Goal: Information Seeking & Learning: Learn about a topic

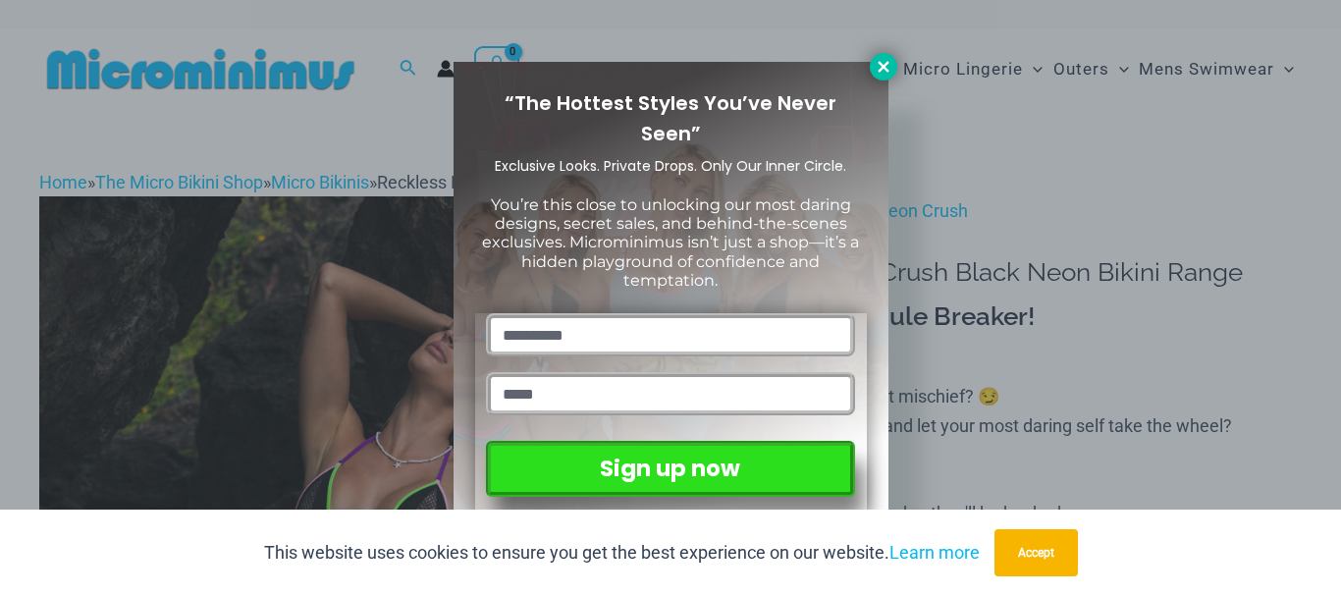
click at [879, 64] on icon at bounding box center [883, 66] width 11 height 11
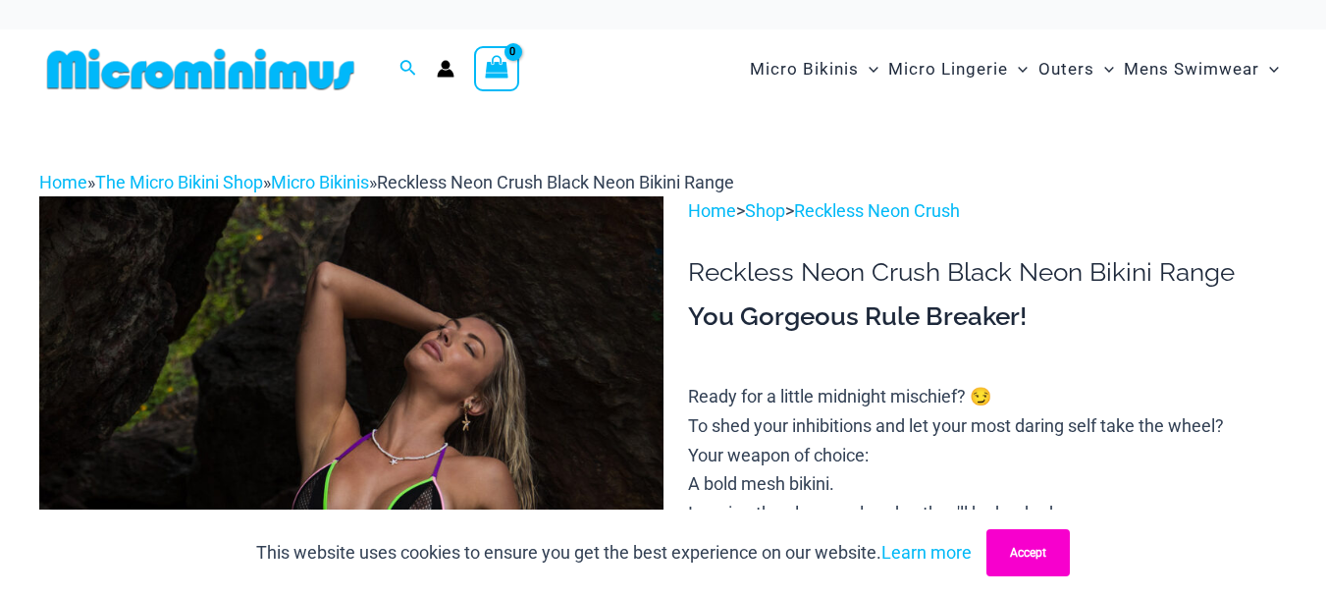
click at [1032, 552] on button "Accept" at bounding box center [1028, 552] width 83 height 47
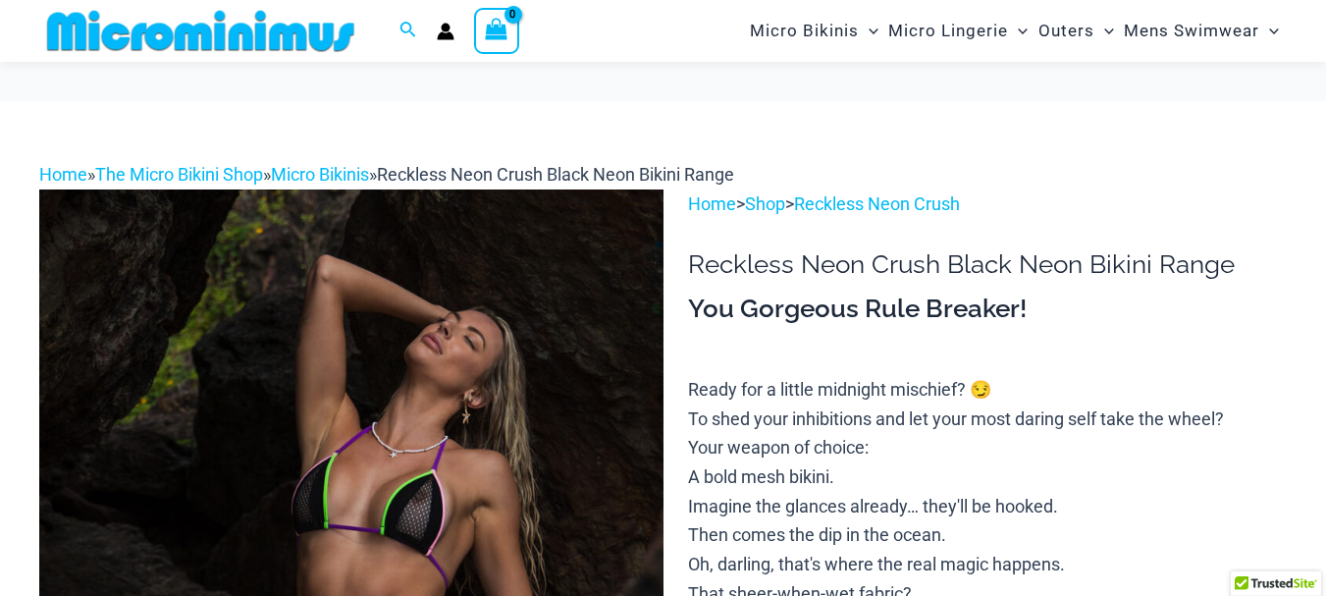
scroll to position [178, 0]
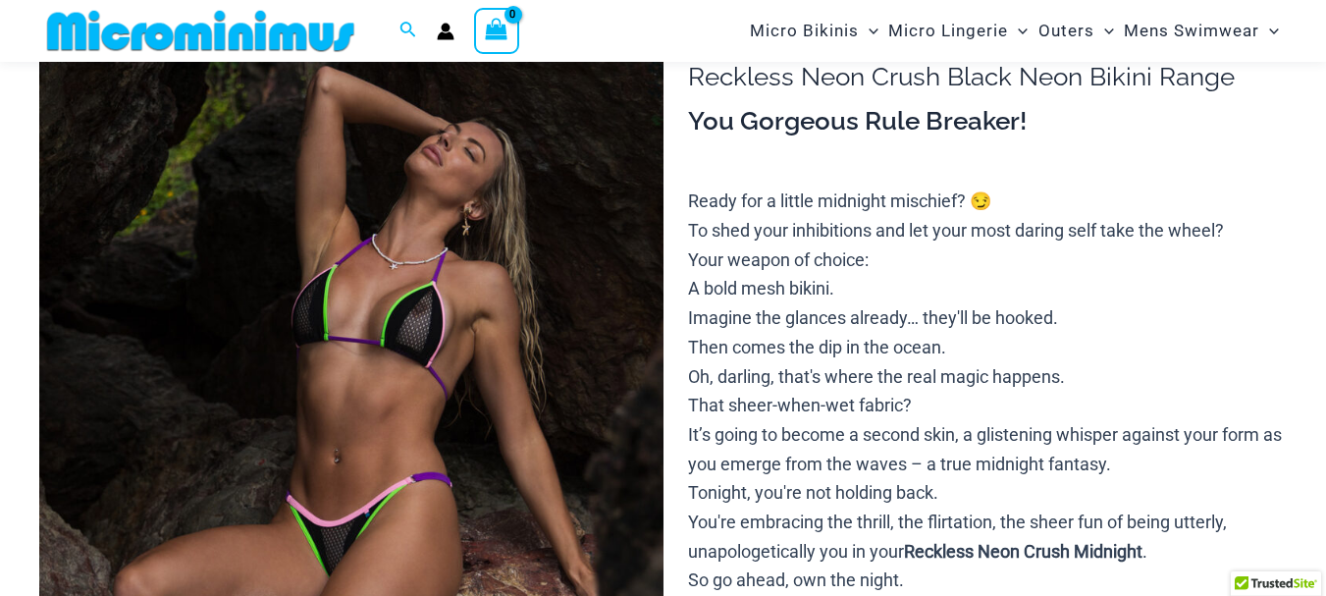
click at [467, 242] on img at bounding box center [351, 469] width 624 height 936
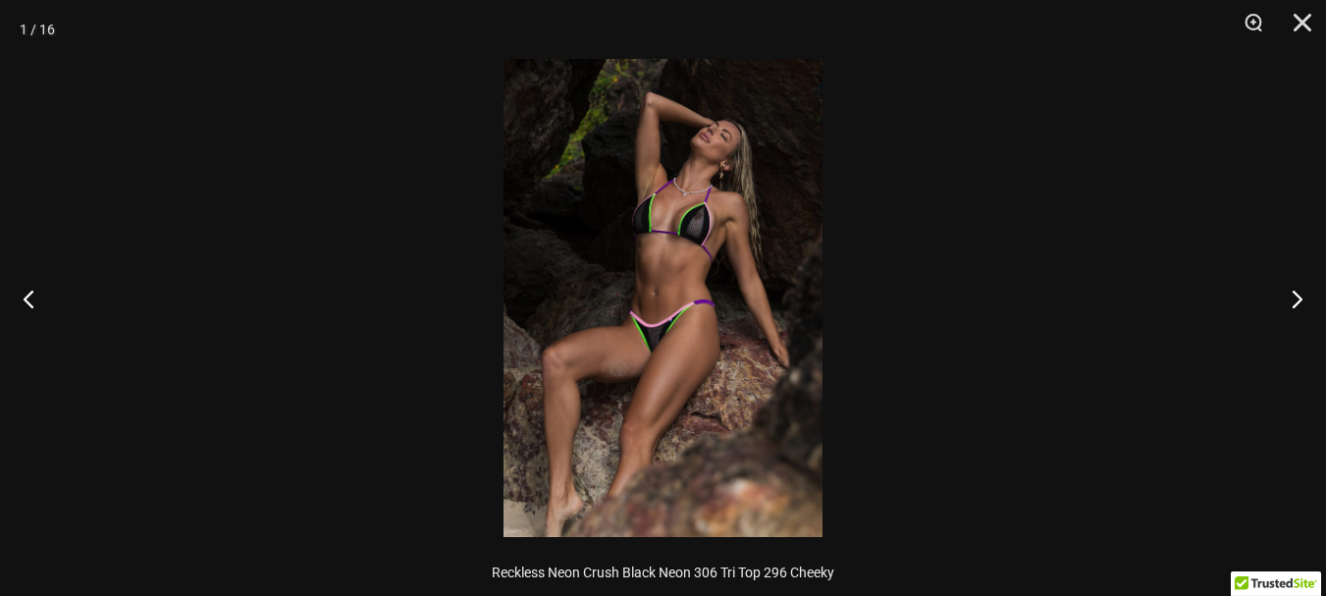
click at [663, 198] on img at bounding box center [663, 298] width 319 height 478
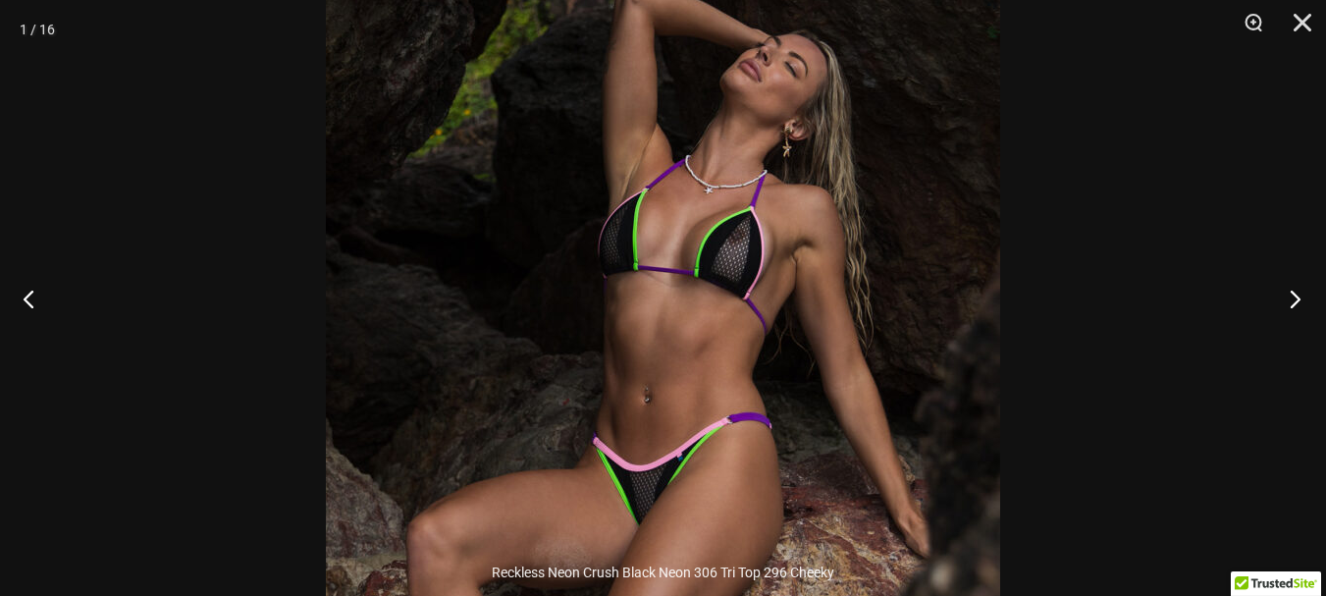
click at [1299, 301] on button "Next" at bounding box center [1290, 298] width 74 height 98
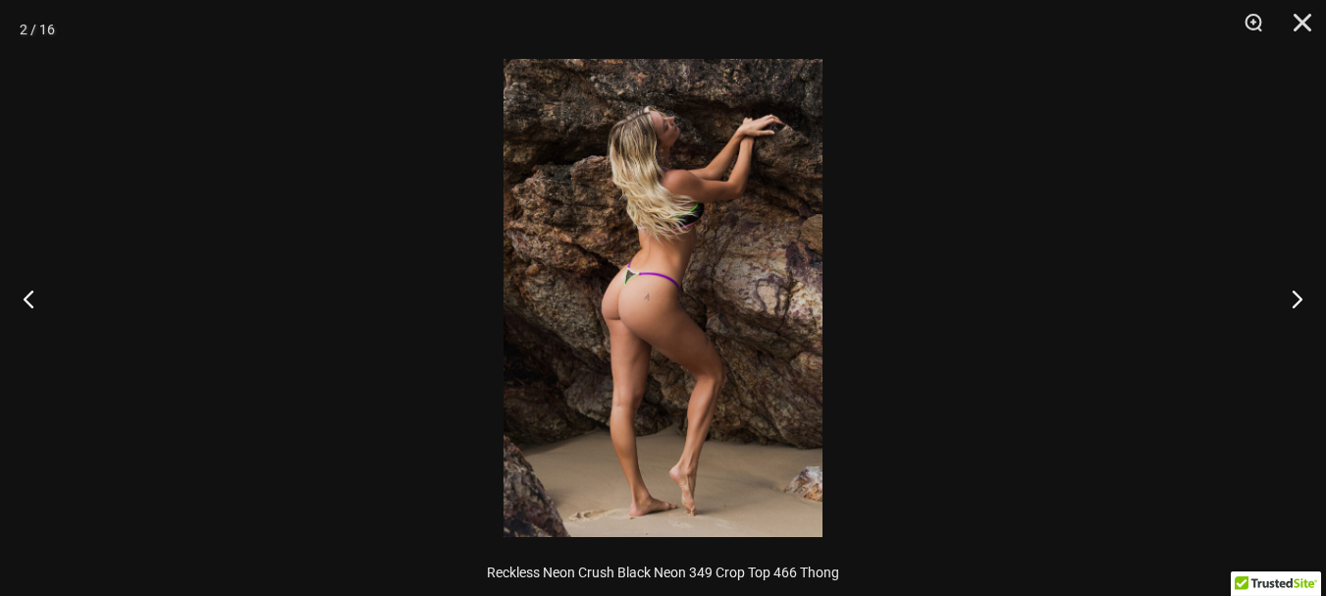
click at [707, 211] on img at bounding box center [663, 298] width 319 height 478
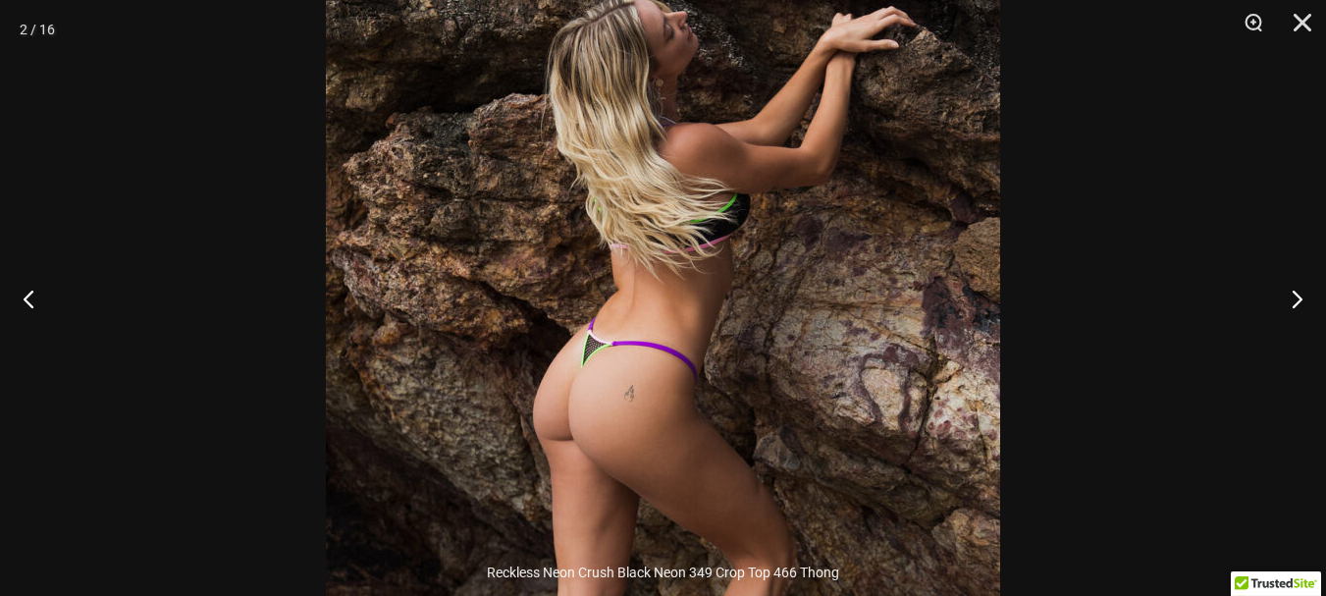
click at [1295, 296] on button "Next" at bounding box center [1290, 298] width 74 height 98
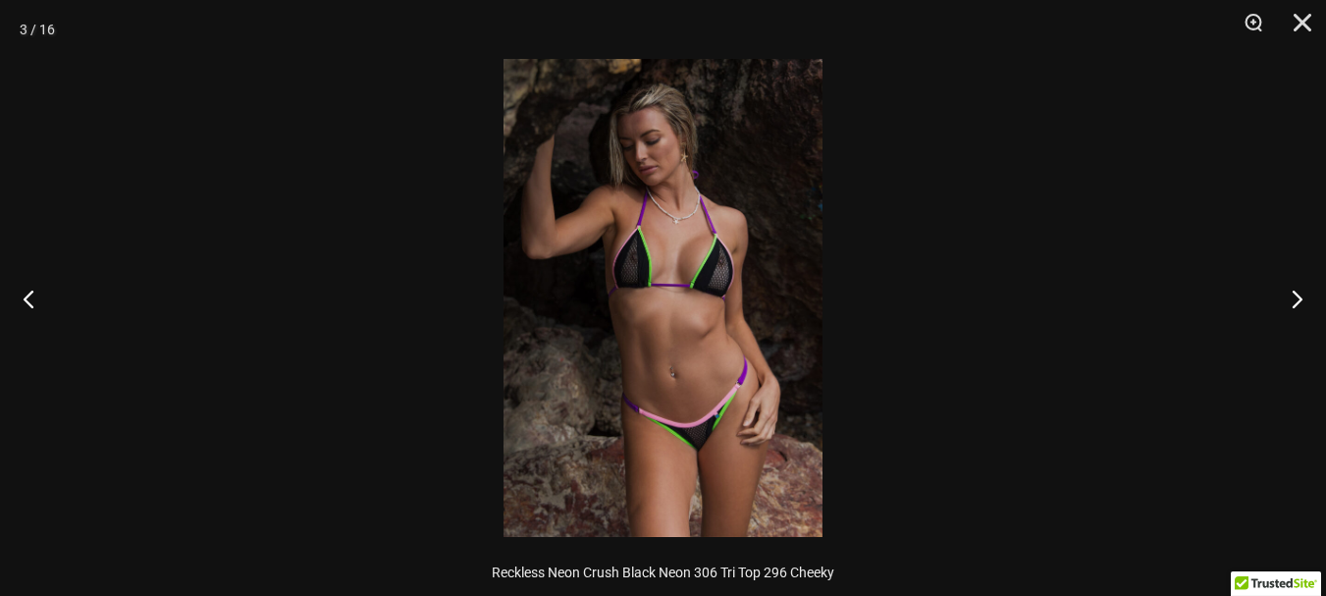
click at [778, 177] on img at bounding box center [663, 298] width 319 height 478
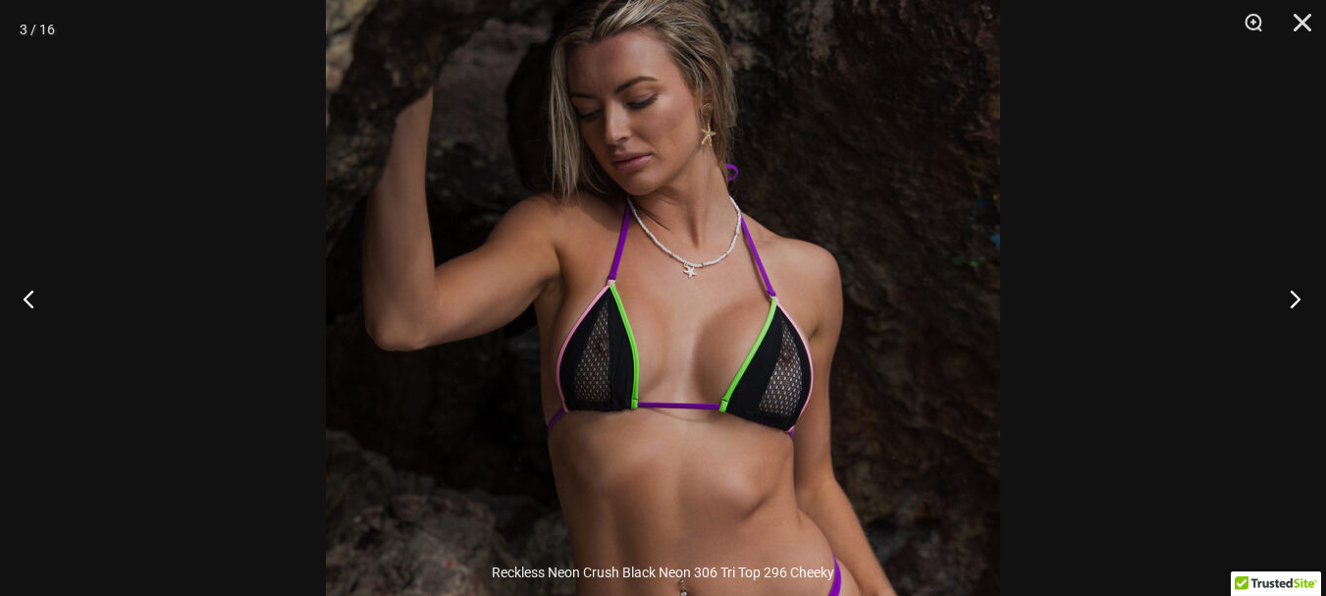
click at [1289, 300] on button "Next" at bounding box center [1290, 298] width 74 height 98
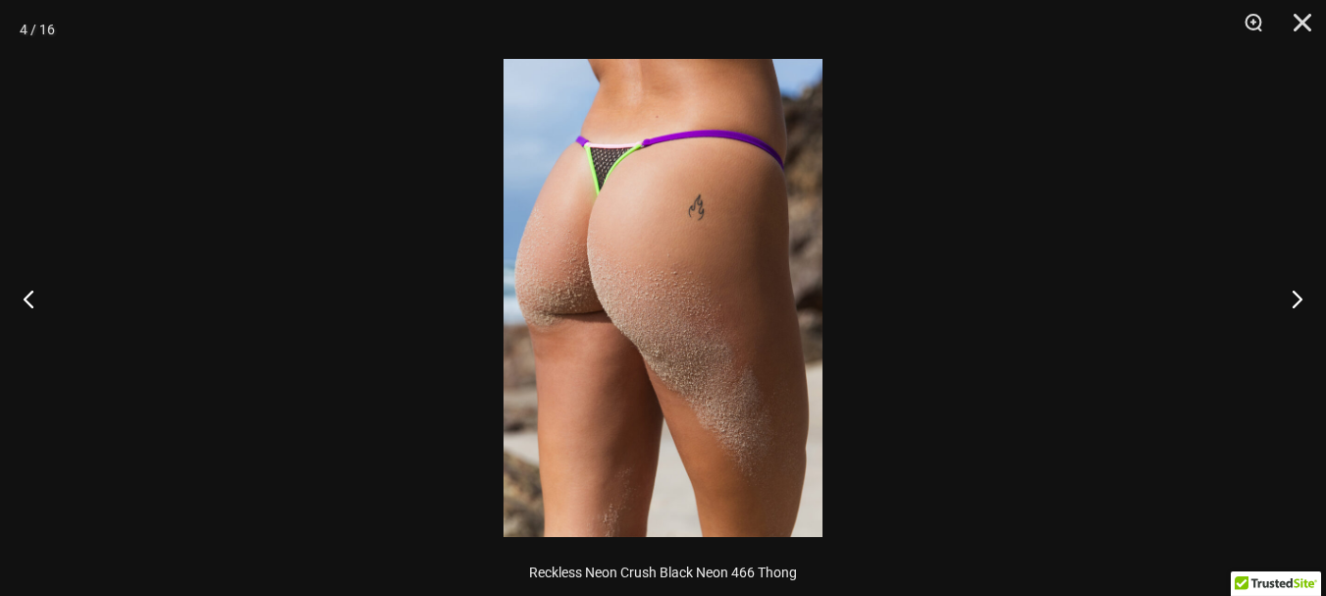
click at [652, 226] on img at bounding box center [663, 298] width 319 height 478
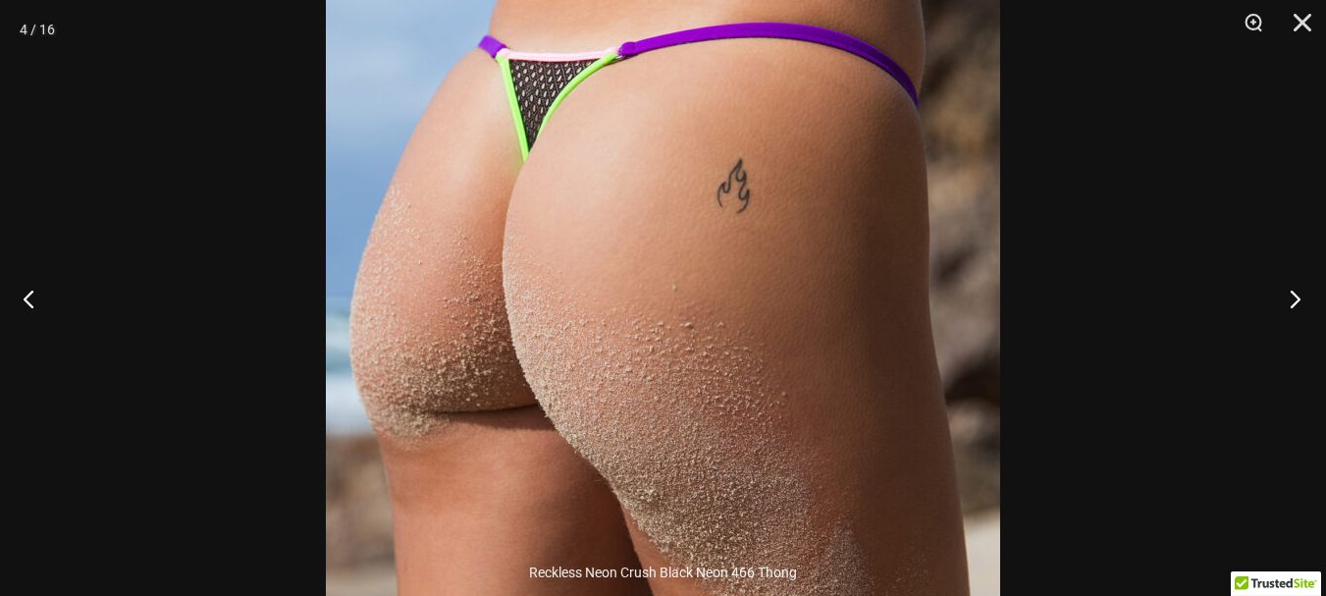
click at [1293, 305] on button "Next" at bounding box center [1290, 298] width 74 height 98
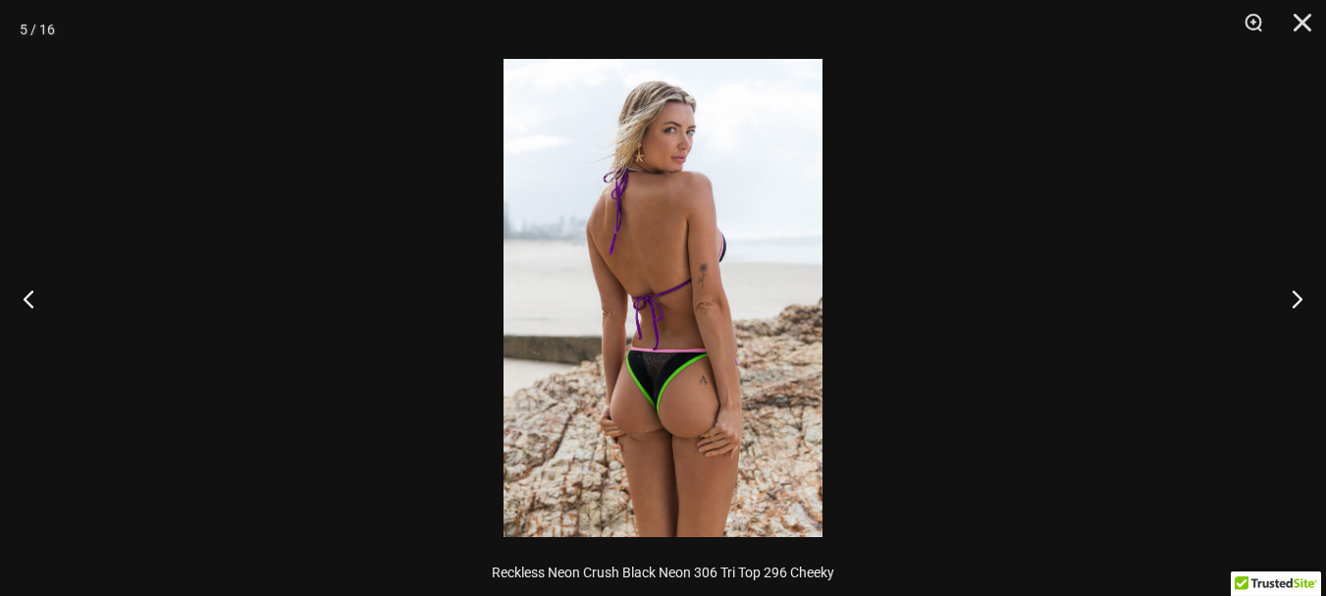
click at [628, 175] on img at bounding box center [663, 298] width 319 height 478
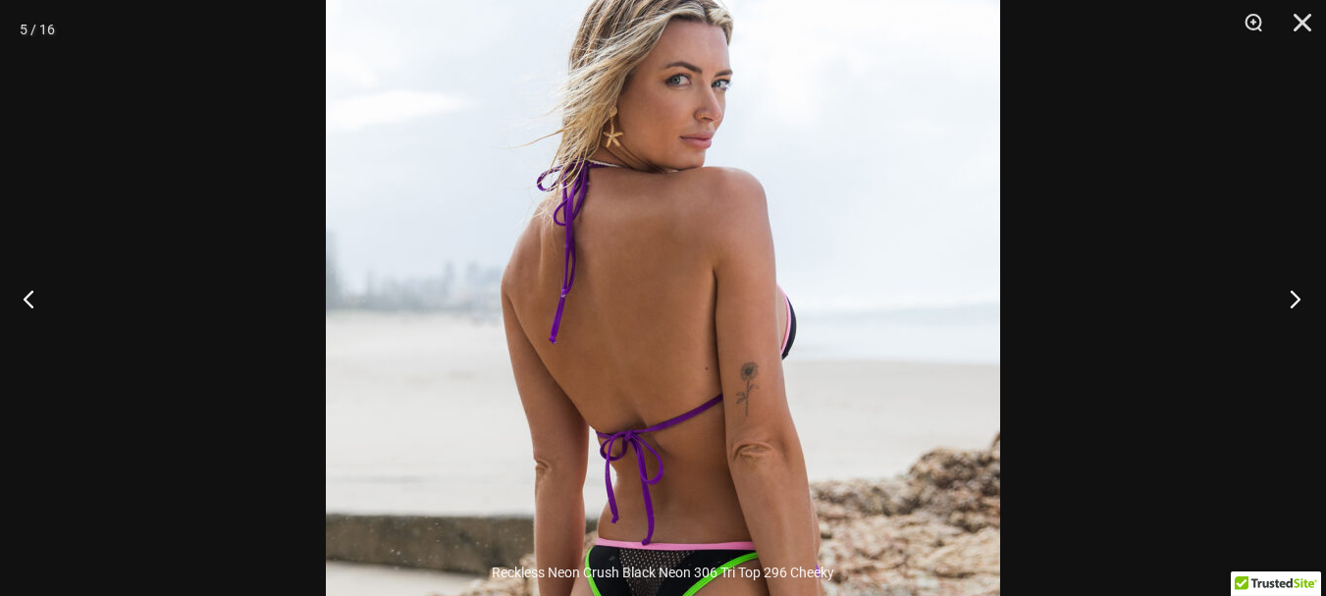
click at [1295, 298] on button "Next" at bounding box center [1290, 298] width 74 height 98
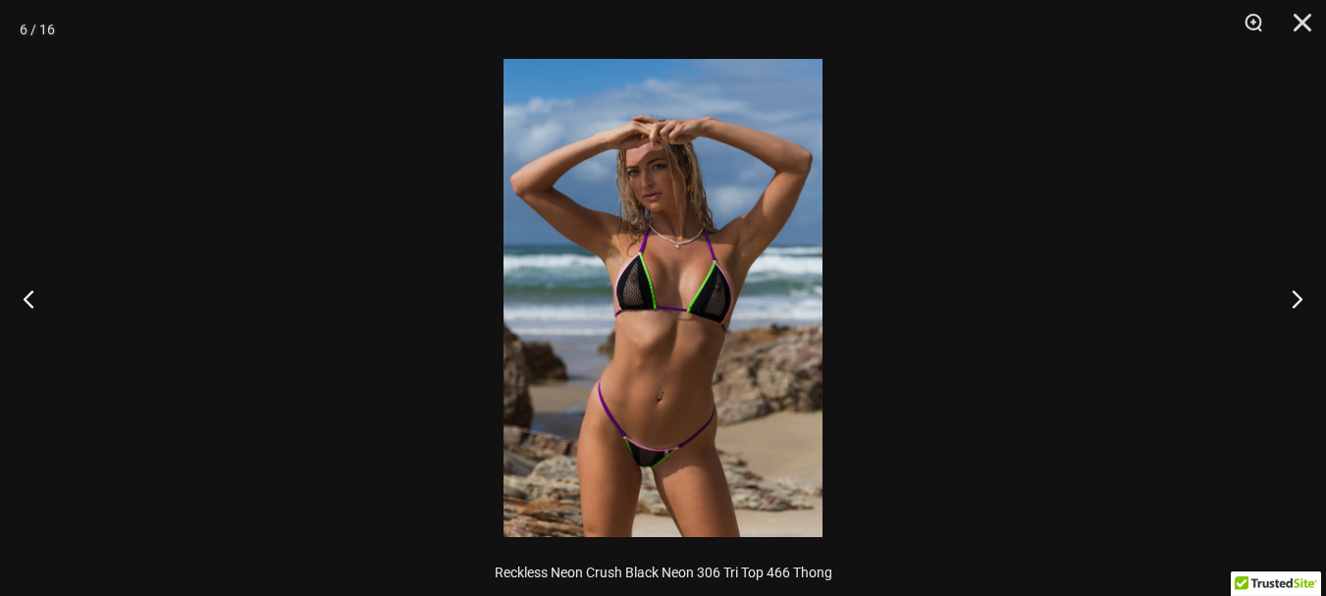
click at [664, 204] on img at bounding box center [663, 298] width 319 height 478
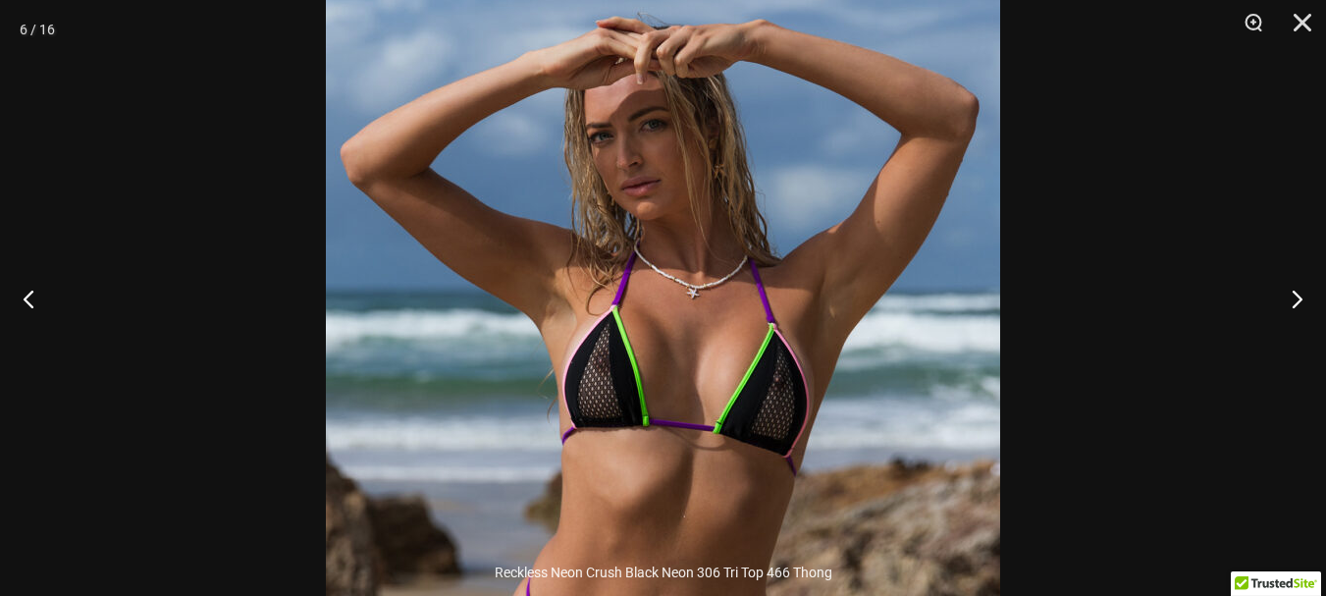
click at [874, 128] on img at bounding box center [663, 402] width 674 height 1011
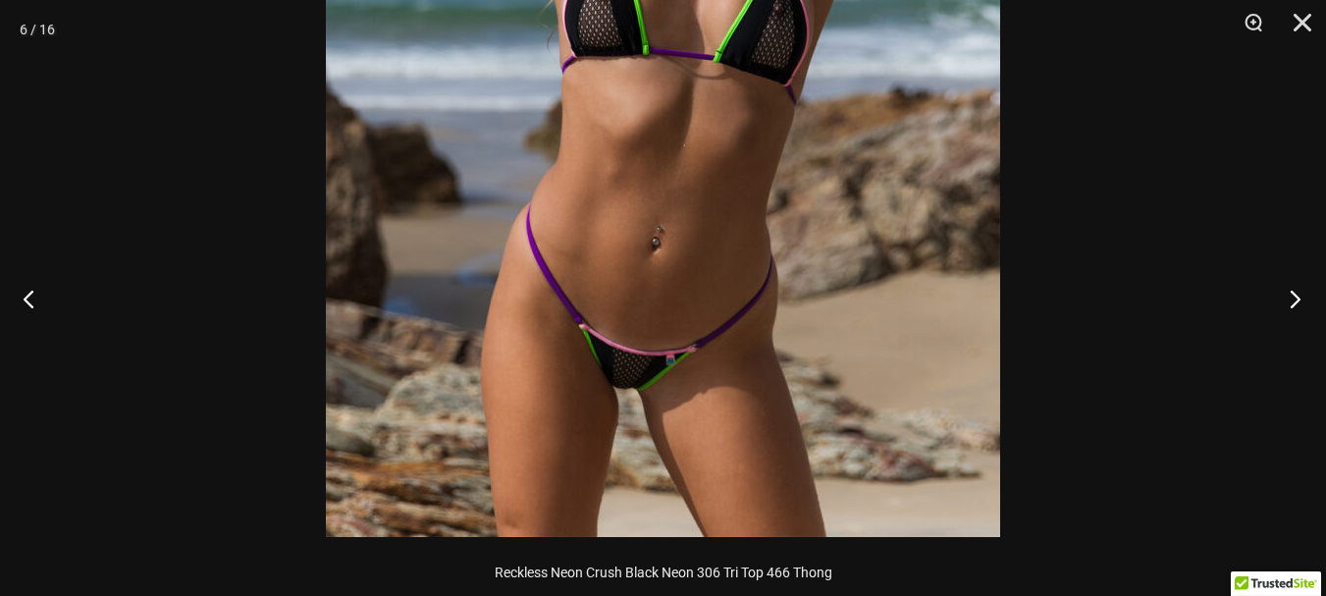
click at [1301, 292] on button "Next" at bounding box center [1290, 298] width 74 height 98
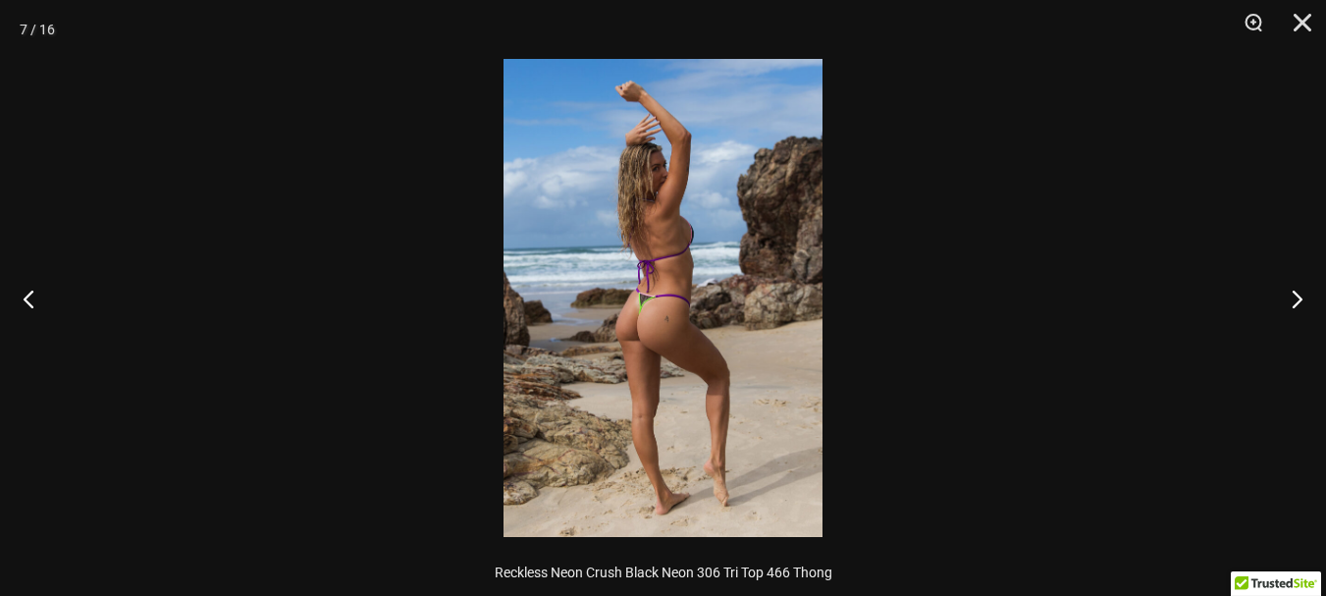
click at [659, 268] on img at bounding box center [663, 298] width 319 height 478
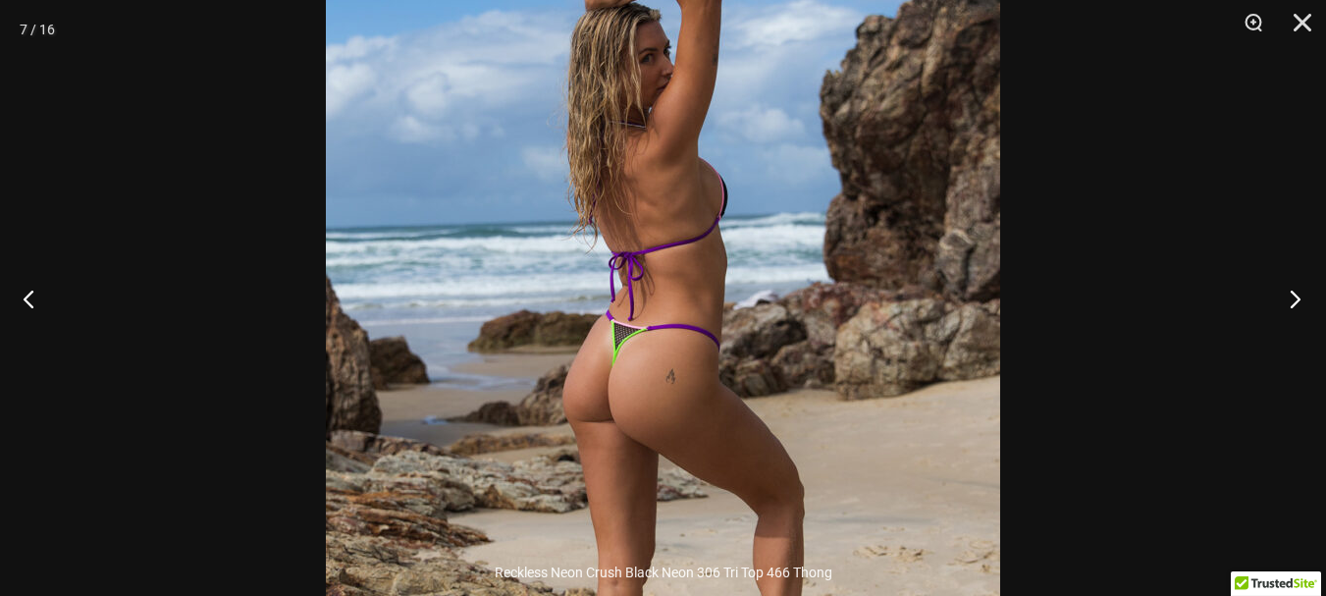
click at [1295, 294] on button "Next" at bounding box center [1290, 298] width 74 height 98
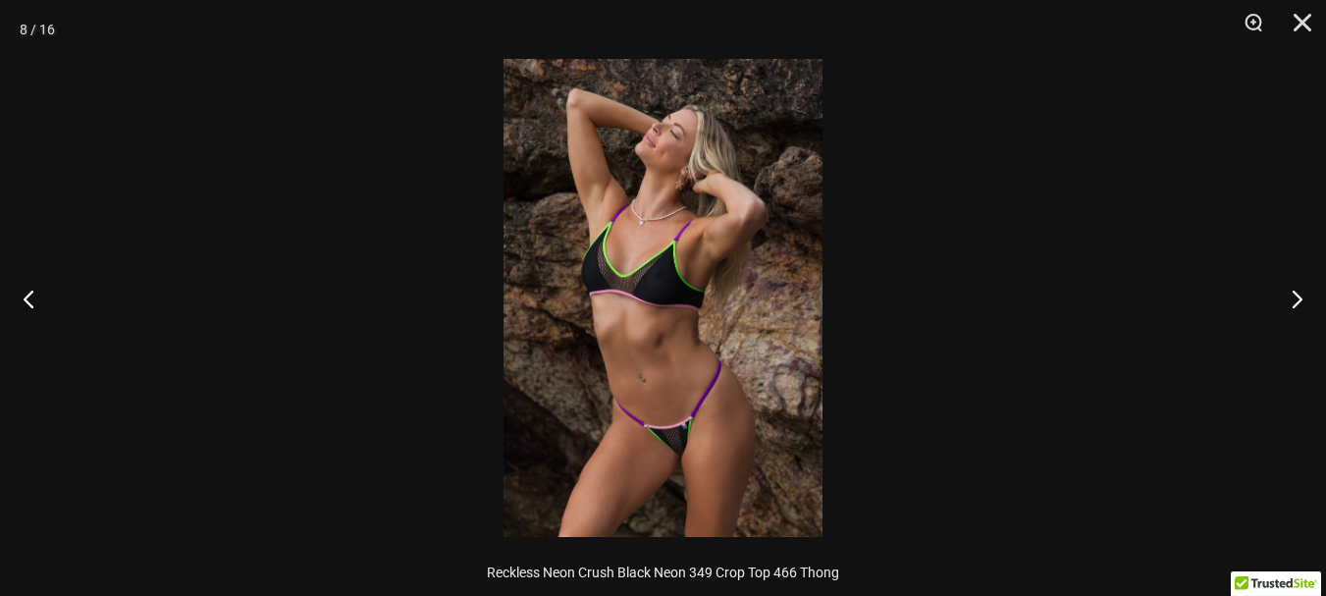
click at [625, 277] on img at bounding box center [663, 298] width 319 height 478
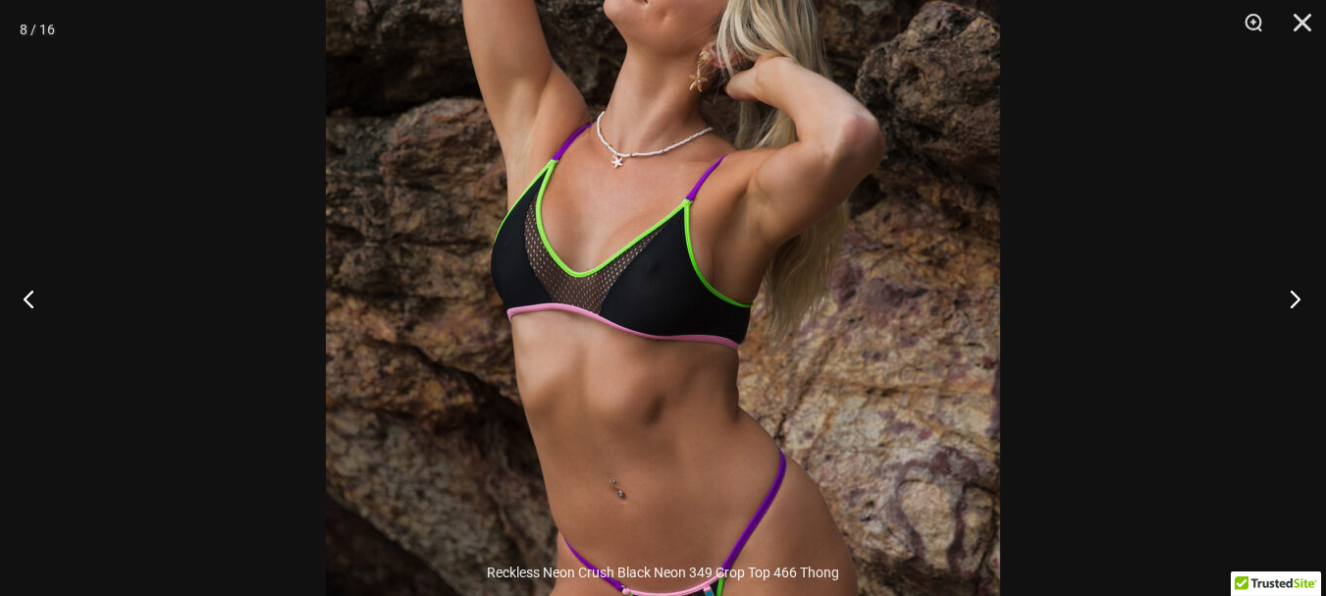
click at [1293, 293] on button "Next" at bounding box center [1290, 298] width 74 height 98
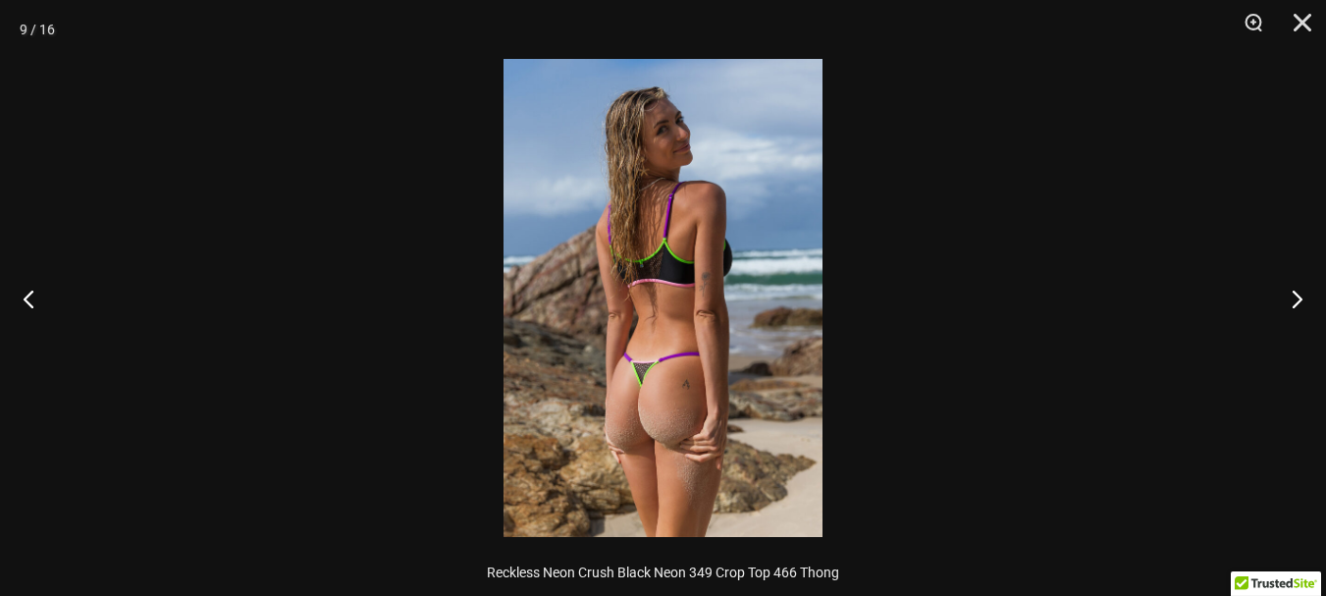
click at [661, 336] on img at bounding box center [663, 298] width 319 height 478
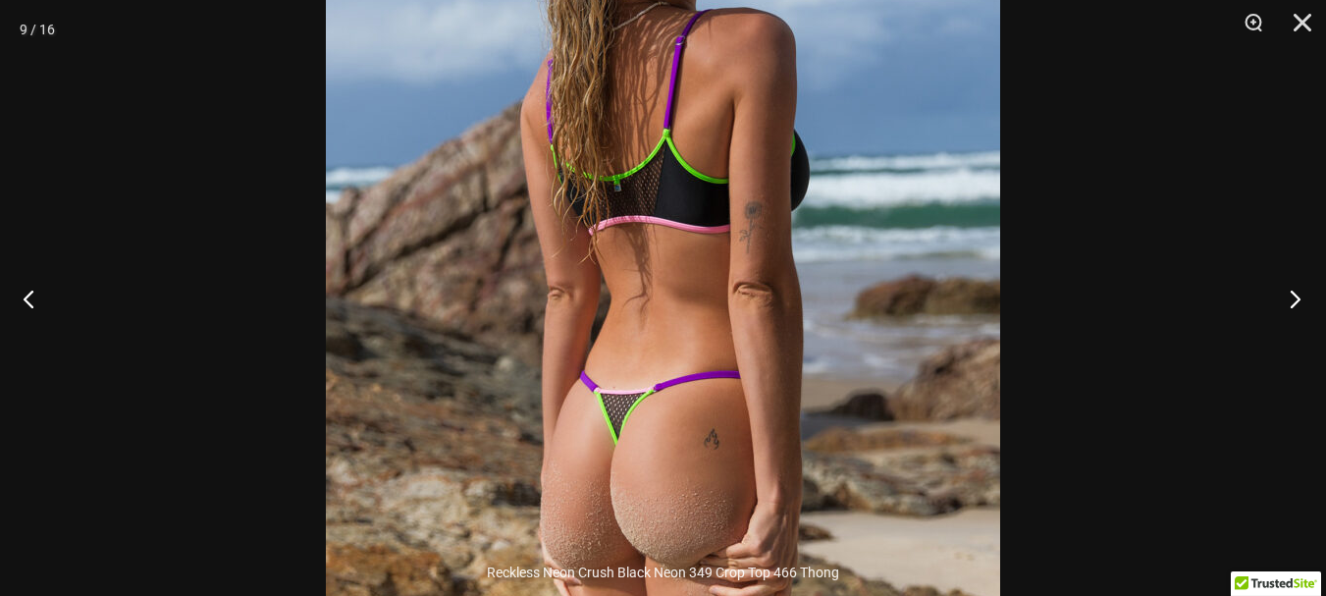
click at [1295, 294] on button "Next" at bounding box center [1290, 298] width 74 height 98
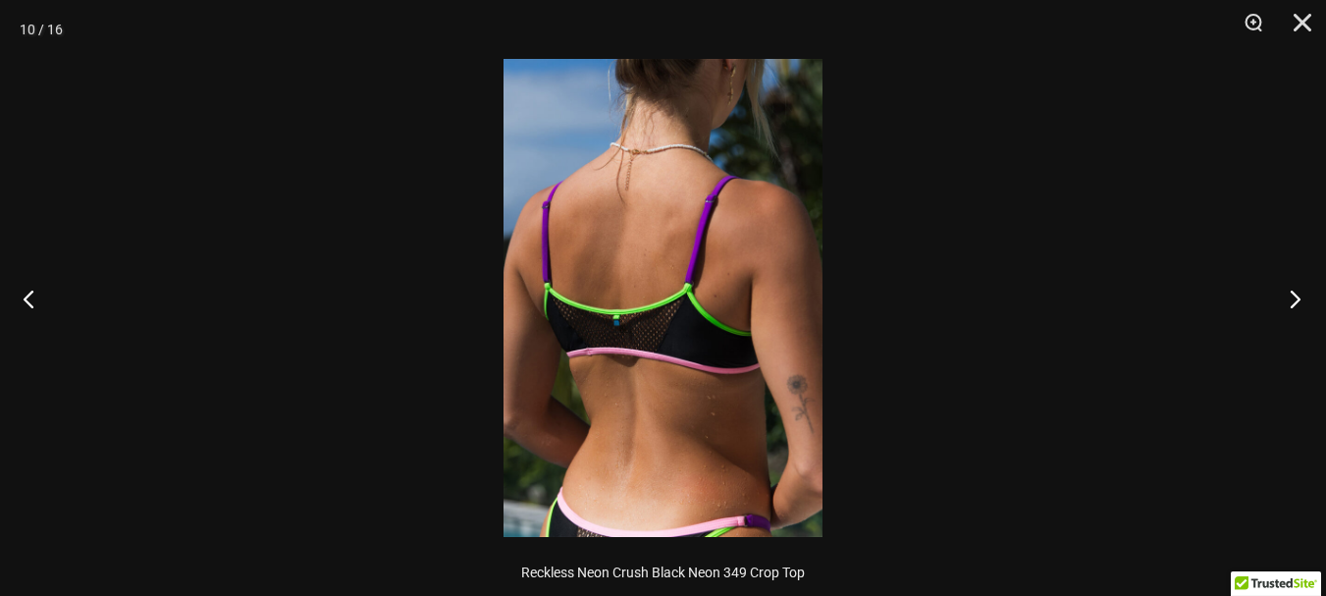
click at [1280, 297] on button "Next" at bounding box center [1290, 298] width 74 height 98
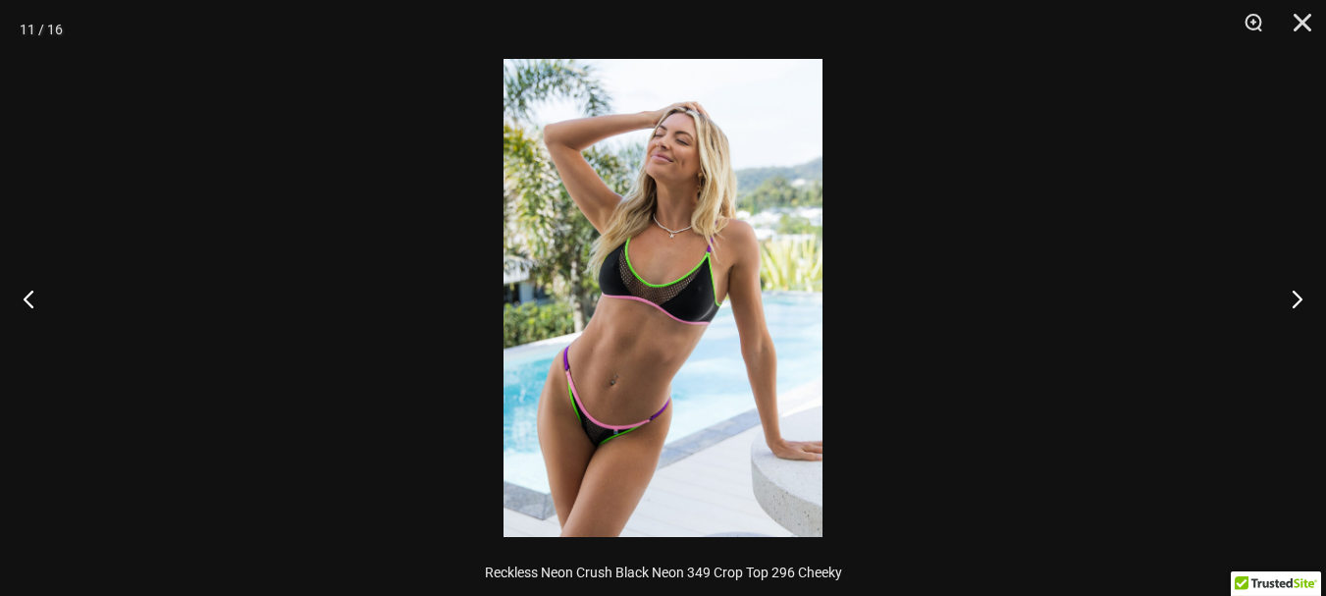
click at [615, 154] on img at bounding box center [663, 298] width 319 height 478
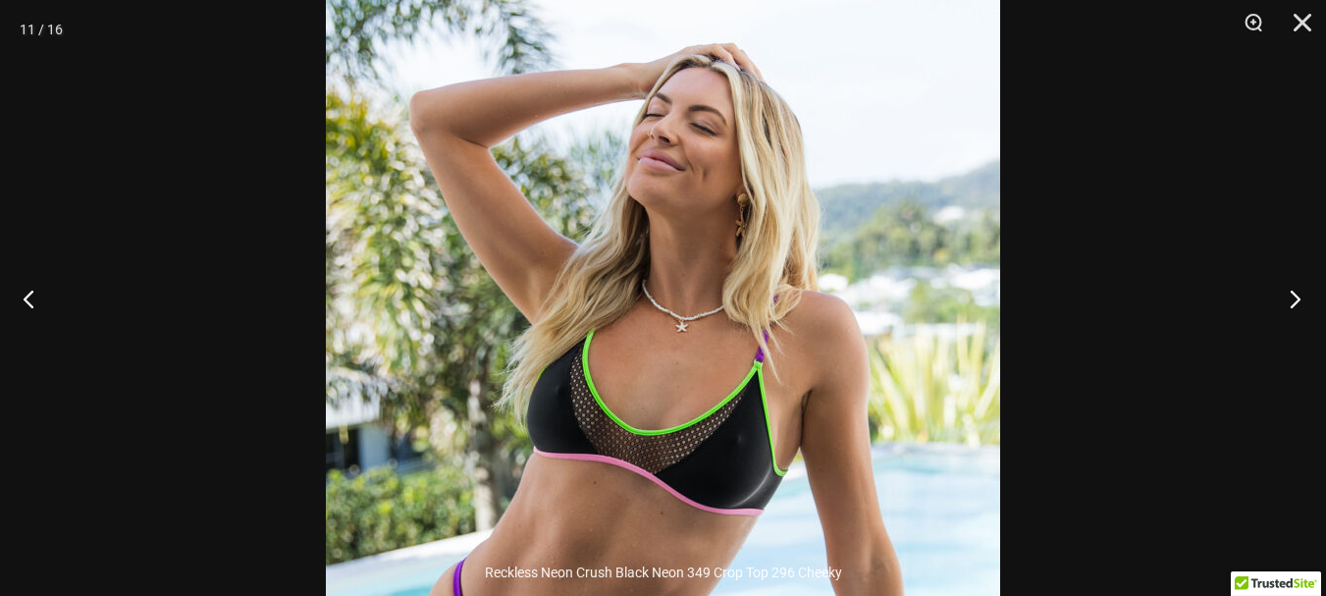
click at [1299, 302] on button "Next" at bounding box center [1290, 298] width 74 height 98
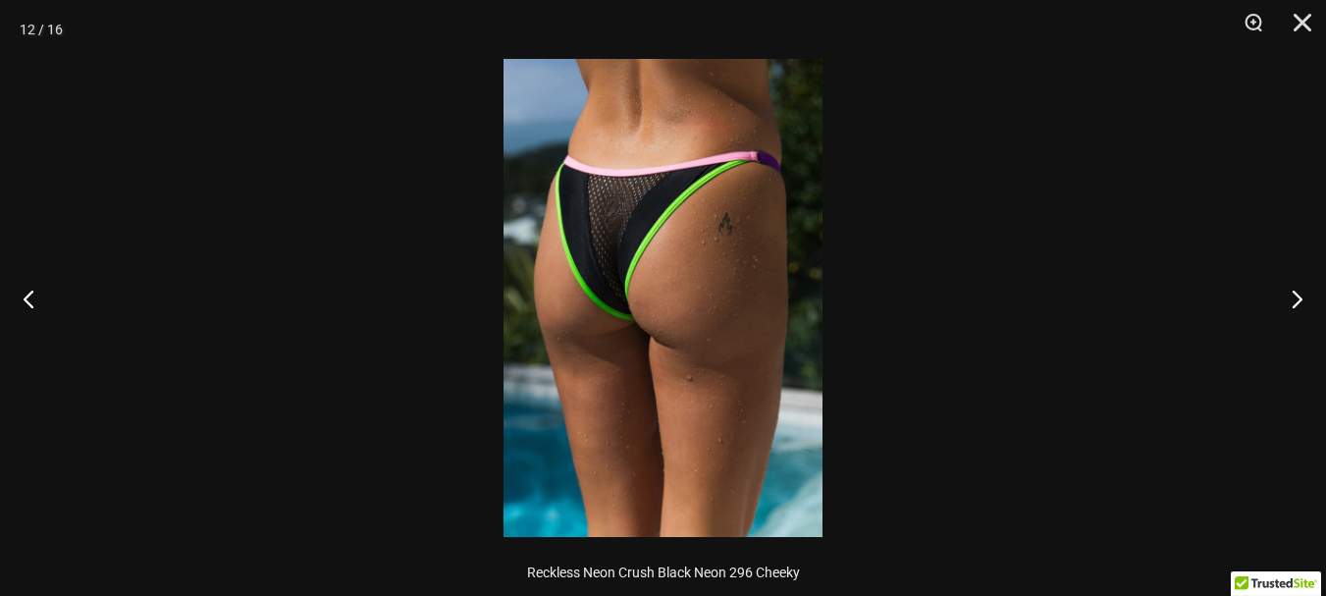
click at [708, 219] on img at bounding box center [663, 298] width 319 height 478
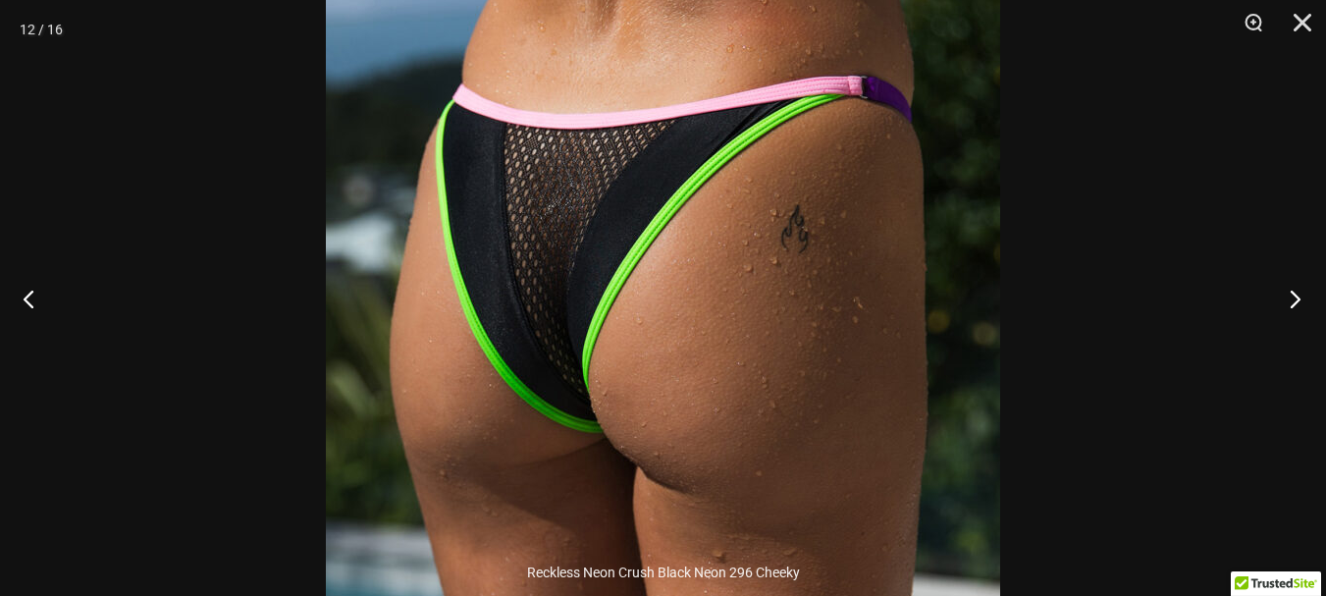
click at [1296, 298] on button "Next" at bounding box center [1290, 298] width 74 height 98
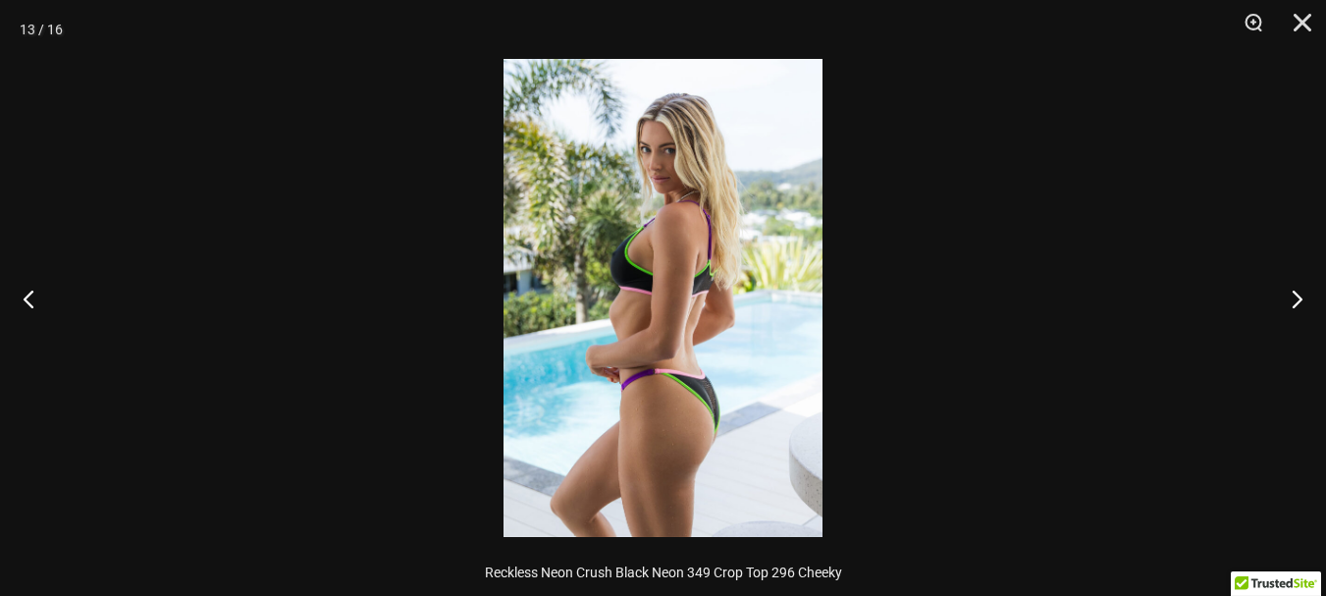
click at [643, 121] on img at bounding box center [663, 298] width 319 height 478
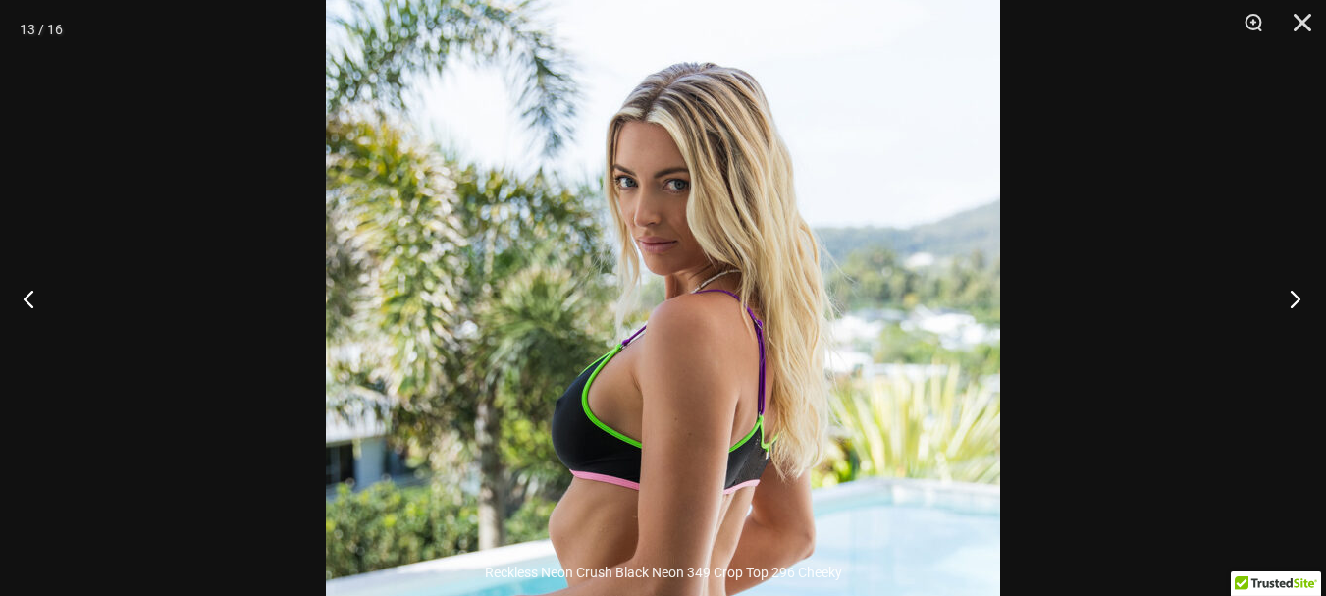
click at [1291, 292] on button "Next" at bounding box center [1290, 298] width 74 height 98
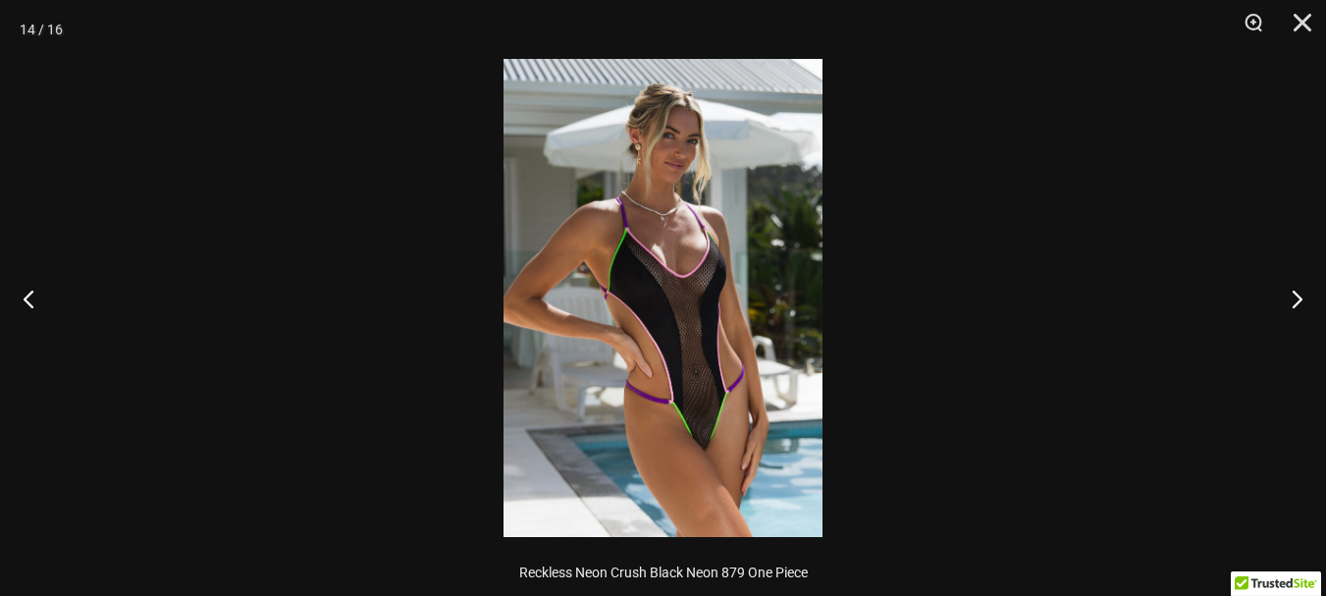
click at [687, 124] on img at bounding box center [663, 298] width 319 height 478
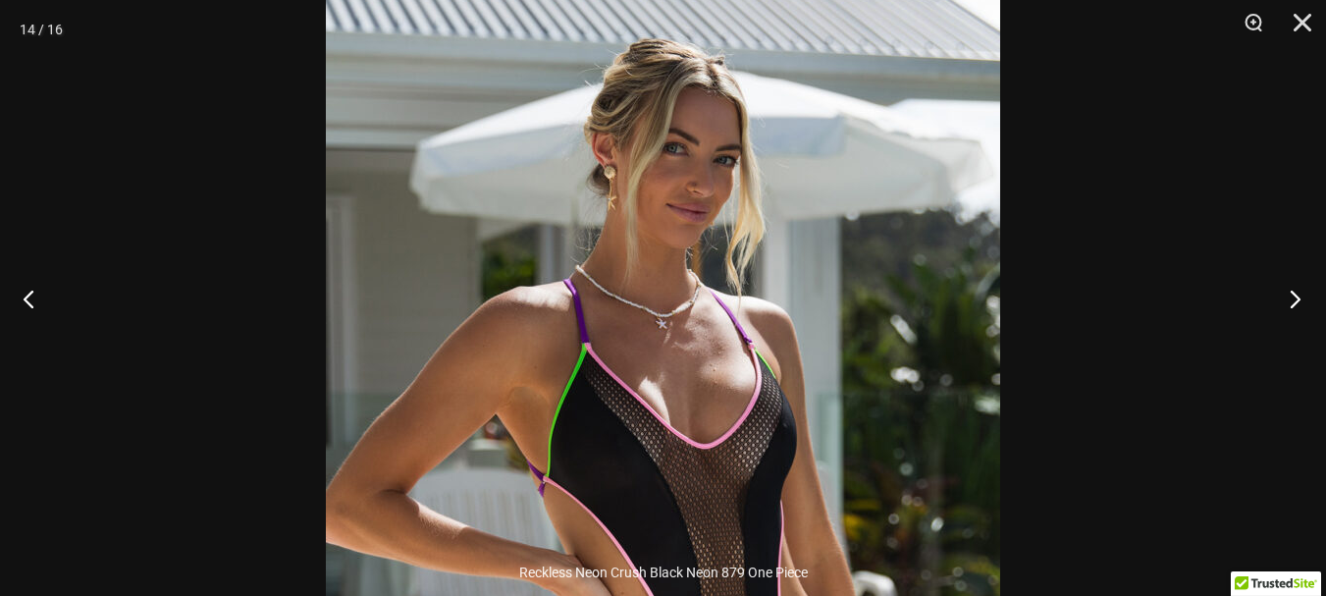
click at [1299, 292] on button "Next" at bounding box center [1290, 298] width 74 height 98
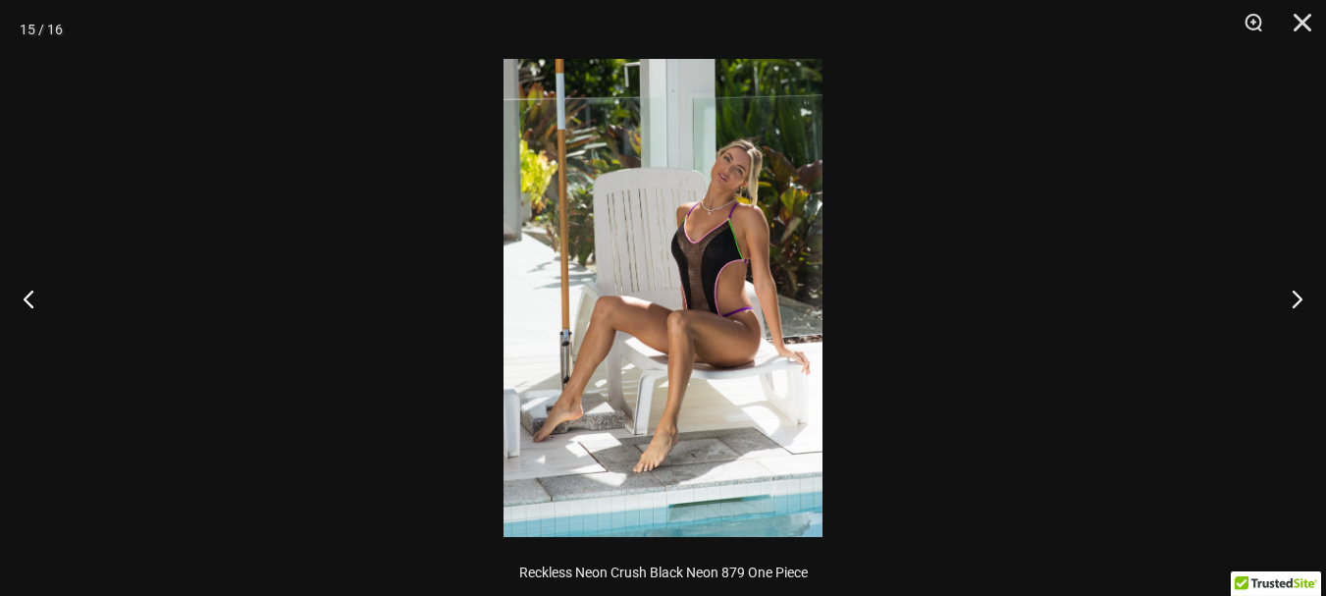
click at [728, 227] on img at bounding box center [663, 298] width 319 height 478
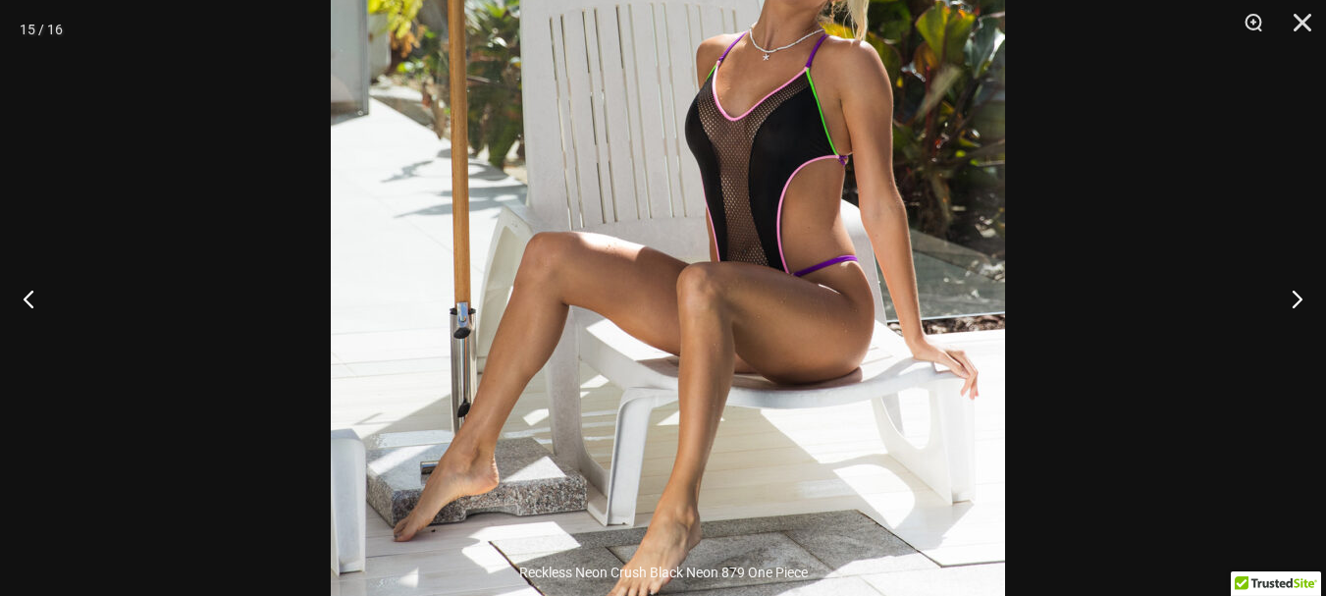
click at [864, 202] on img at bounding box center [668, 236] width 674 height 1011
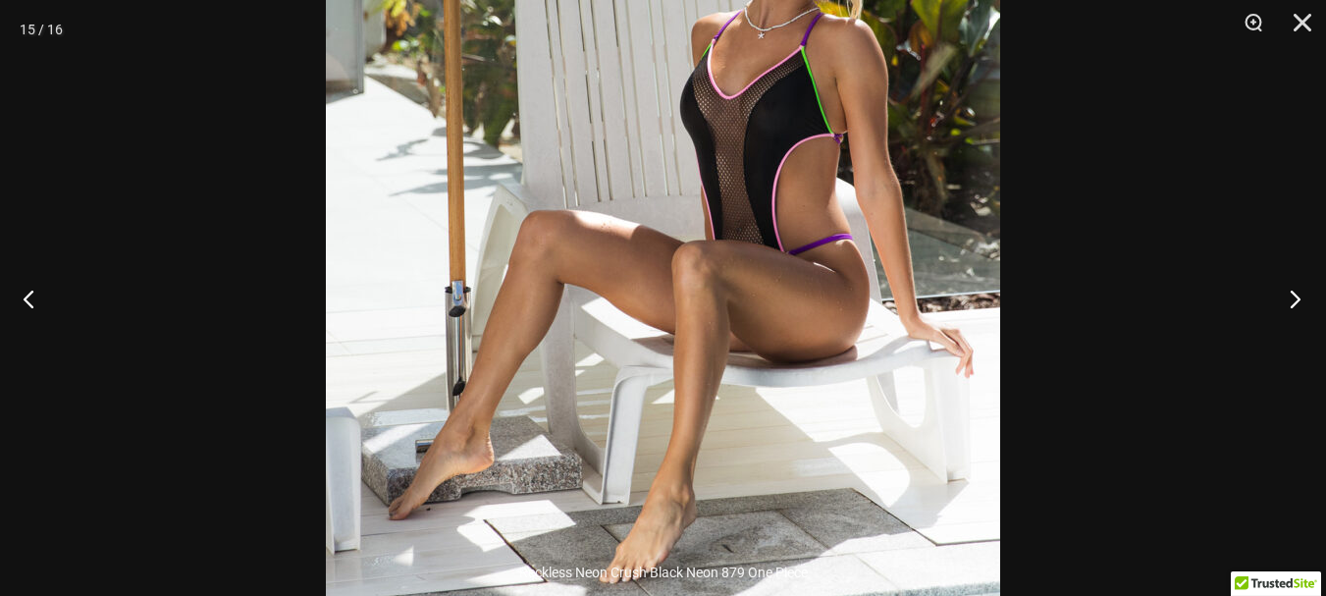
click at [1296, 300] on button "Next" at bounding box center [1290, 298] width 74 height 98
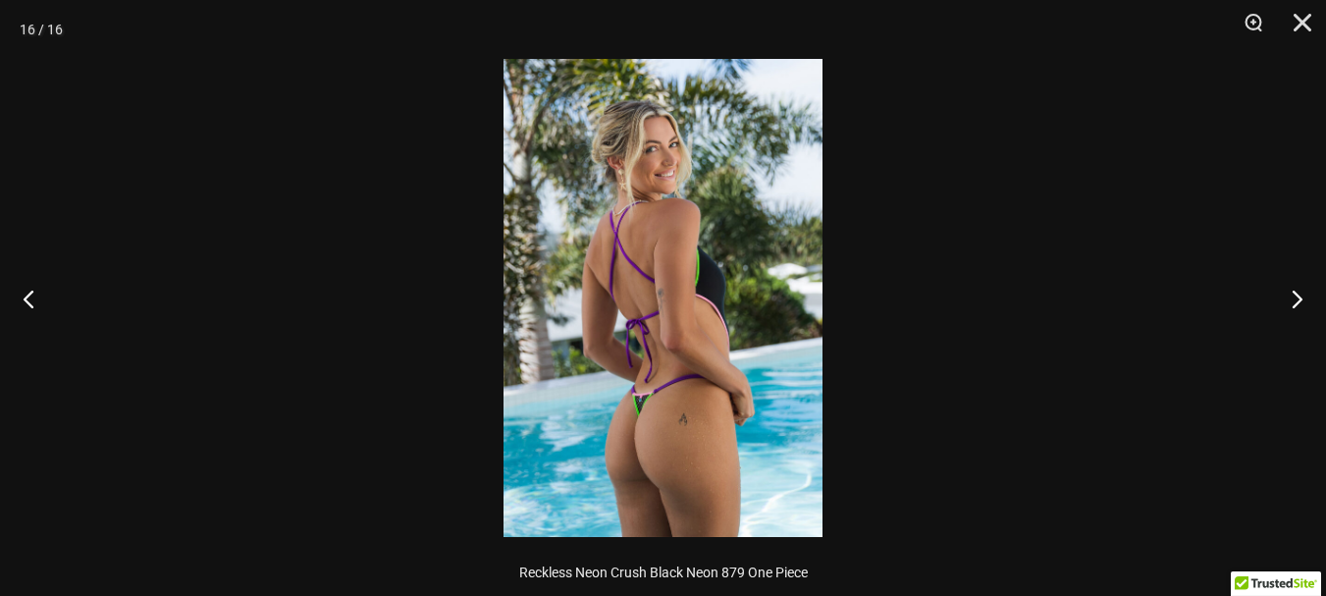
click at [687, 452] on img at bounding box center [663, 298] width 319 height 478
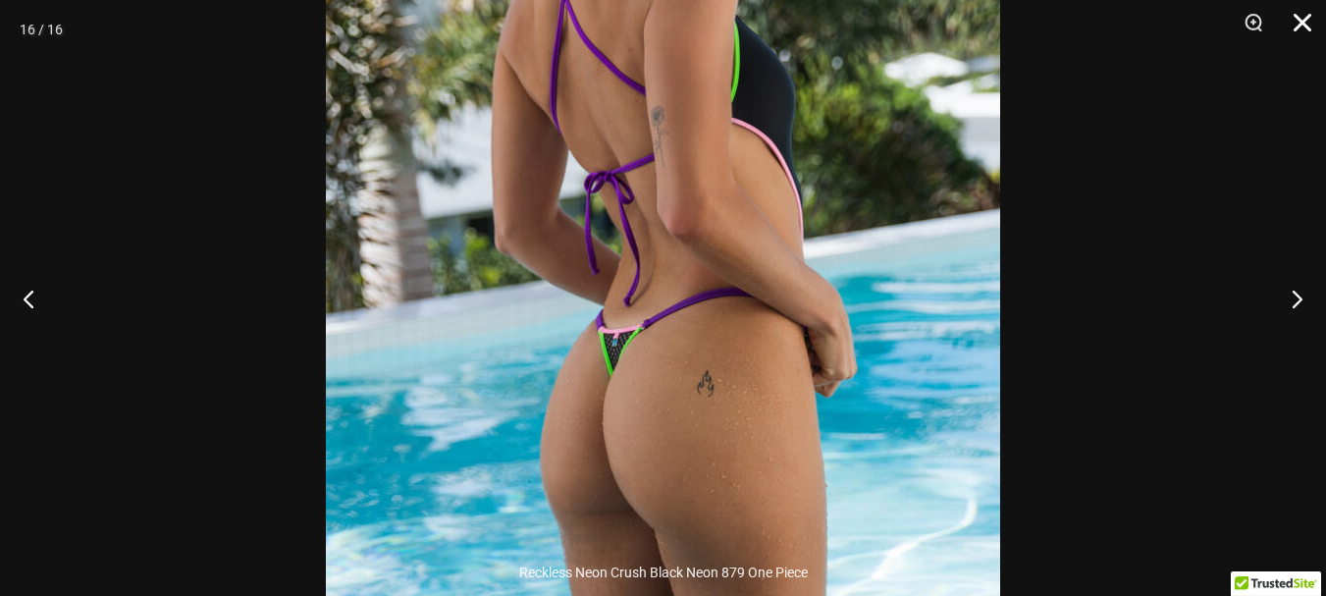
click at [1306, 29] on button "Close" at bounding box center [1295, 29] width 49 height 59
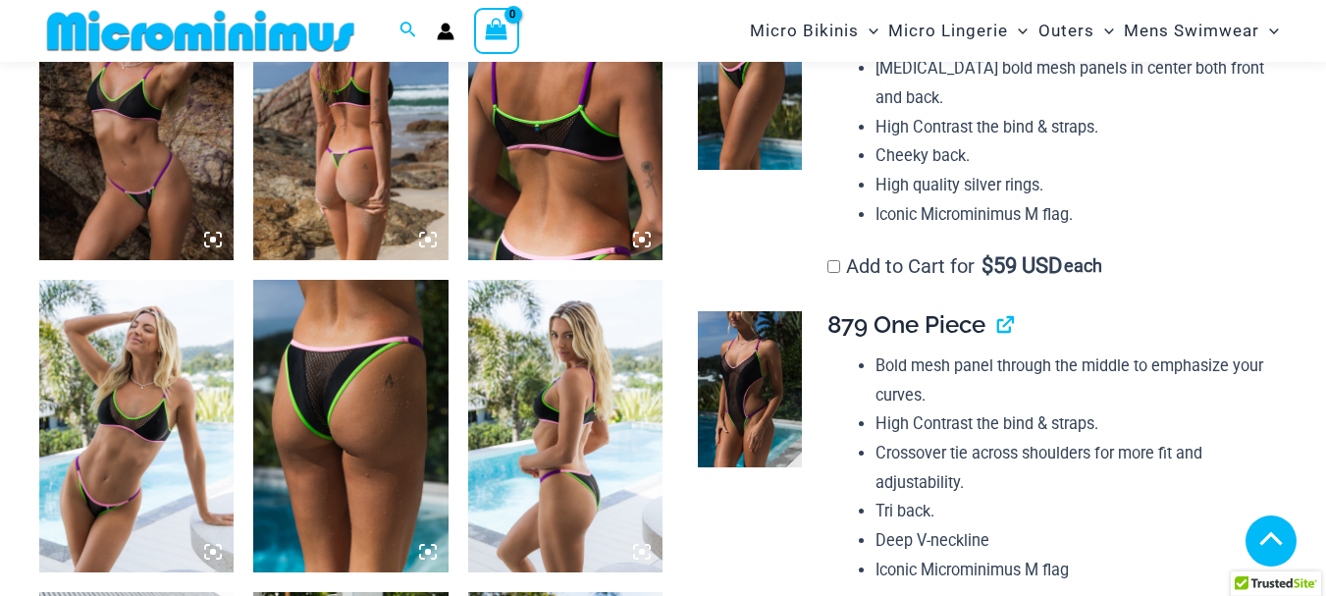
scroll to position [1846, 0]
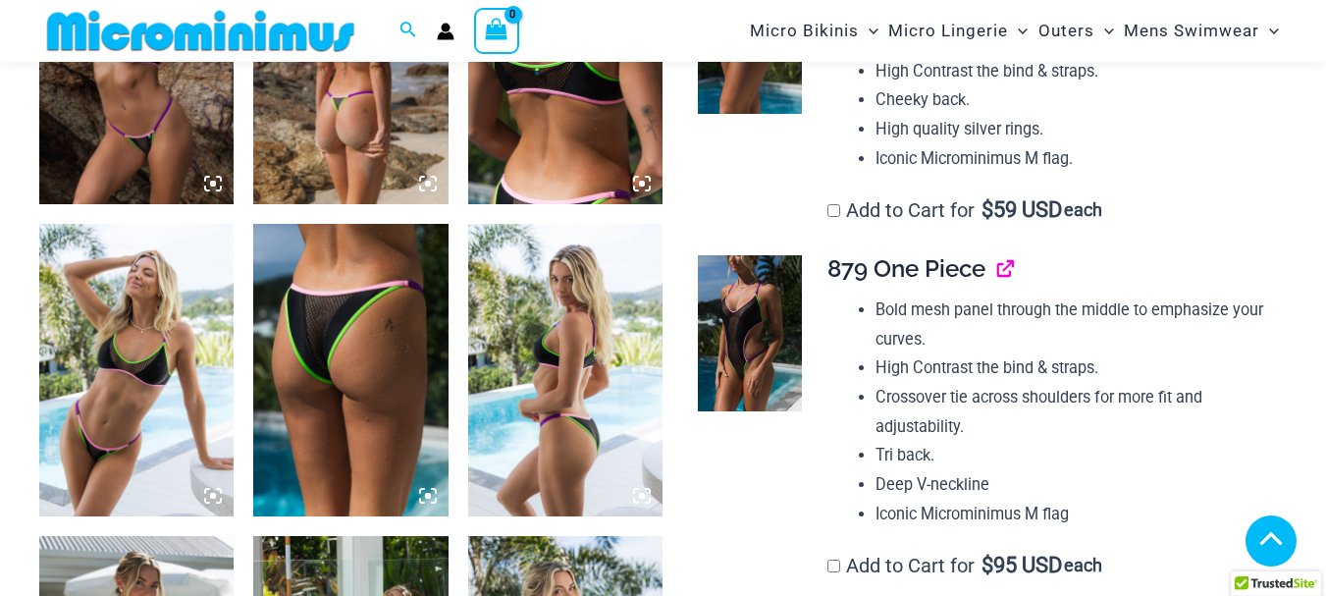
click at [997, 268] on link "View product" at bounding box center [997, 268] width 0 height 28
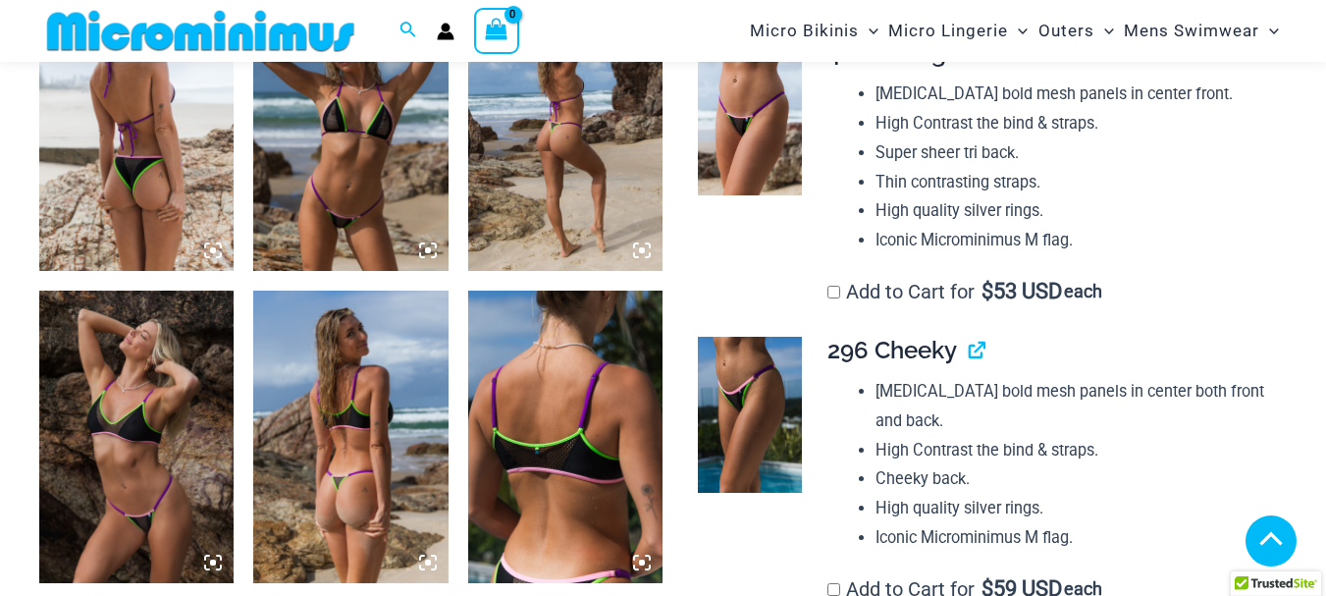
scroll to position [1454, 0]
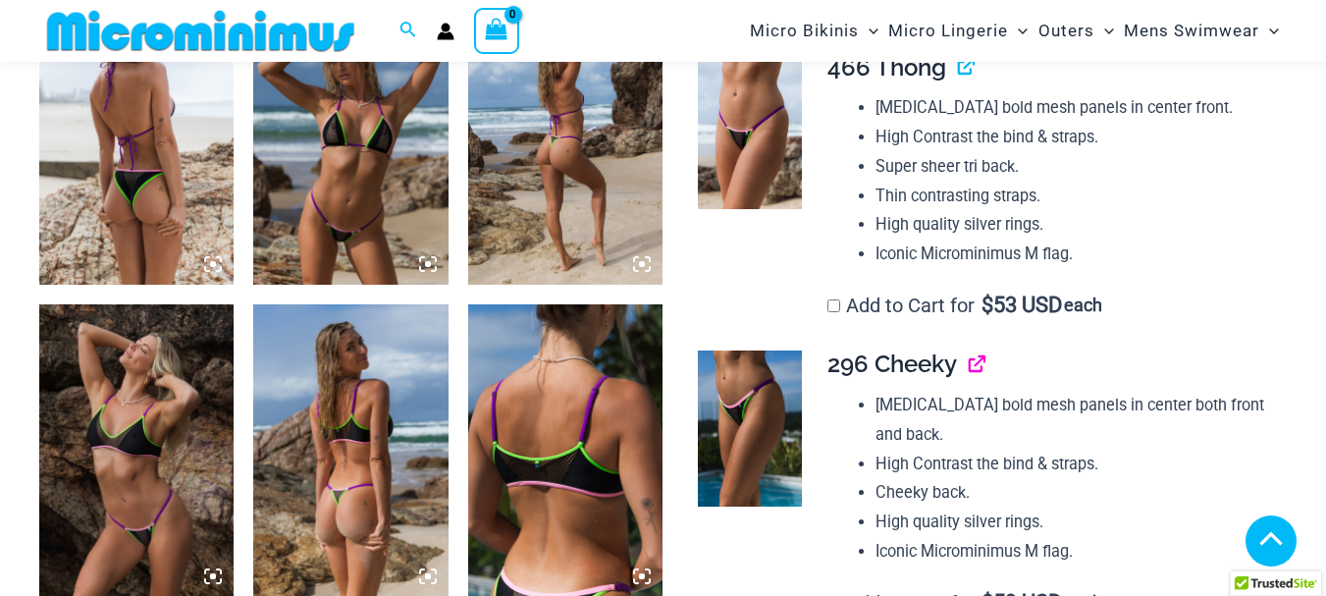
click at [969, 366] on link "View product" at bounding box center [969, 363] width 0 height 28
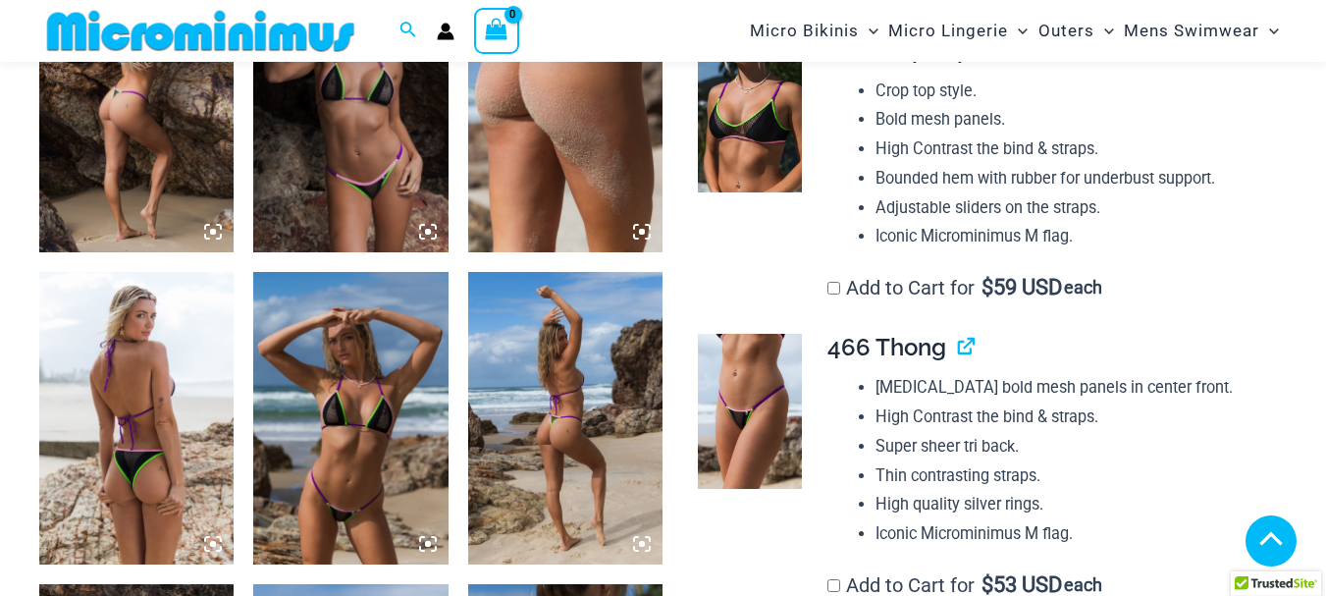
scroll to position [1159, 0]
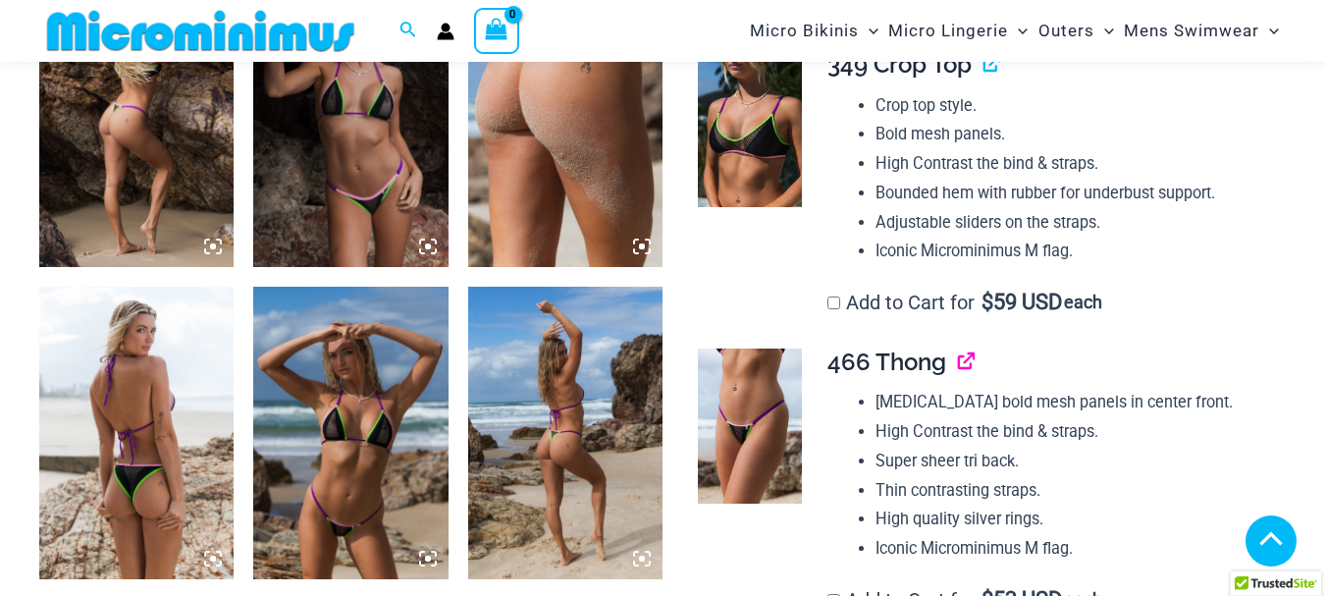
click at [958, 359] on link "View product" at bounding box center [958, 362] width 0 height 28
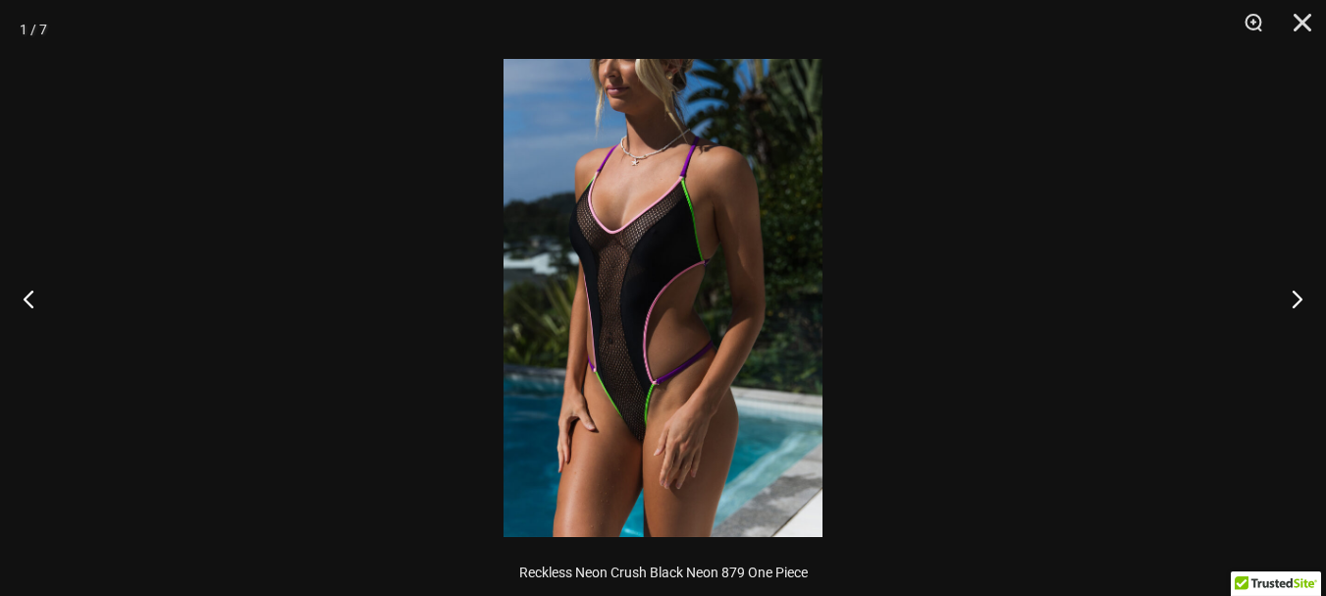
click at [686, 178] on img at bounding box center [663, 298] width 319 height 478
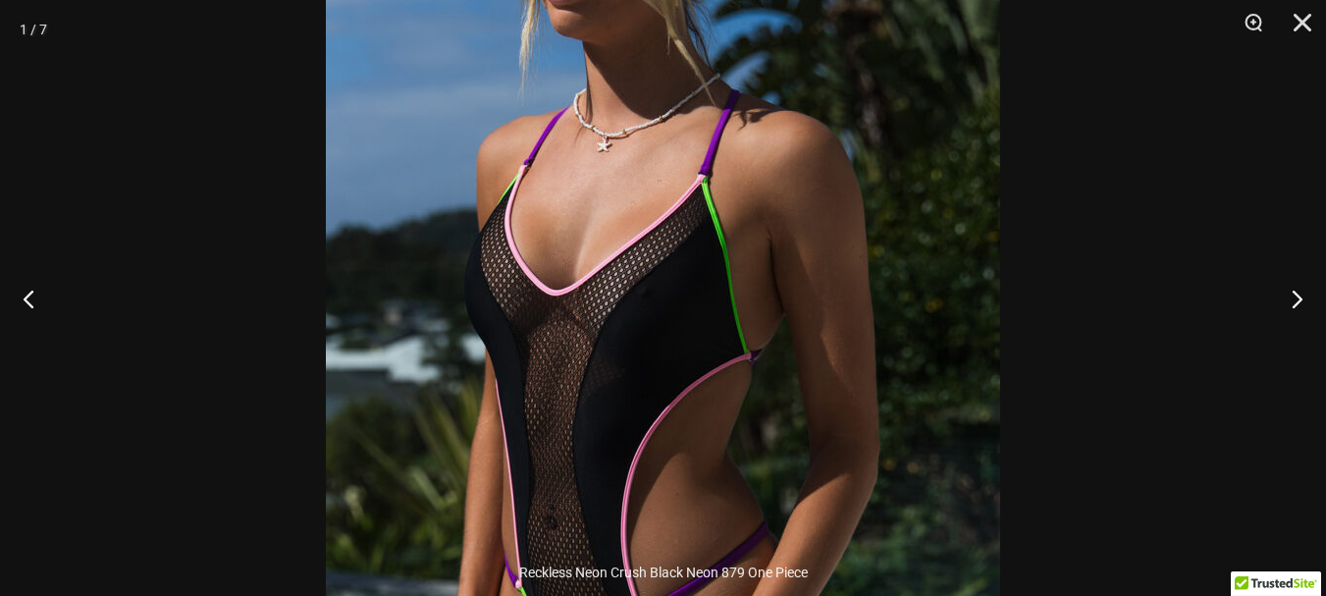
click at [940, 123] on img at bounding box center [663, 431] width 674 height 1011
click at [778, 237] on img at bounding box center [663, 431] width 674 height 1011
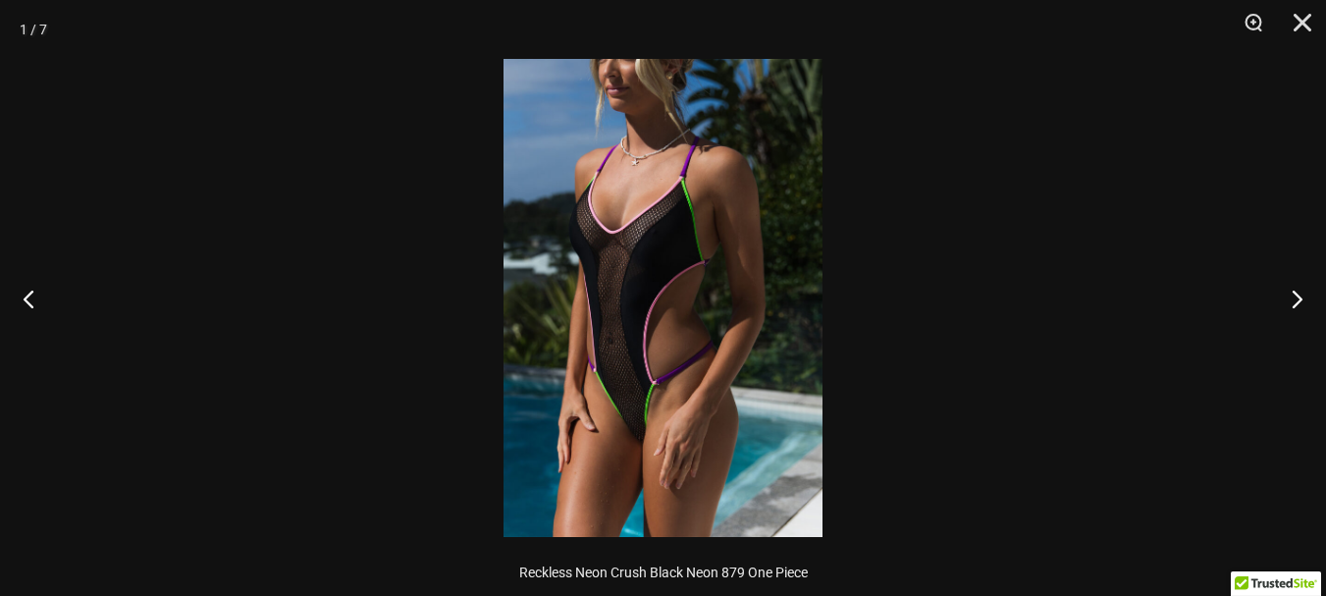
click at [668, 425] on img at bounding box center [663, 298] width 319 height 478
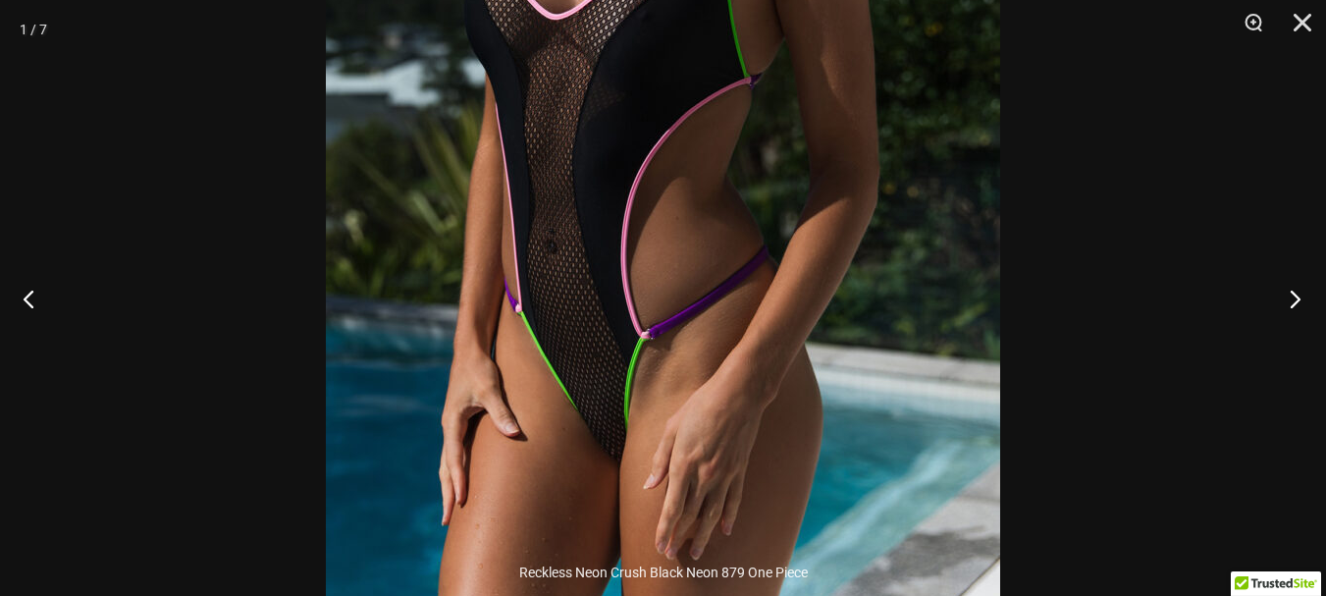
click at [1306, 297] on button "Next" at bounding box center [1290, 298] width 74 height 98
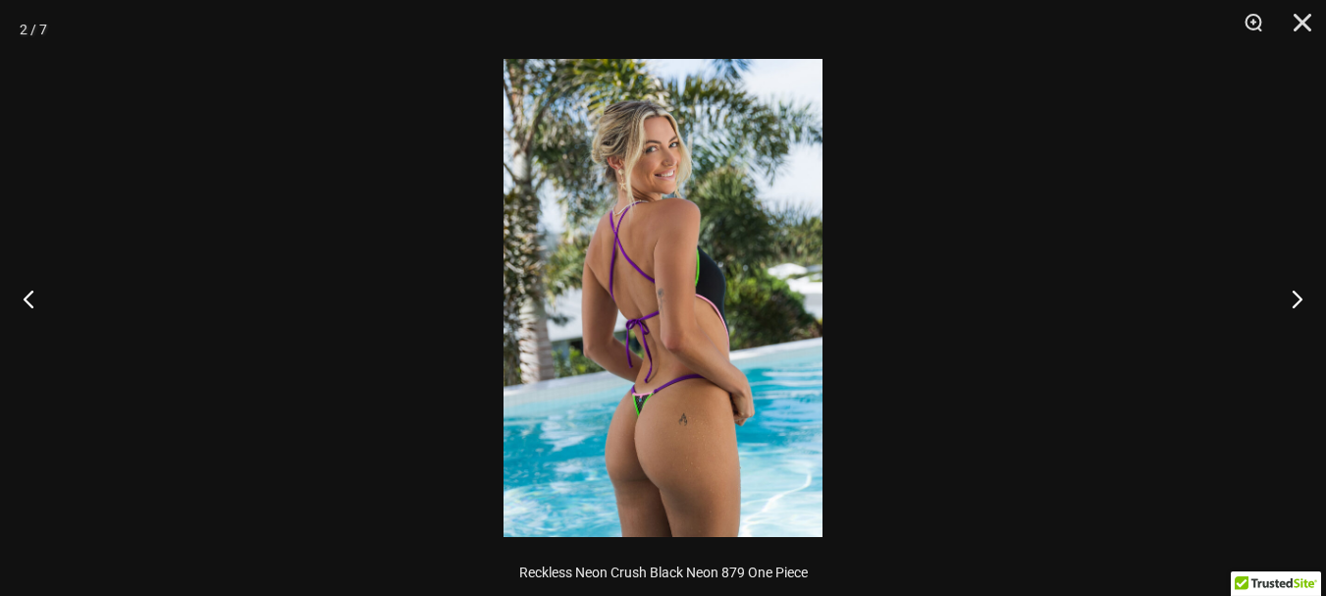
click at [703, 433] on img at bounding box center [663, 298] width 319 height 478
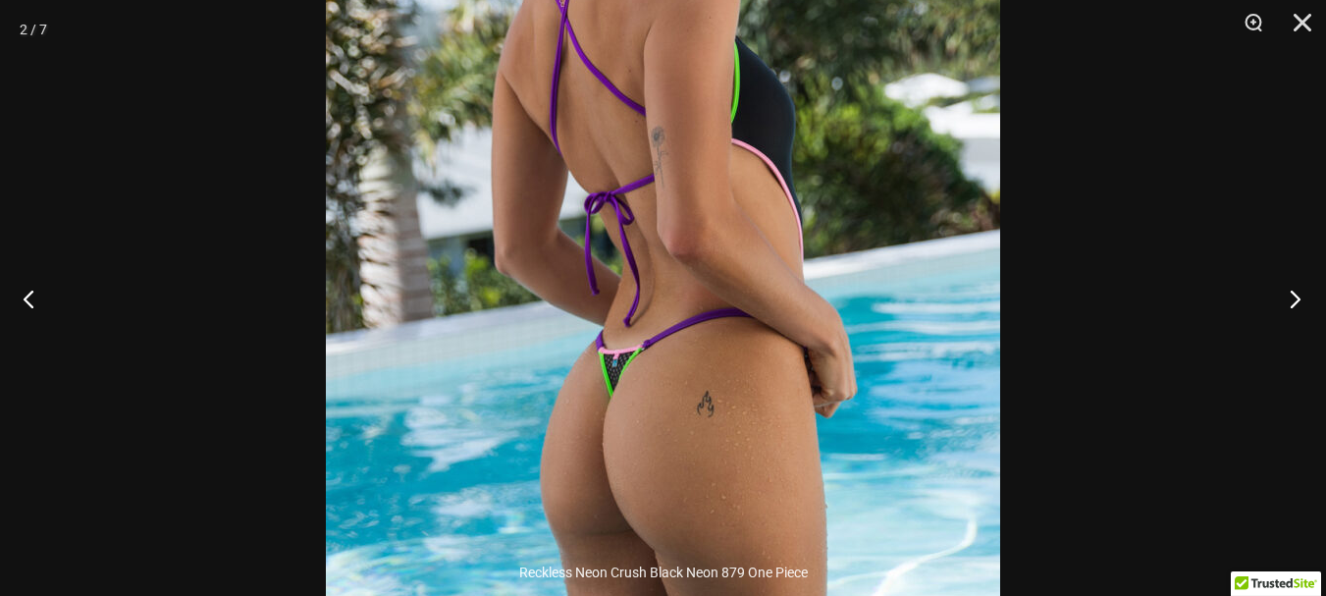
click at [1301, 301] on button "Next" at bounding box center [1290, 298] width 74 height 98
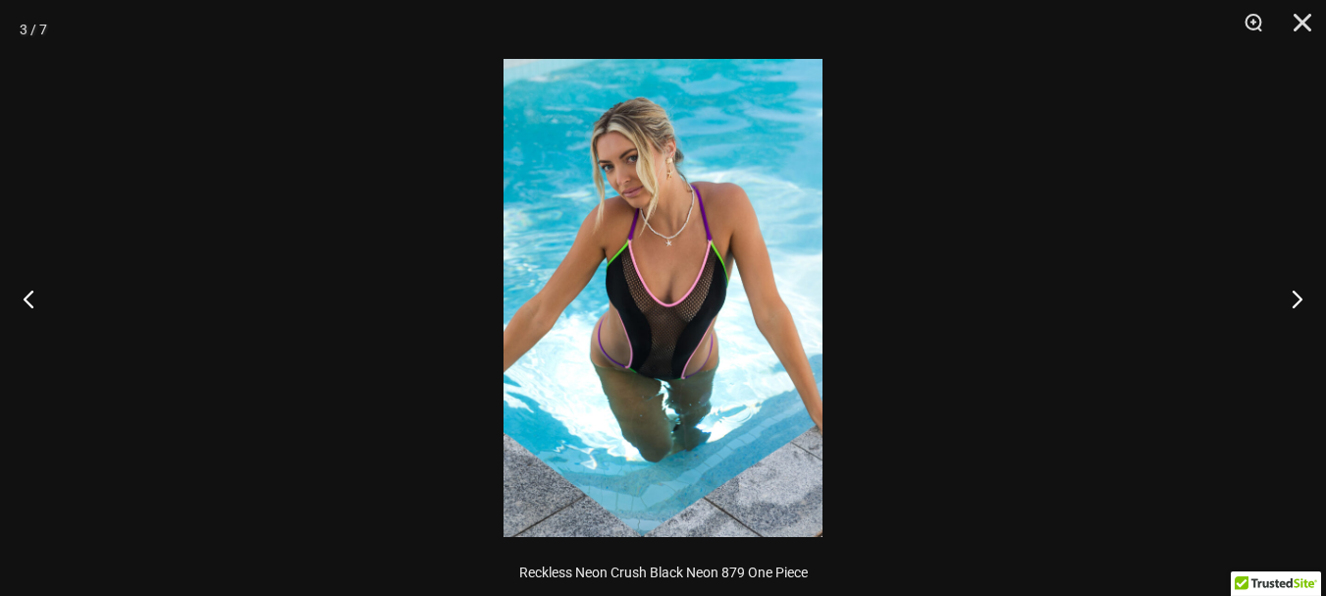
click at [625, 179] on img at bounding box center [663, 298] width 319 height 478
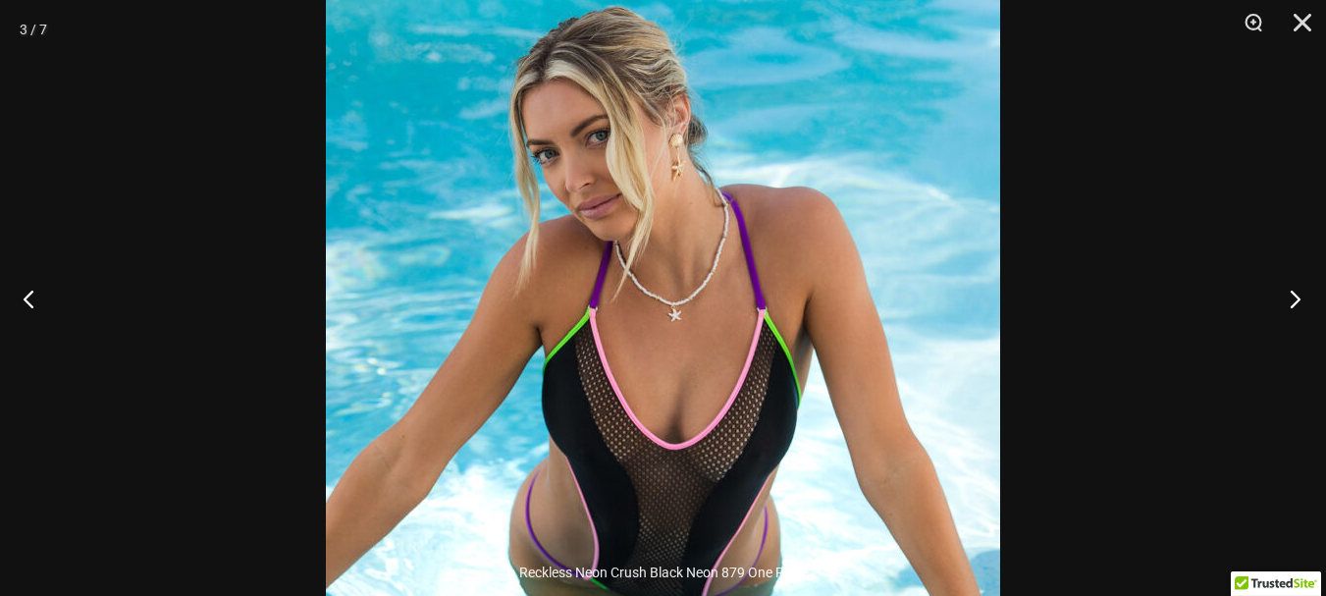
click at [1297, 294] on button "Next" at bounding box center [1290, 298] width 74 height 98
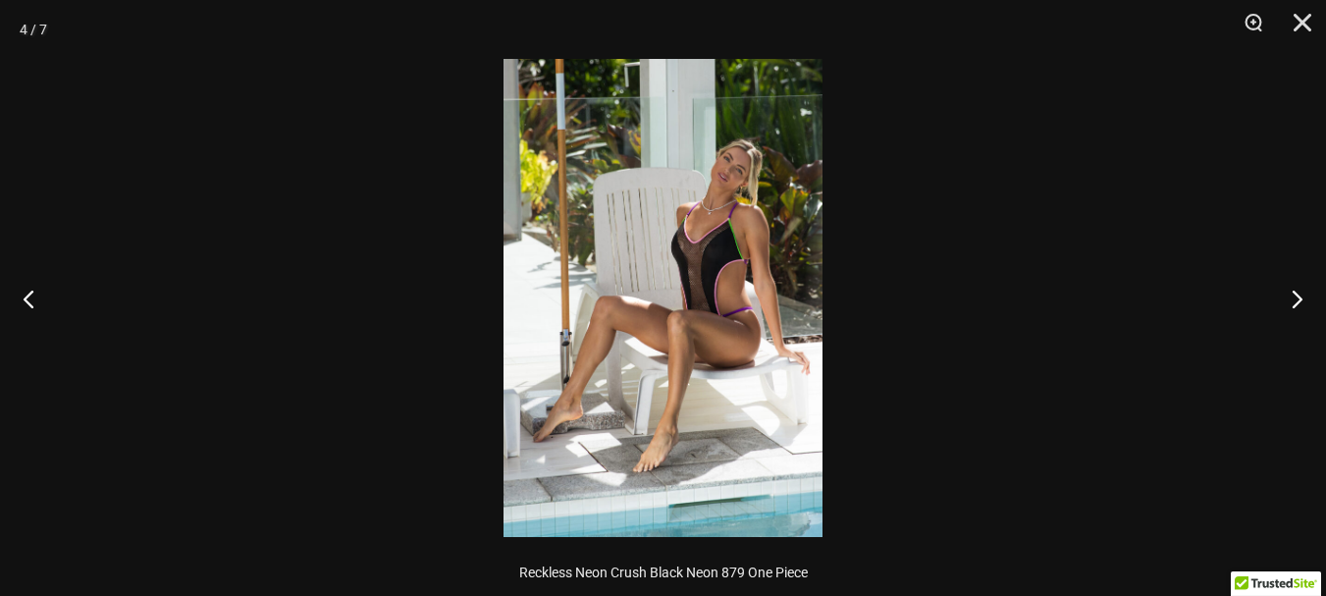
click at [714, 250] on img at bounding box center [663, 298] width 319 height 478
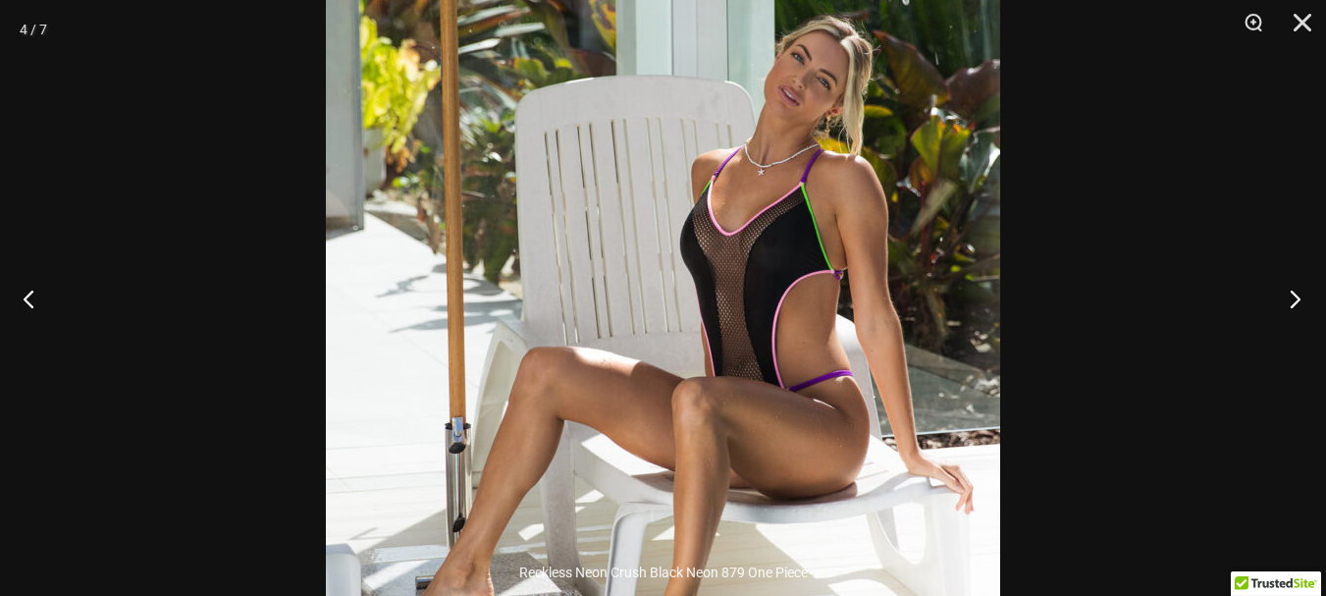
click at [1297, 296] on button "Next" at bounding box center [1290, 298] width 74 height 98
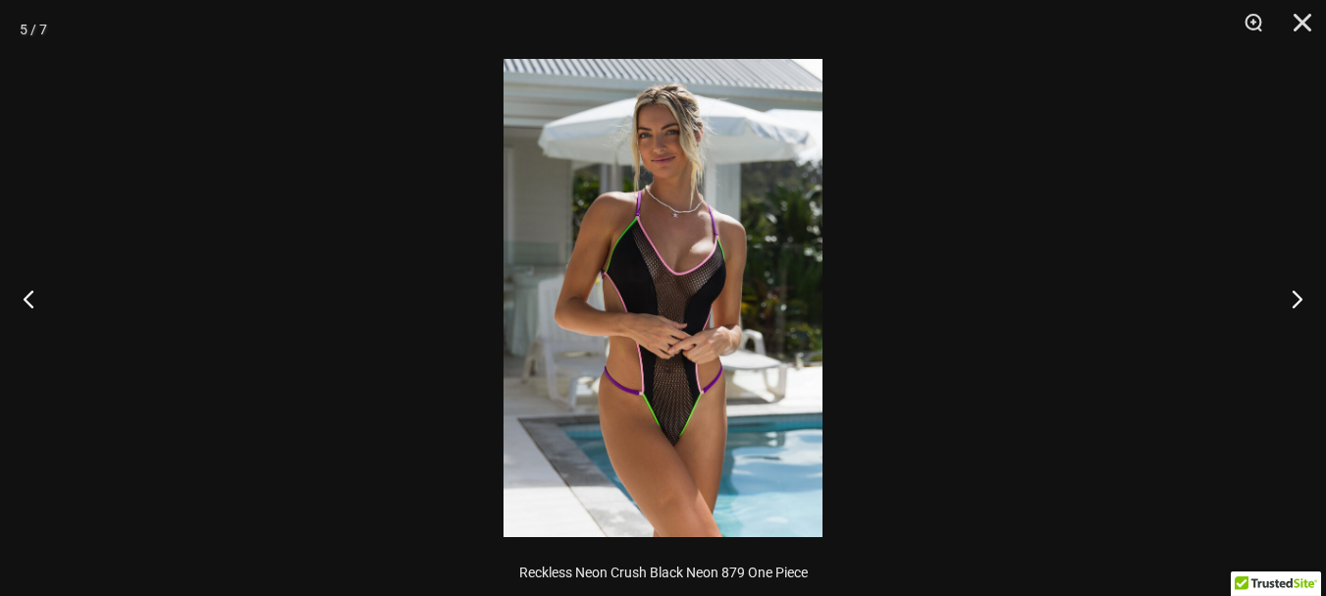
click at [688, 192] on img at bounding box center [663, 298] width 319 height 478
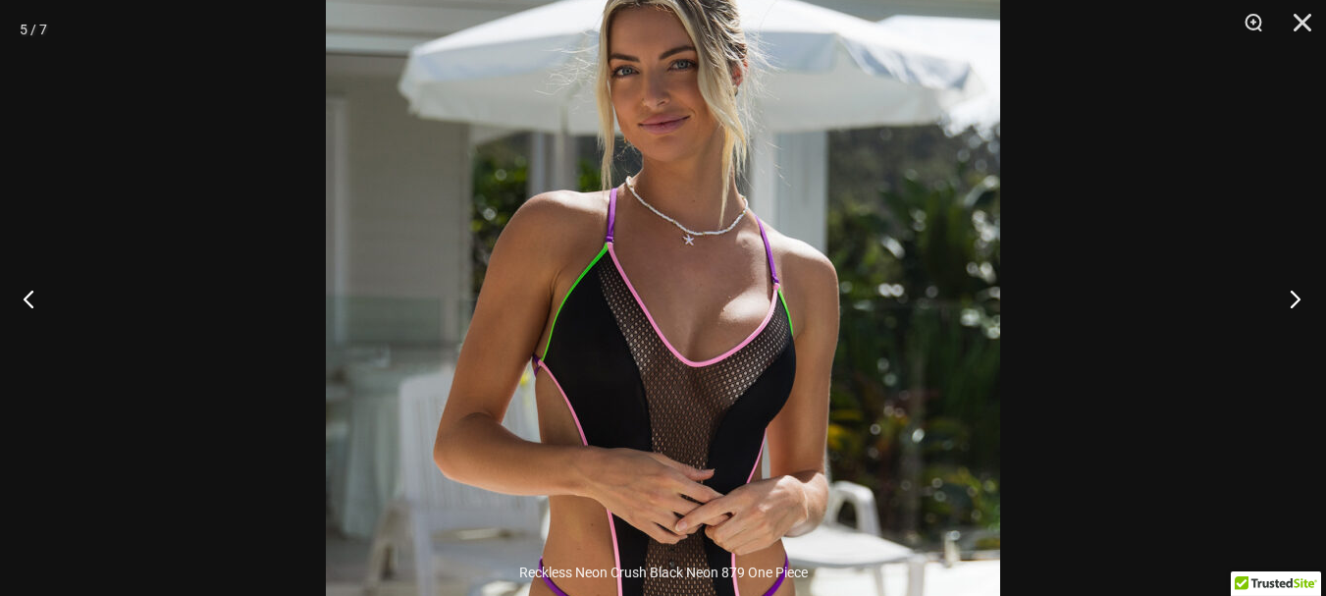
click at [1306, 302] on button "Next" at bounding box center [1290, 298] width 74 height 98
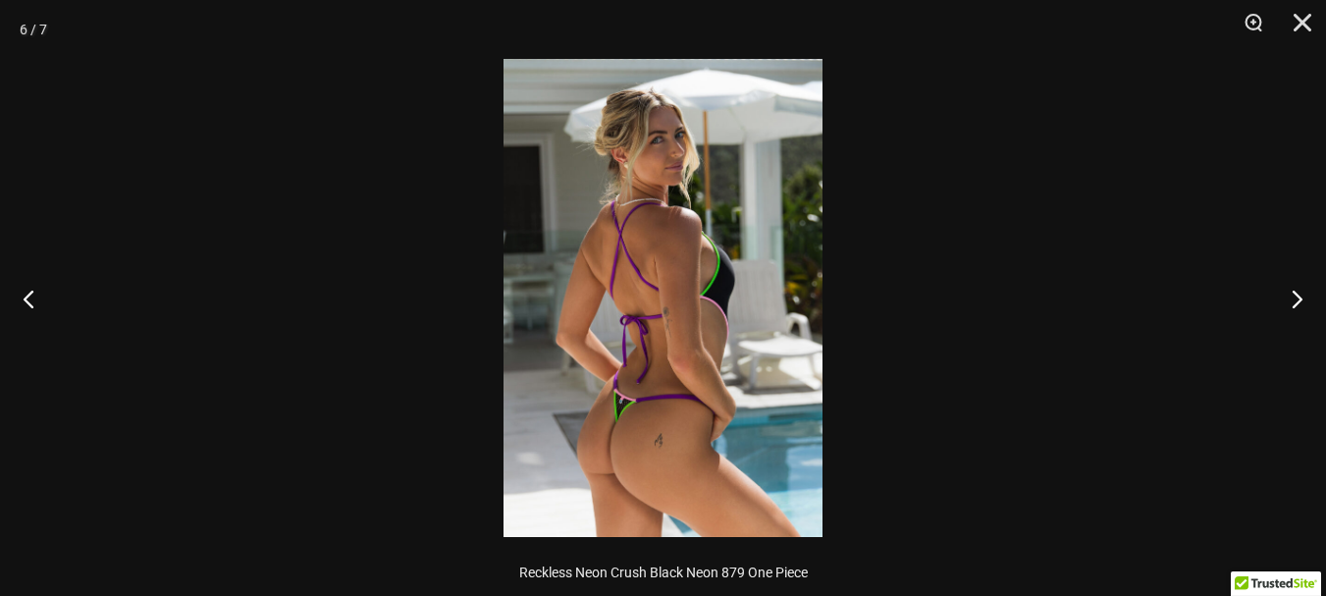
click at [674, 383] on img at bounding box center [663, 298] width 319 height 478
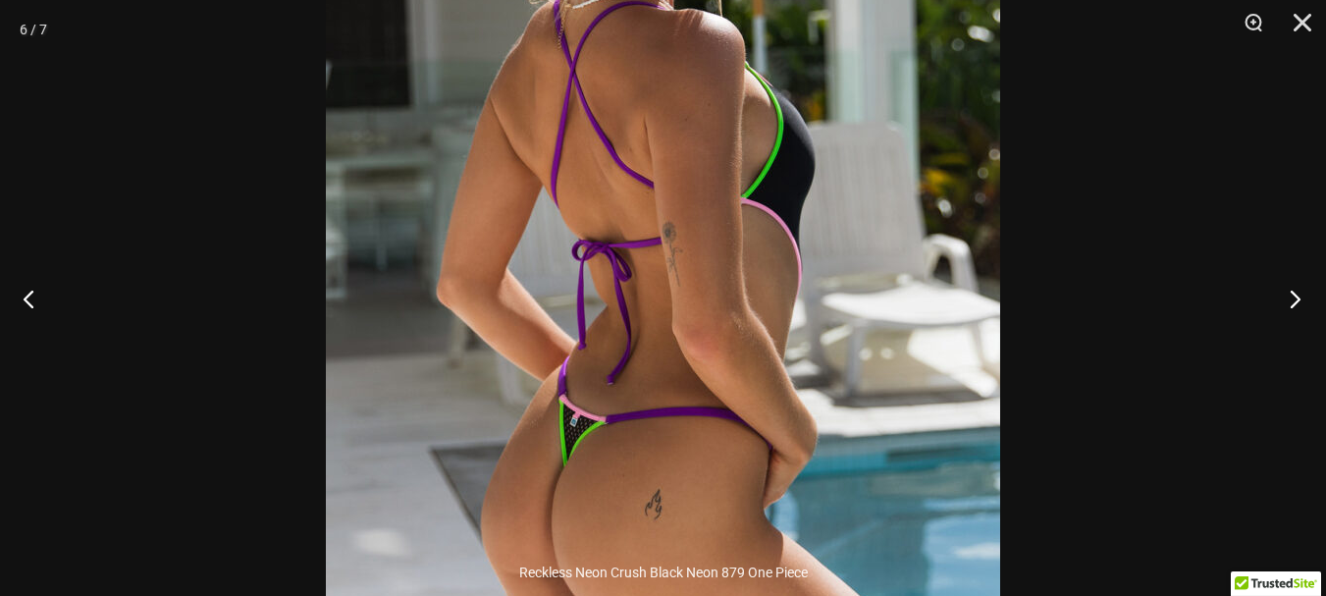
click at [1296, 294] on button "Next" at bounding box center [1290, 298] width 74 height 98
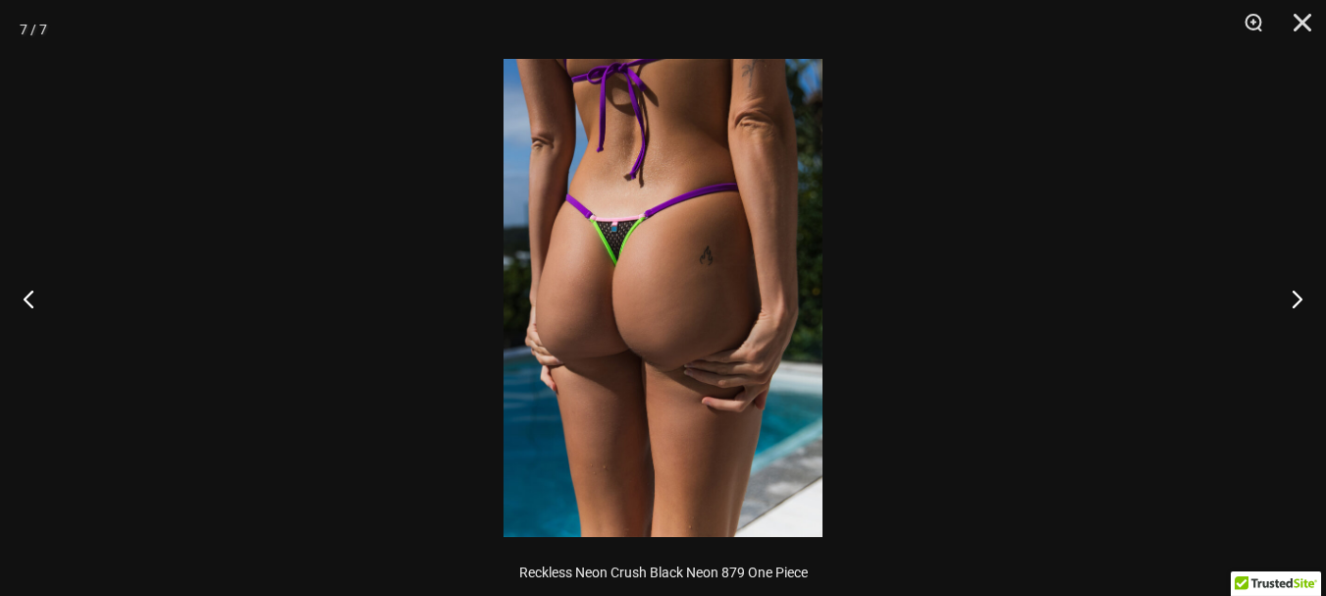
click at [575, 241] on img at bounding box center [663, 298] width 319 height 478
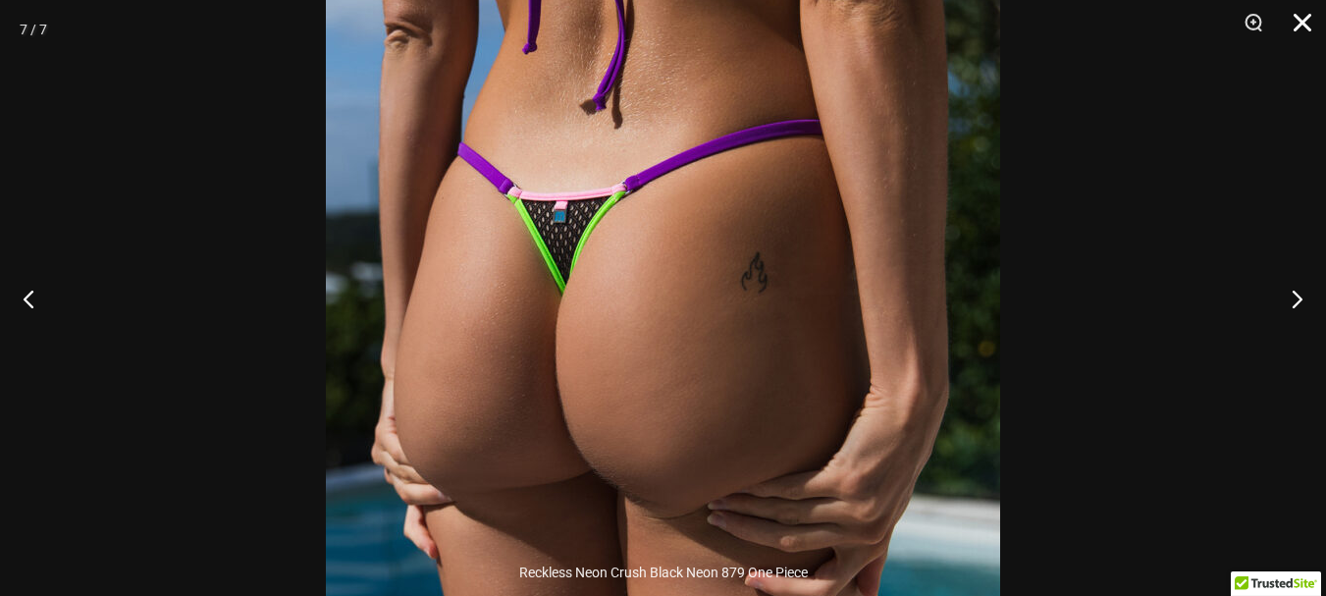
click at [1303, 20] on button "Close" at bounding box center [1295, 29] width 49 height 59
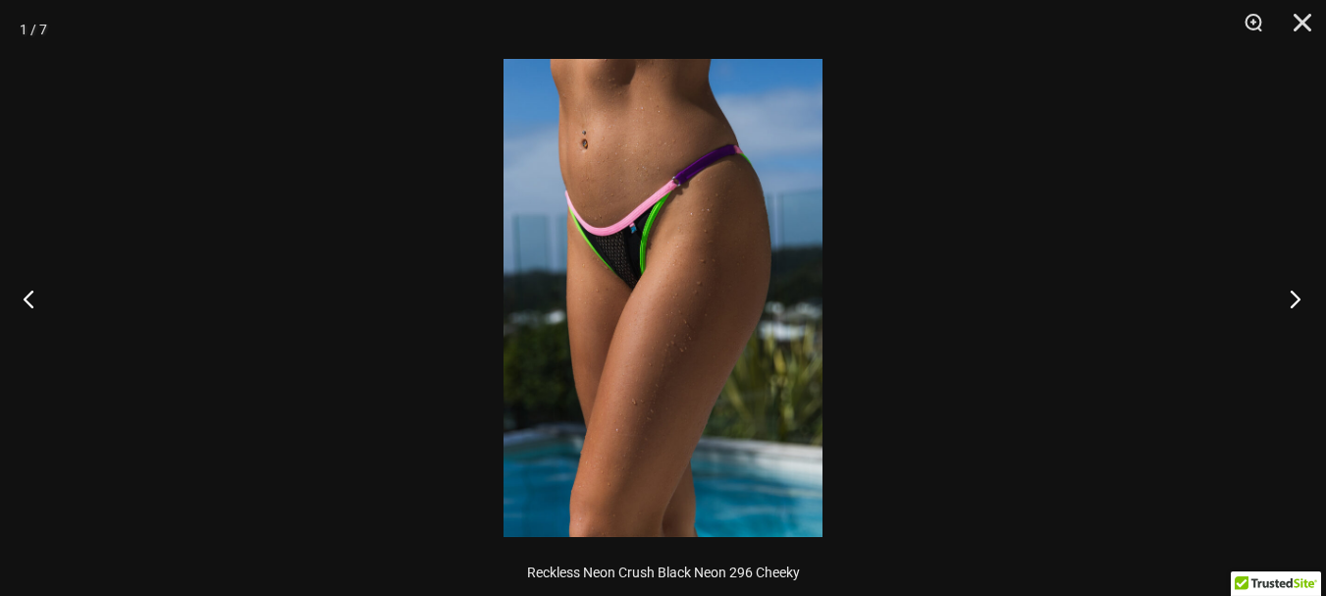
click at [1300, 289] on button "Next" at bounding box center [1290, 298] width 74 height 98
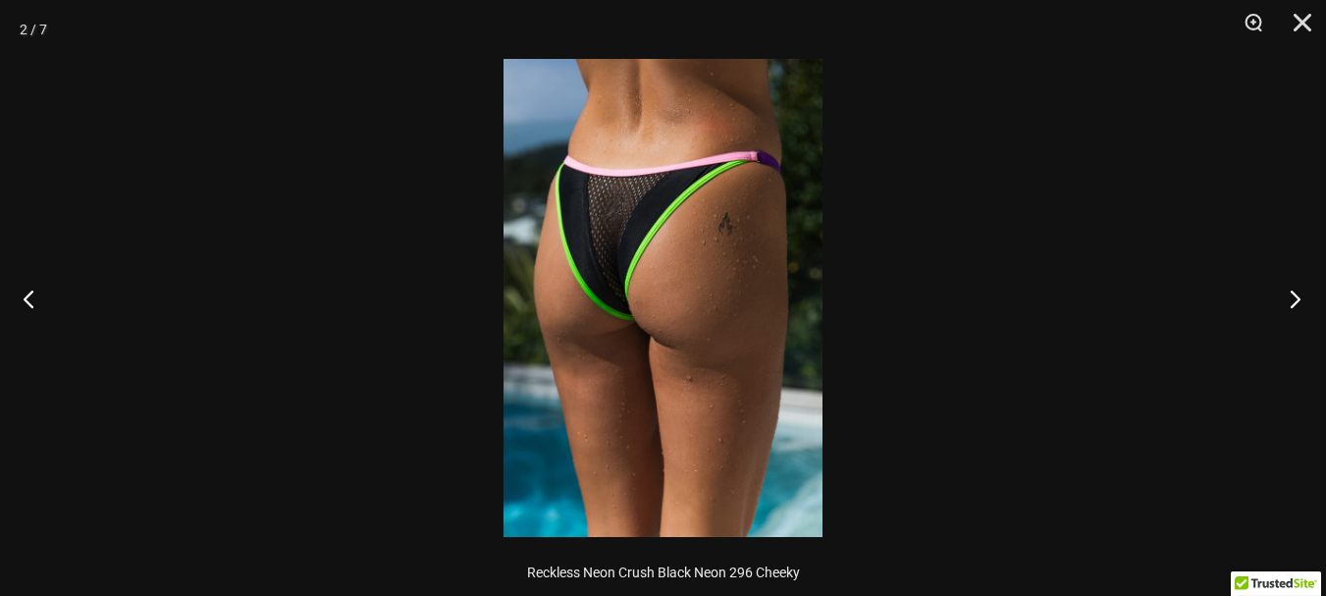
click at [1292, 287] on button "Next" at bounding box center [1290, 298] width 74 height 98
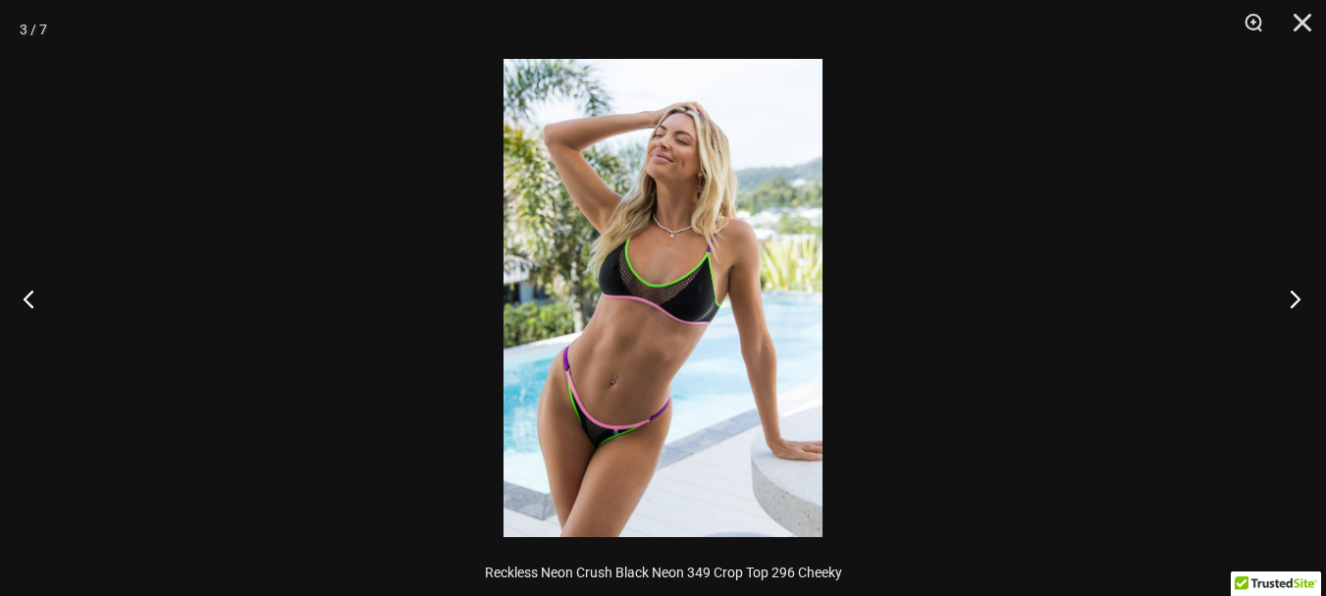
click at [1292, 287] on button "Next" at bounding box center [1290, 298] width 74 height 98
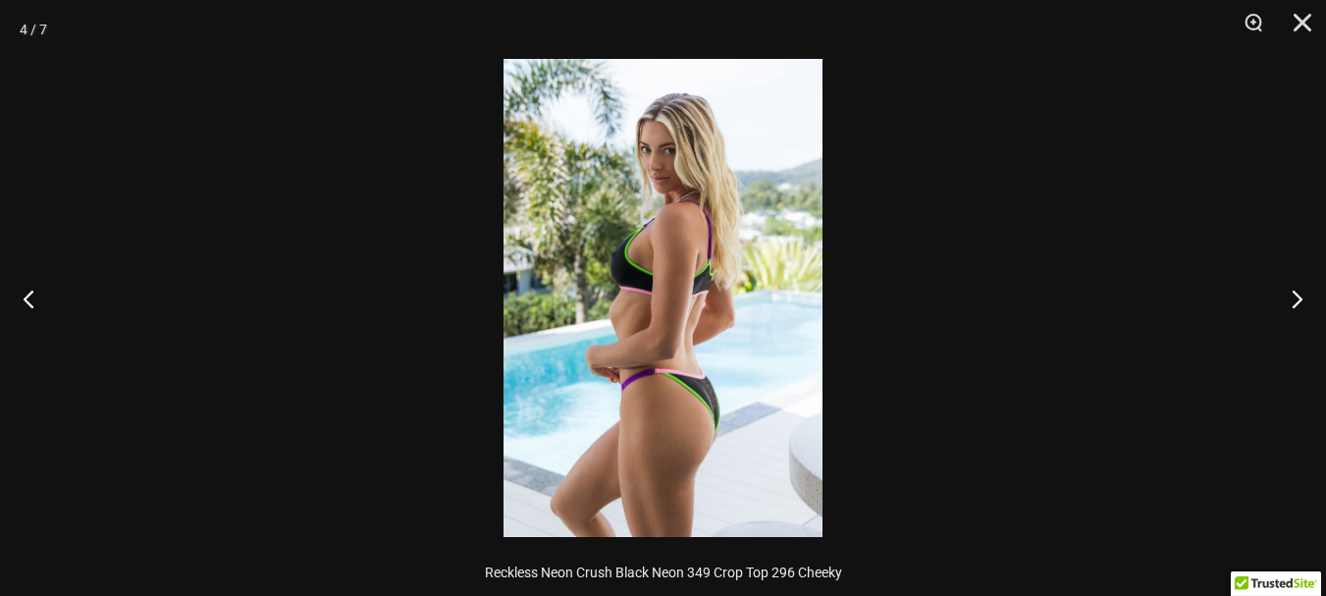
click at [774, 200] on img at bounding box center [663, 298] width 319 height 478
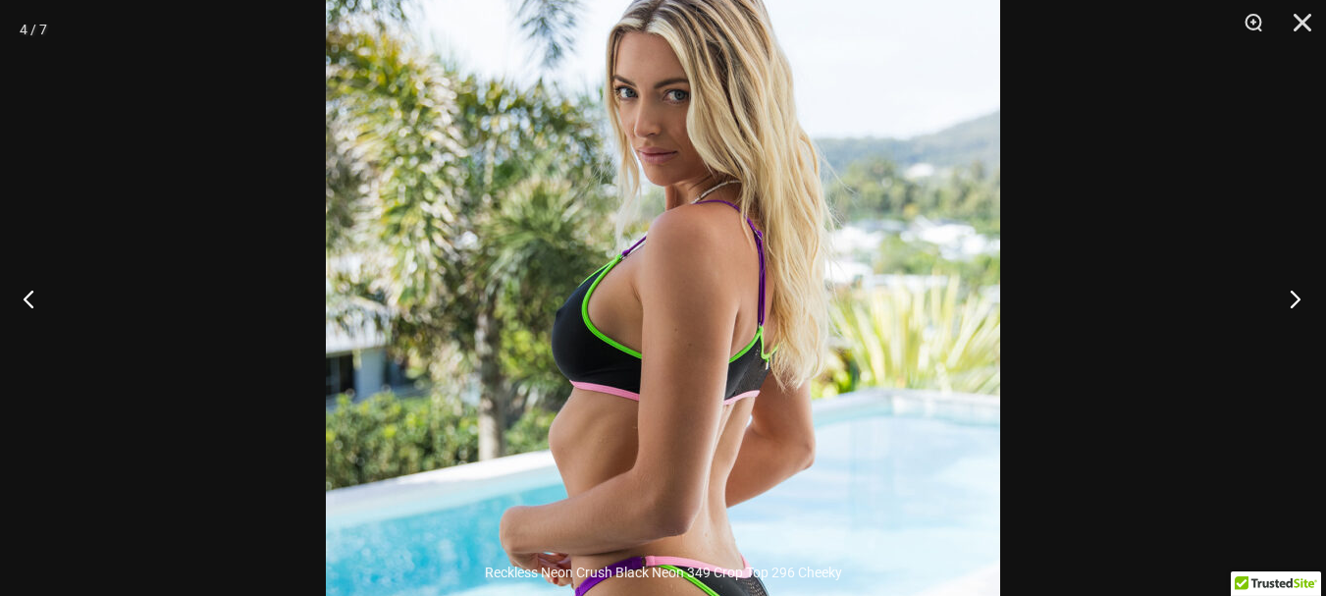
click at [1293, 295] on button "Next" at bounding box center [1290, 298] width 74 height 98
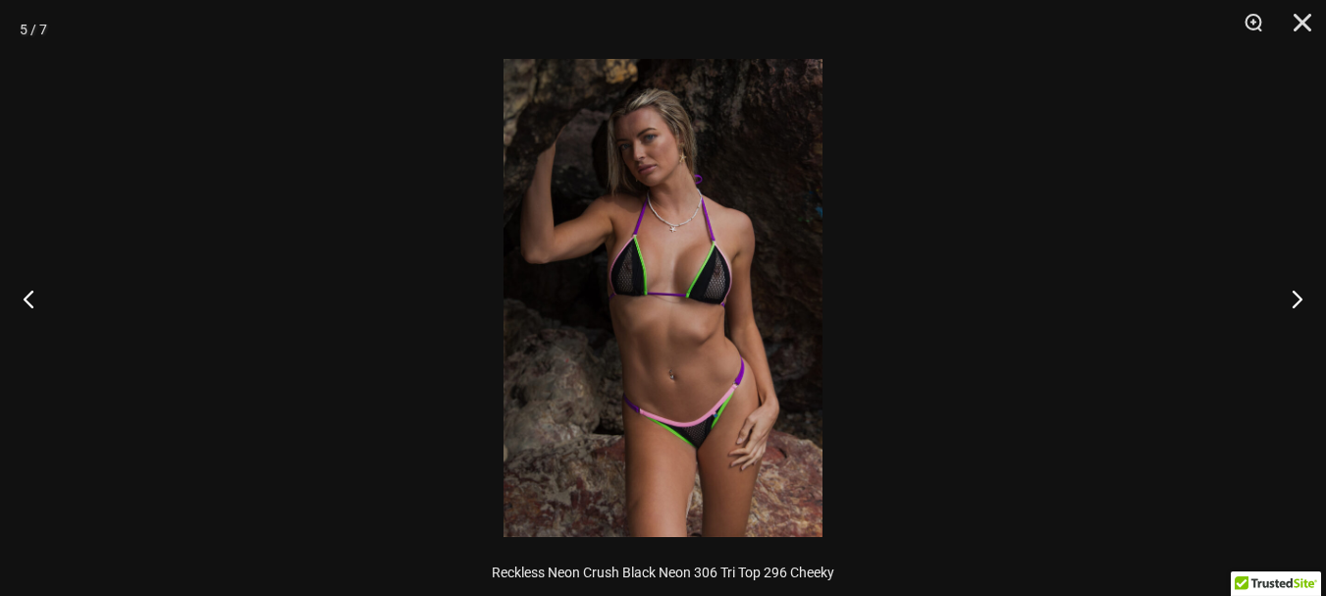
click at [709, 205] on img at bounding box center [663, 298] width 319 height 478
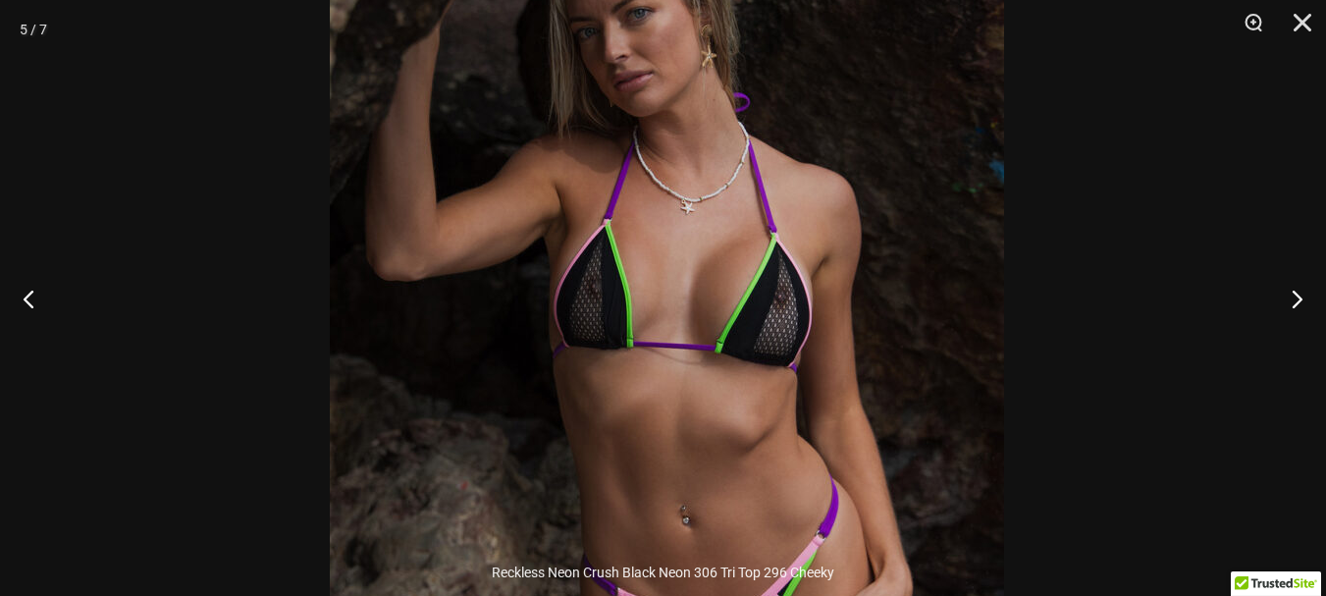
click at [799, 248] on img at bounding box center [667, 353] width 674 height 1011
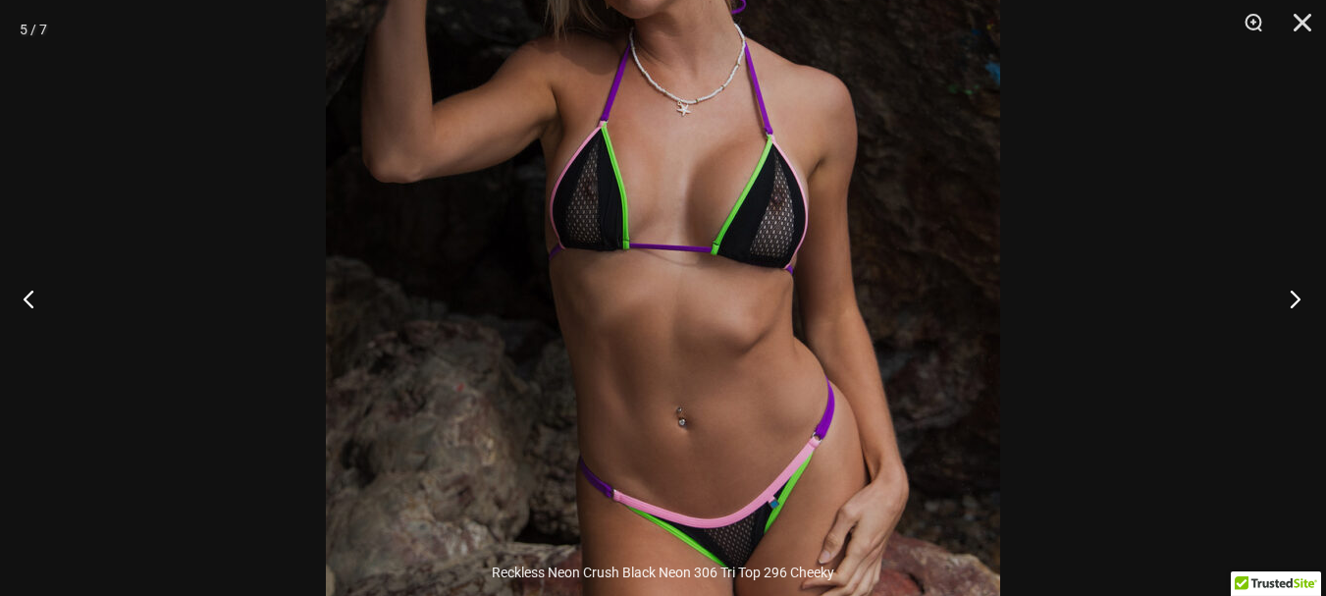
click at [1296, 292] on button "Next" at bounding box center [1290, 298] width 74 height 98
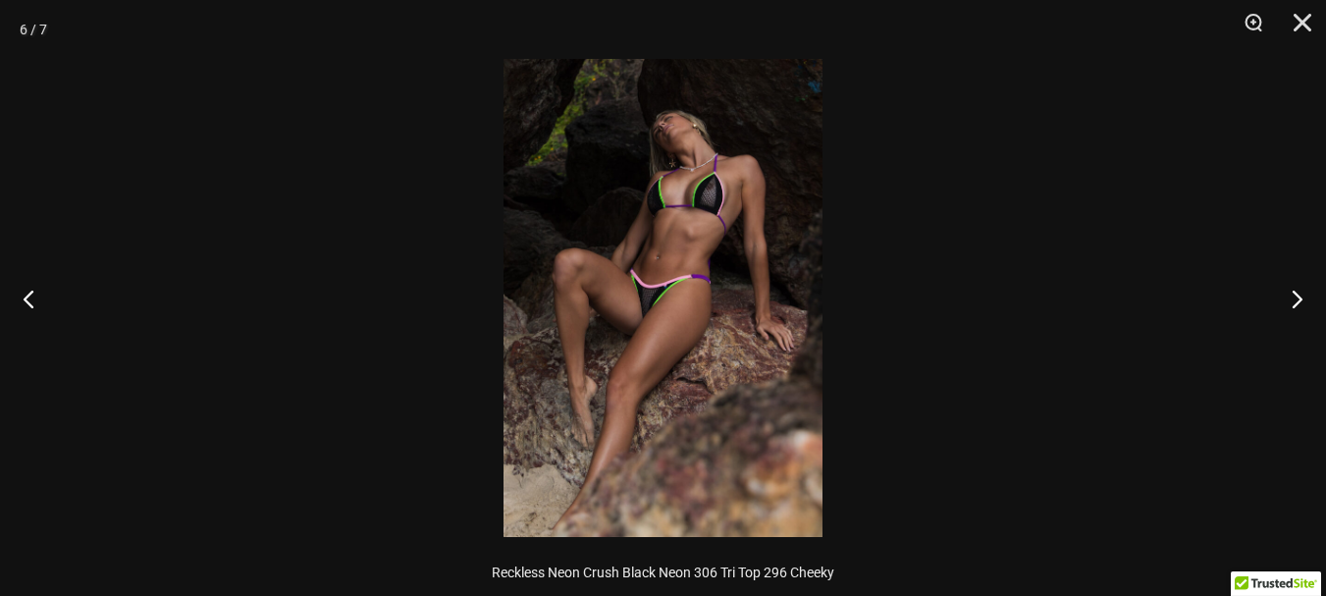
click at [736, 188] on img at bounding box center [663, 298] width 319 height 478
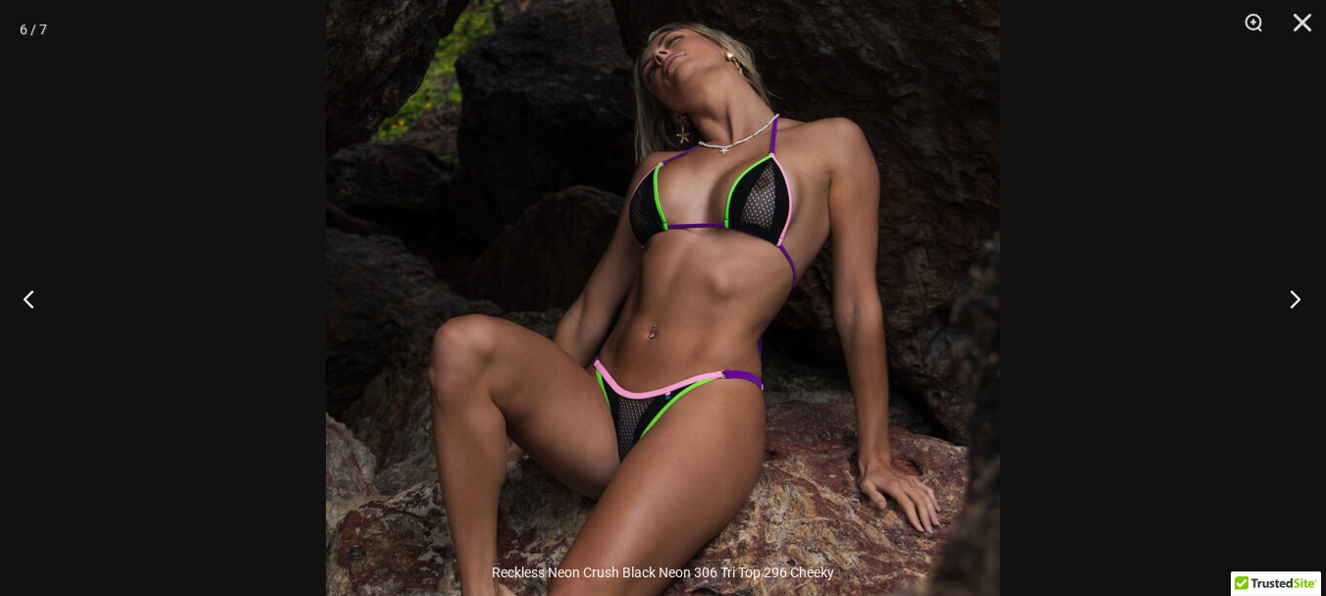
click at [1295, 298] on button "Next" at bounding box center [1290, 298] width 74 height 98
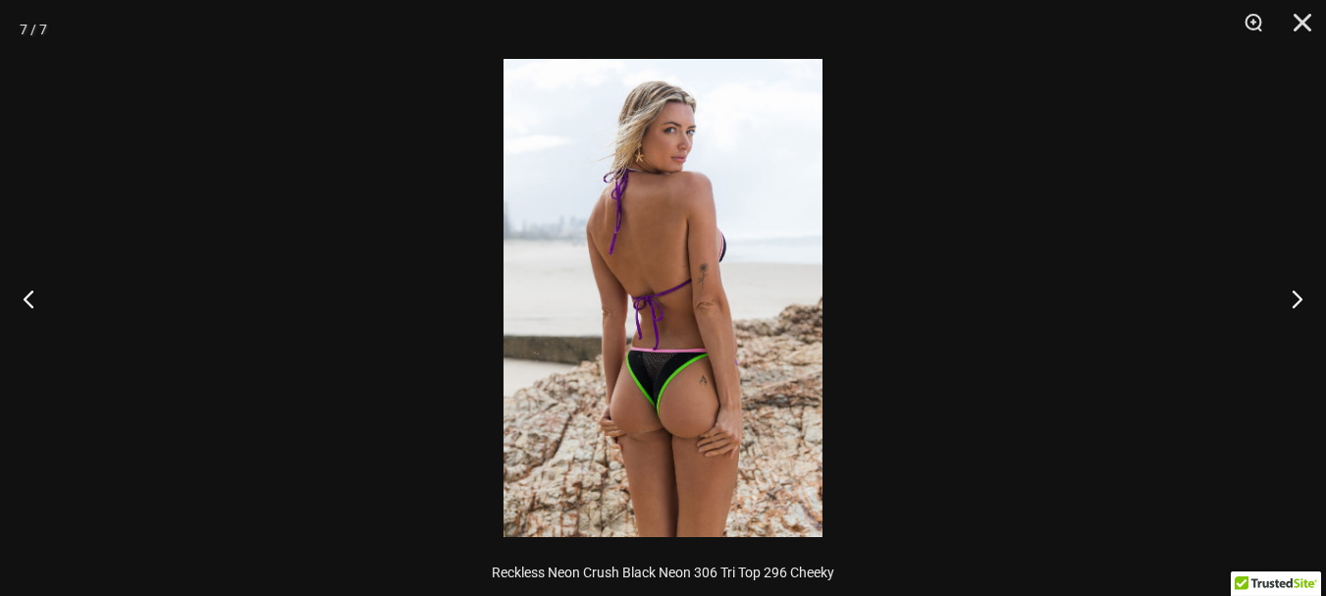
click at [717, 320] on img at bounding box center [663, 298] width 319 height 478
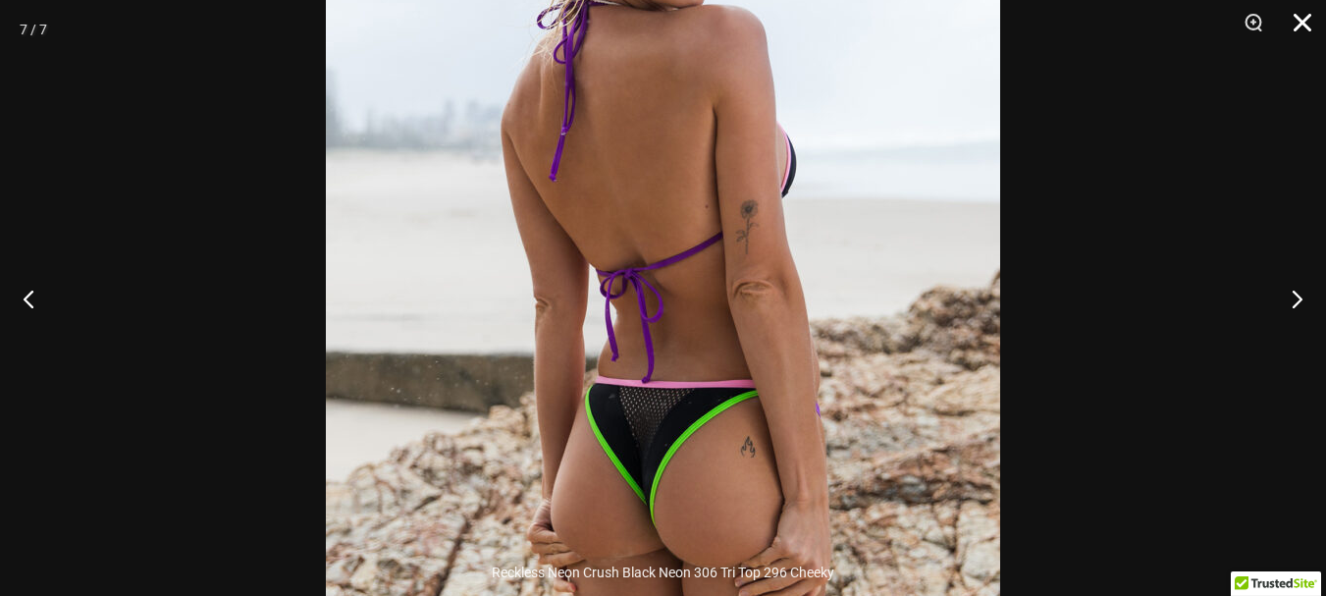
click at [1302, 26] on button "Close" at bounding box center [1295, 29] width 49 height 59
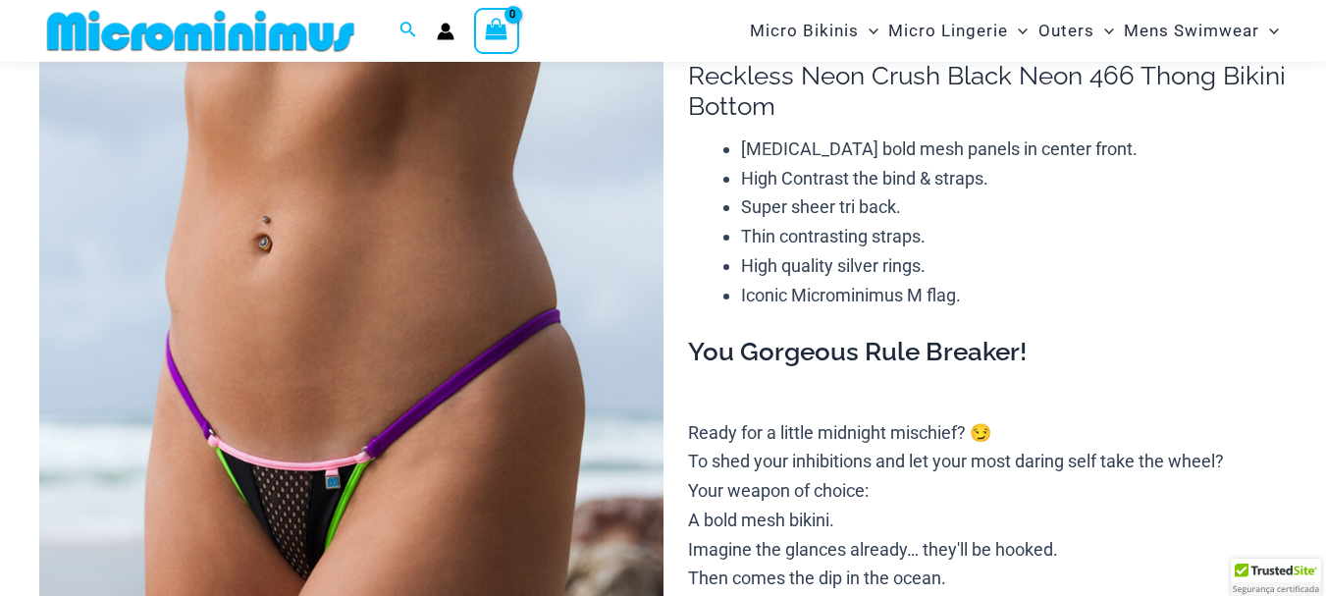
scroll to position [179, 0]
click at [395, 146] on img at bounding box center [351, 468] width 624 height 936
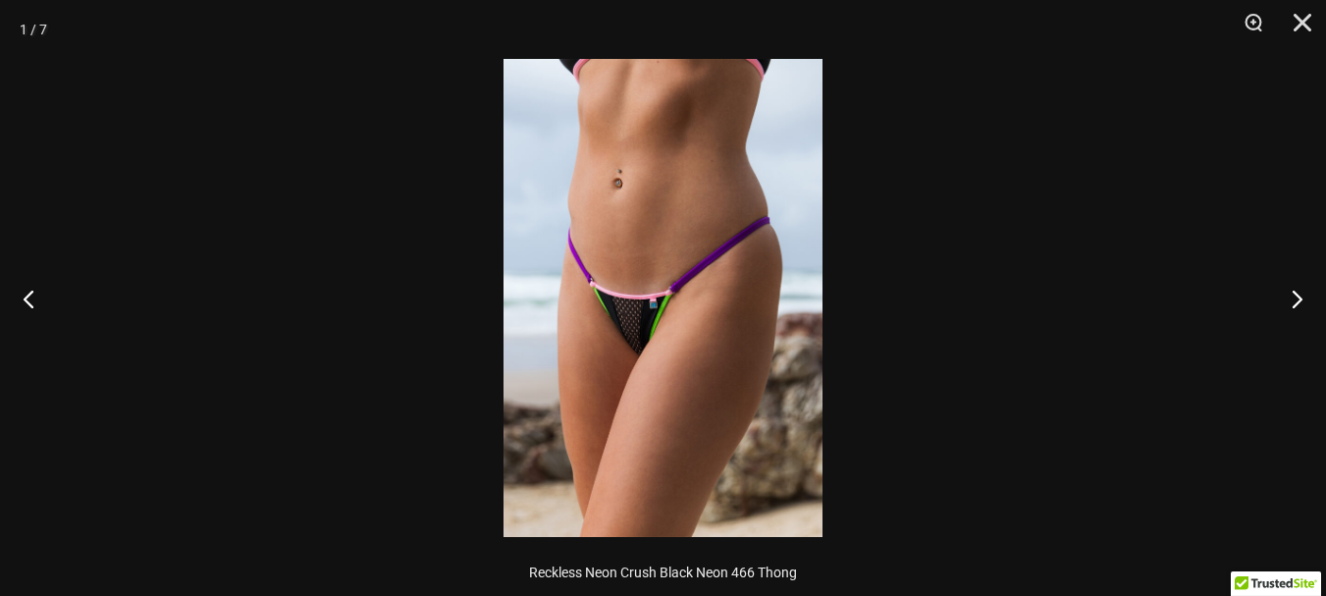
click at [629, 238] on img at bounding box center [663, 298] width 319 height 478
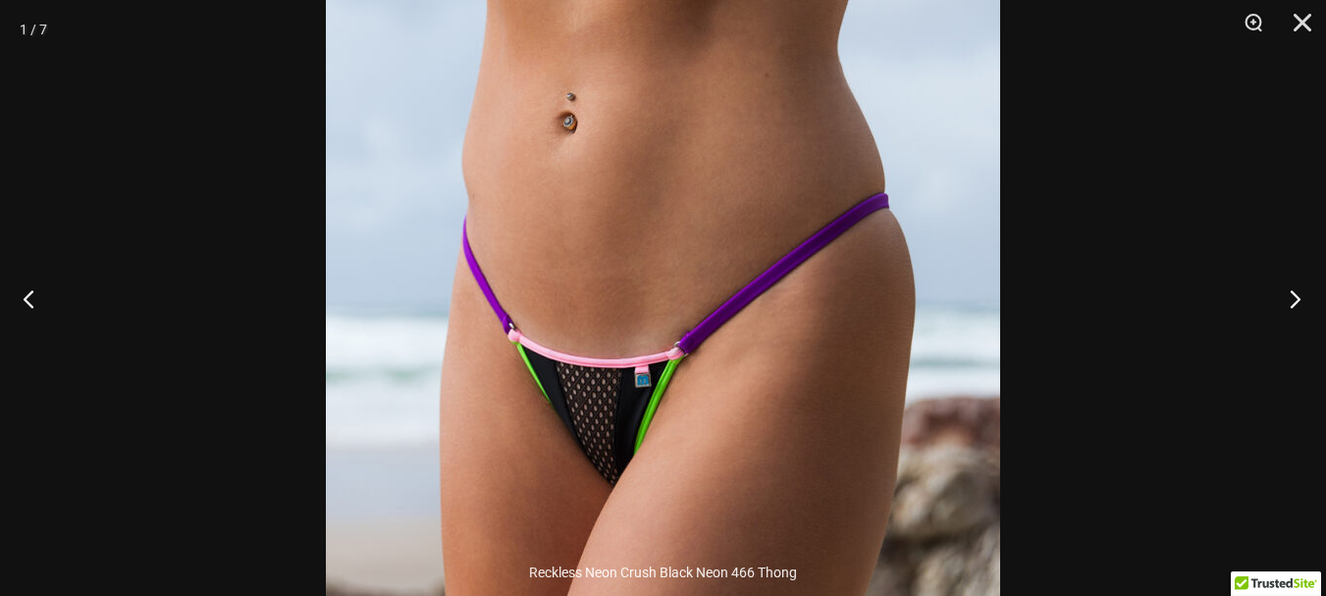
click at [1296, 302] on button "Next" at bounding box center [1290, 298] width 74 height 98
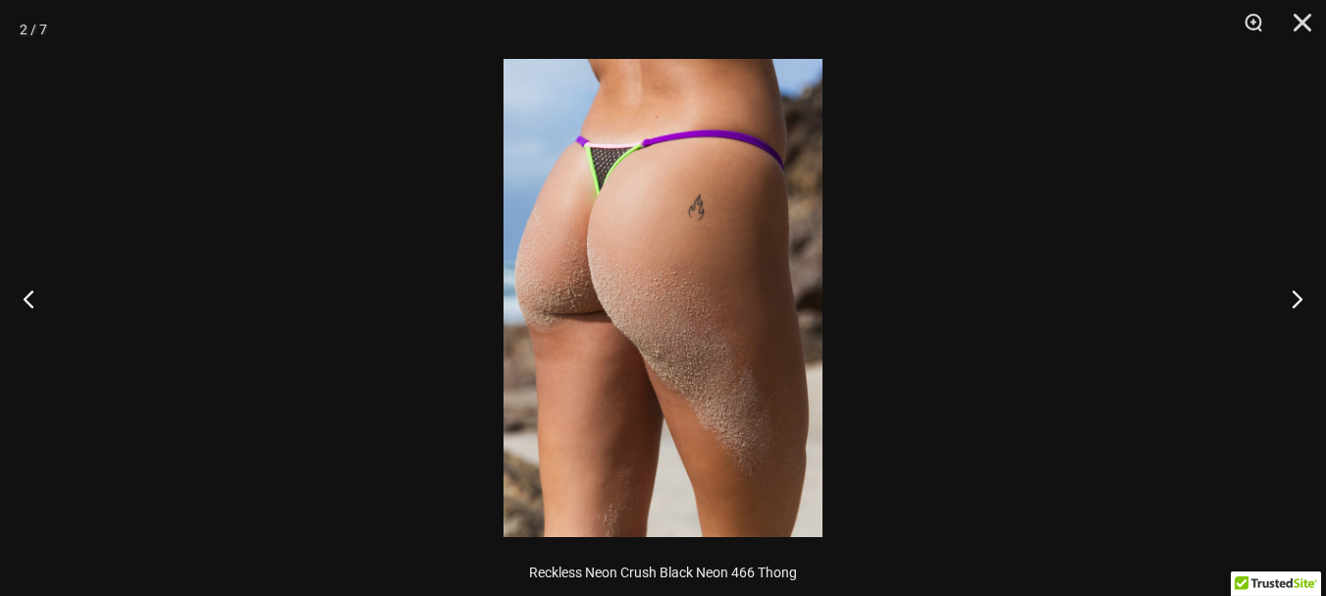
click at [727, 216] on img at bounding box center [663, 298] width 319 height 478
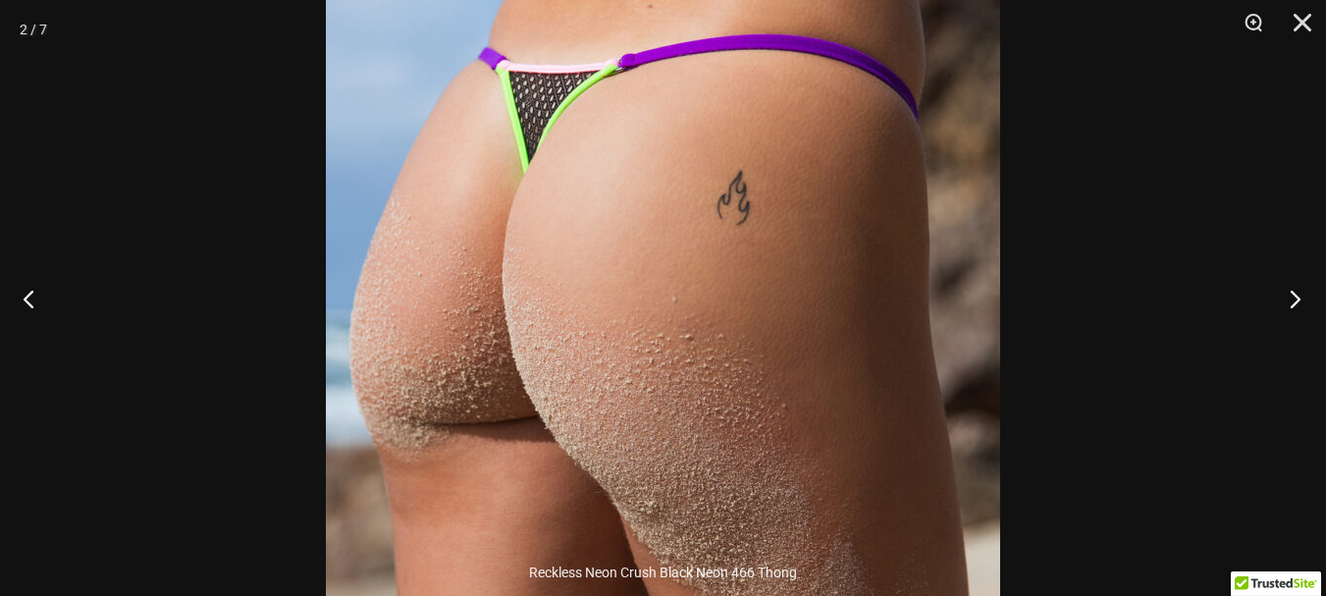
click at [1293, 302] on button "Next" at bounding box center [1290, 298] width 74 height 98
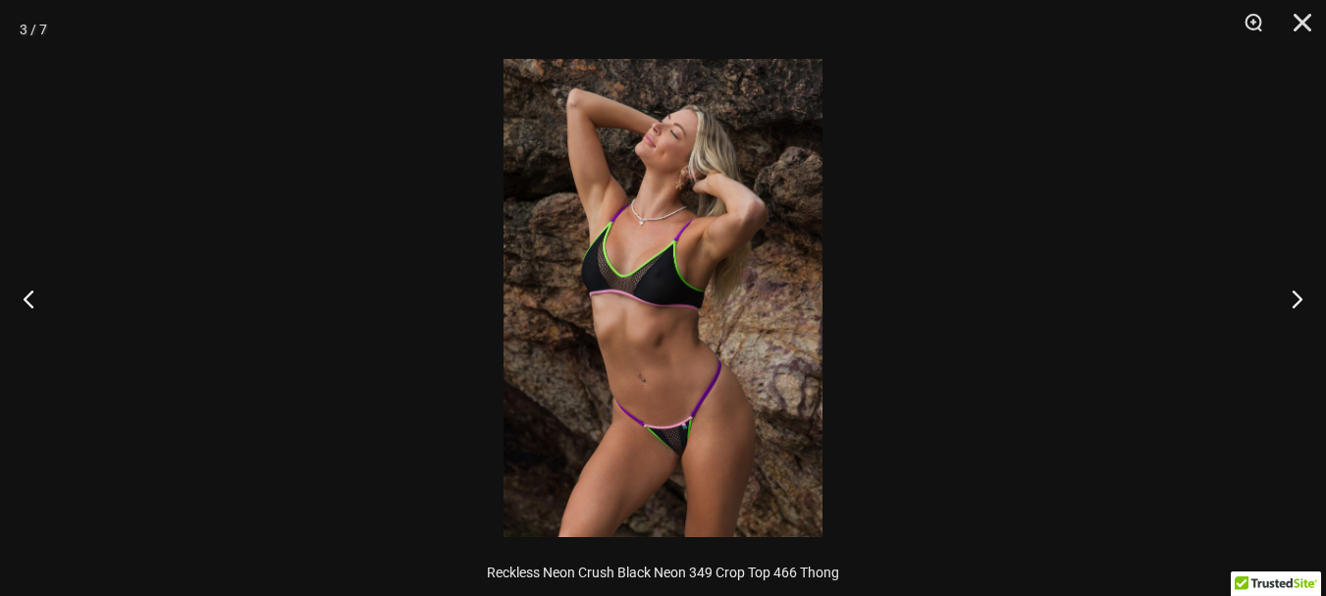
click at [675, 171] on img at bounding box center [663, 298] width 319 height 478
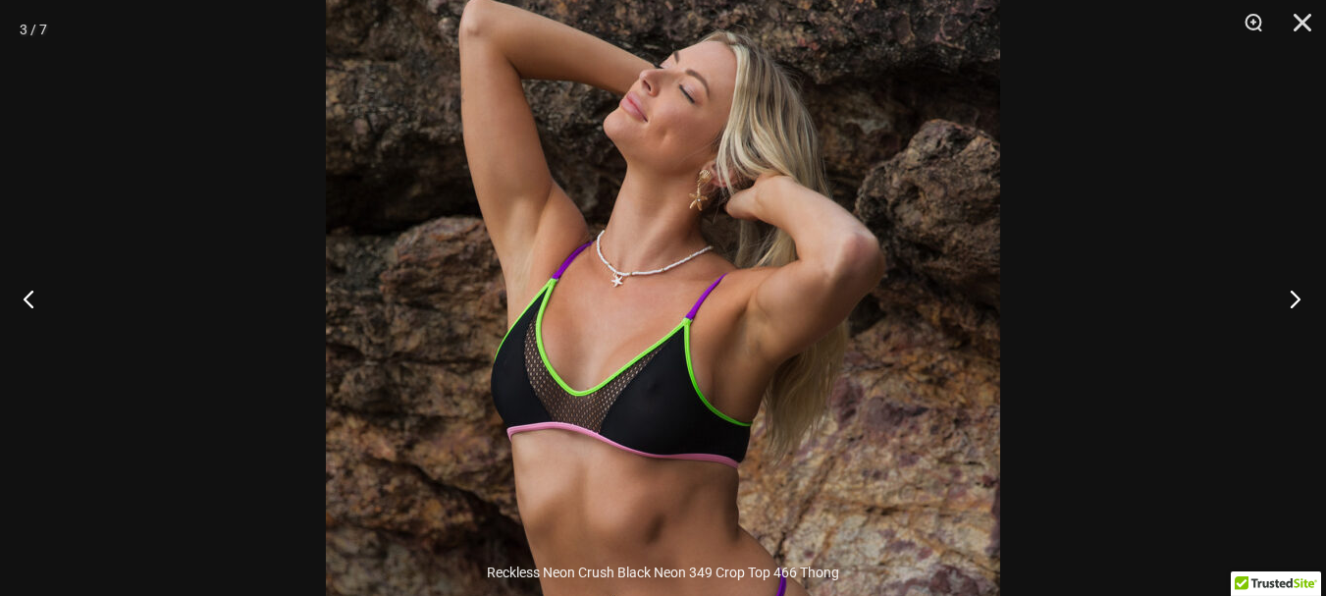
click at [1294, 298] on button "Next" at bounding box center [1290, 298] width 74 height 98
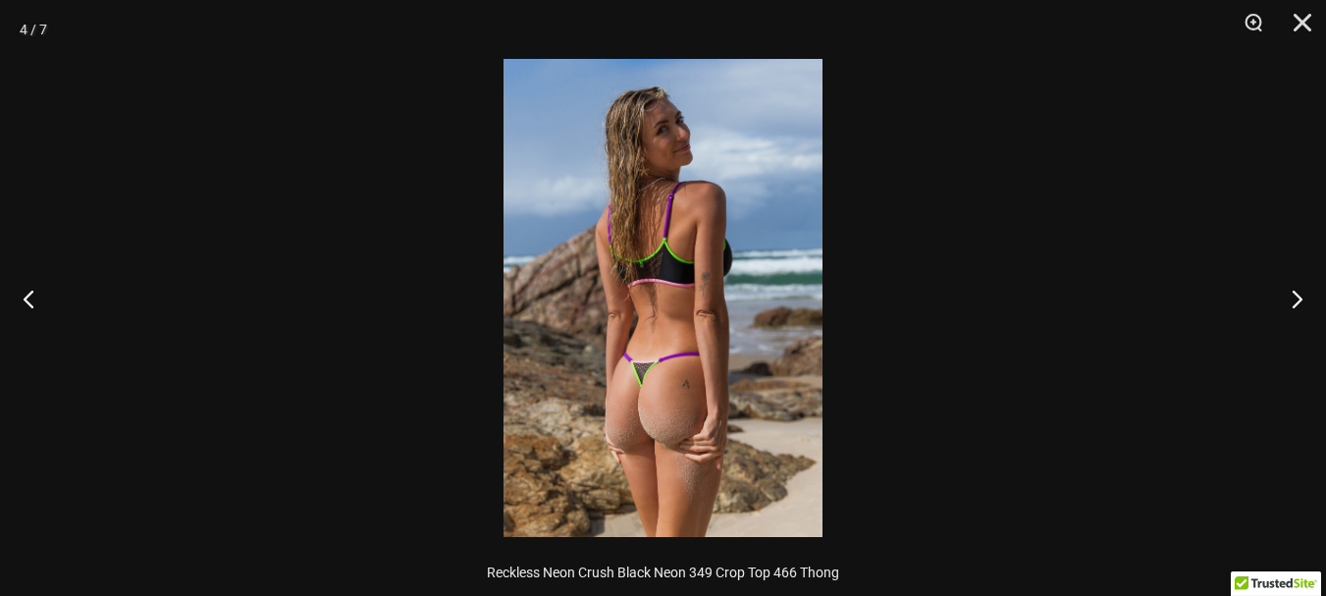
click at [775, 379] on img at bounding box center [663, 298] width 319 height 478
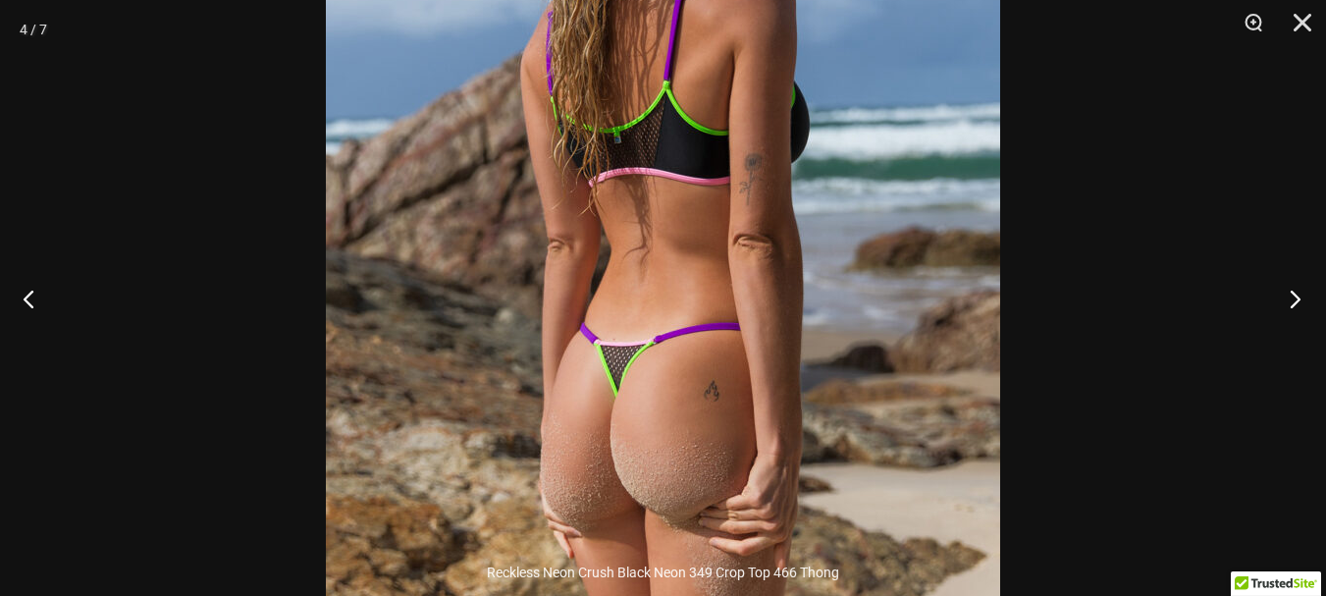
click at [1299, 298] on button "Next" at bounding box center [1290, 298] width 74 height 98
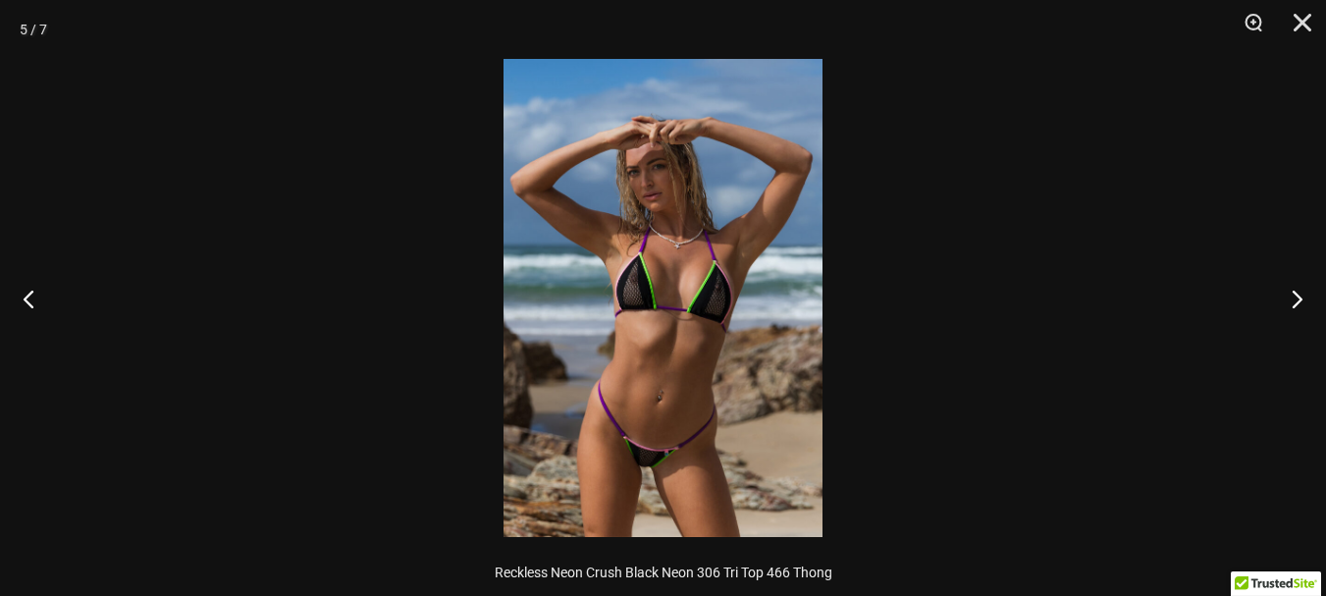
click at [692, 165] on img at bounding box center [663, 298] width 319 height 478
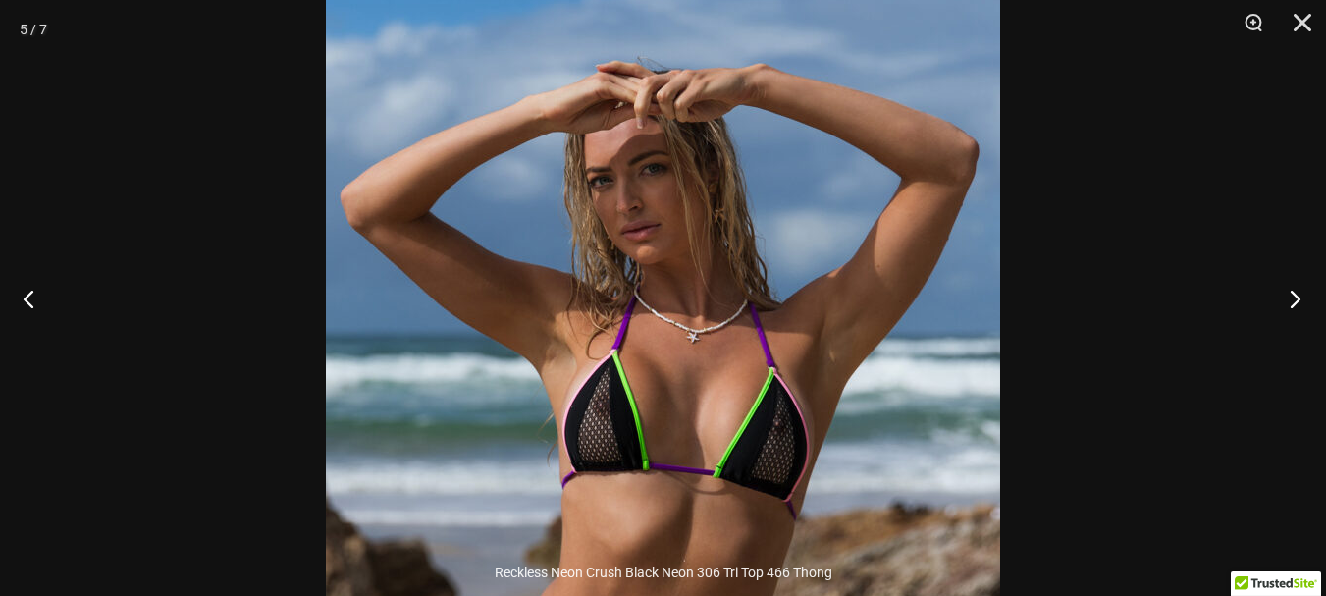
click at [1295, 292] on button "Next" at bounding box center [1290, 298] width 74 height 98
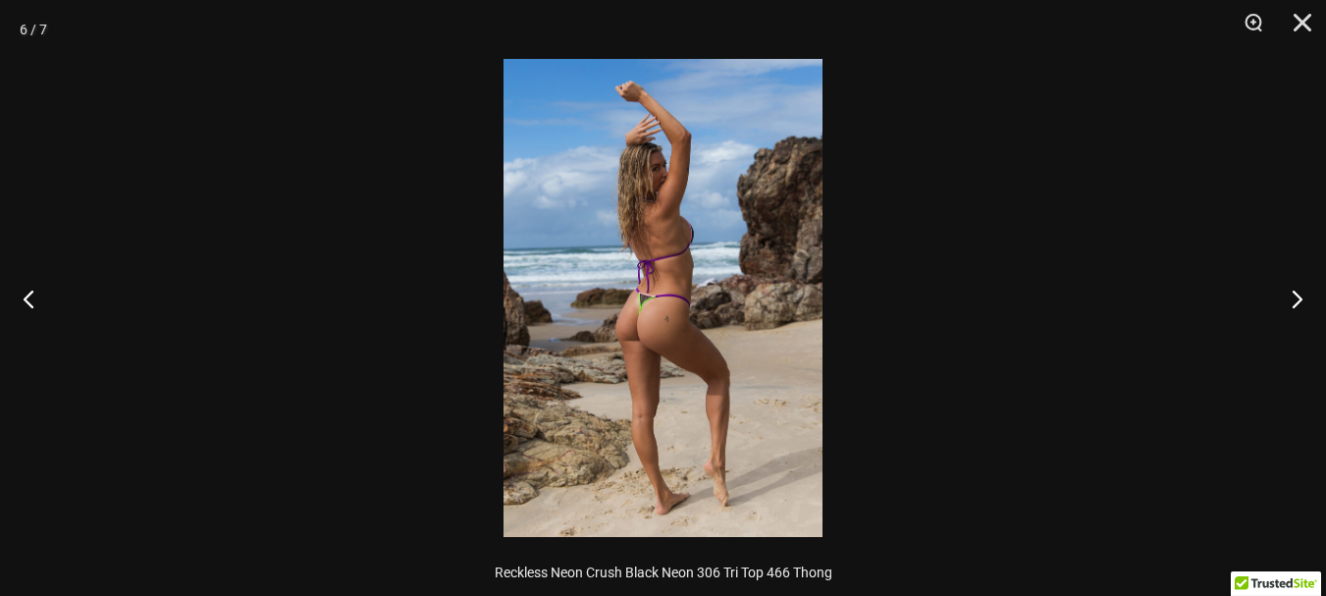
click at [725, 274] on img at bounding box center [663, 298] width 319 height 478
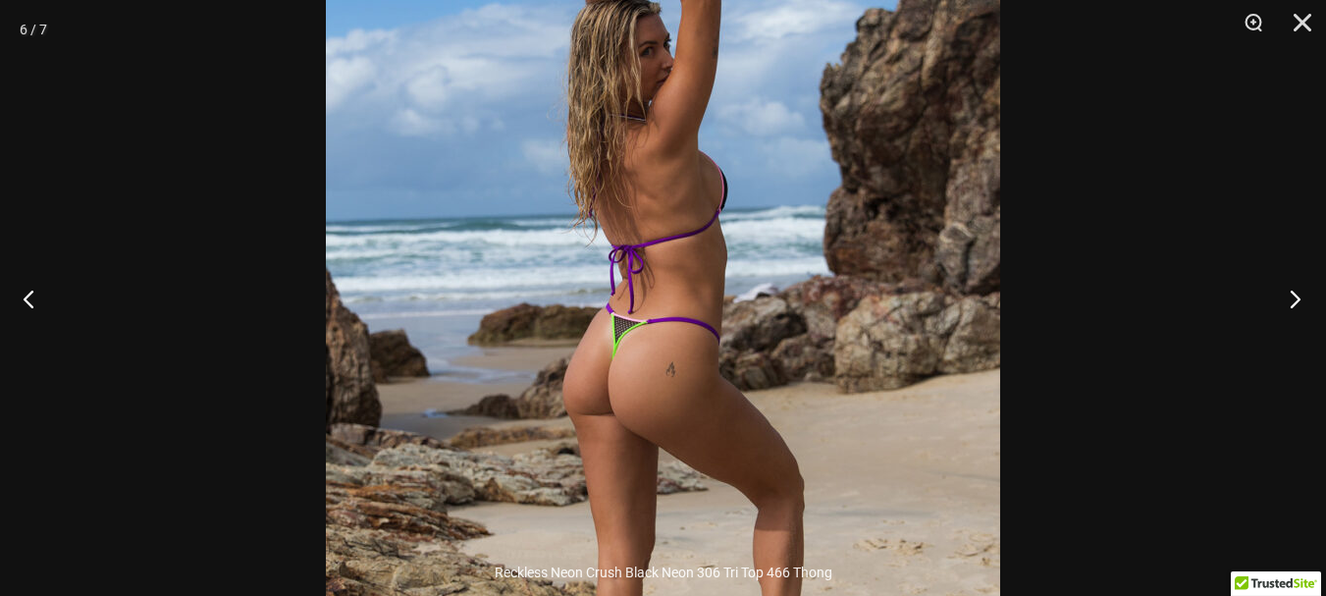
click at [1304, 289] on button "Next" at bounding box center [1290, 298] width 74 height 98
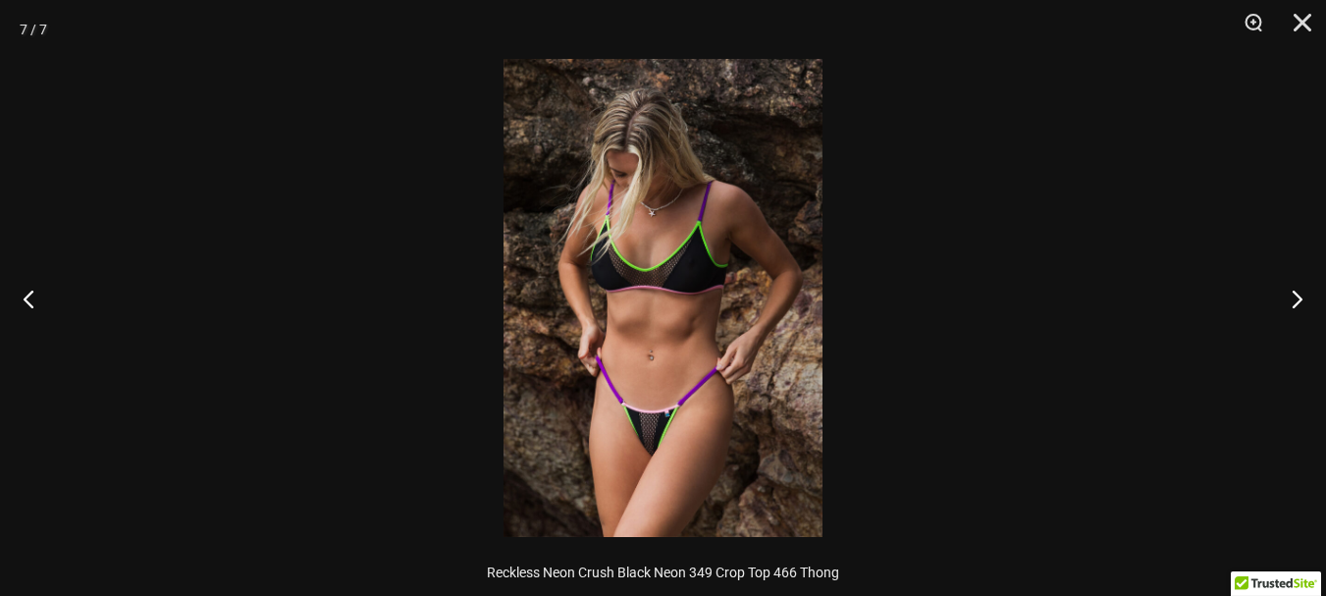
click at [702, 192] on img at bounding box center [663, 298] width 319 height 478
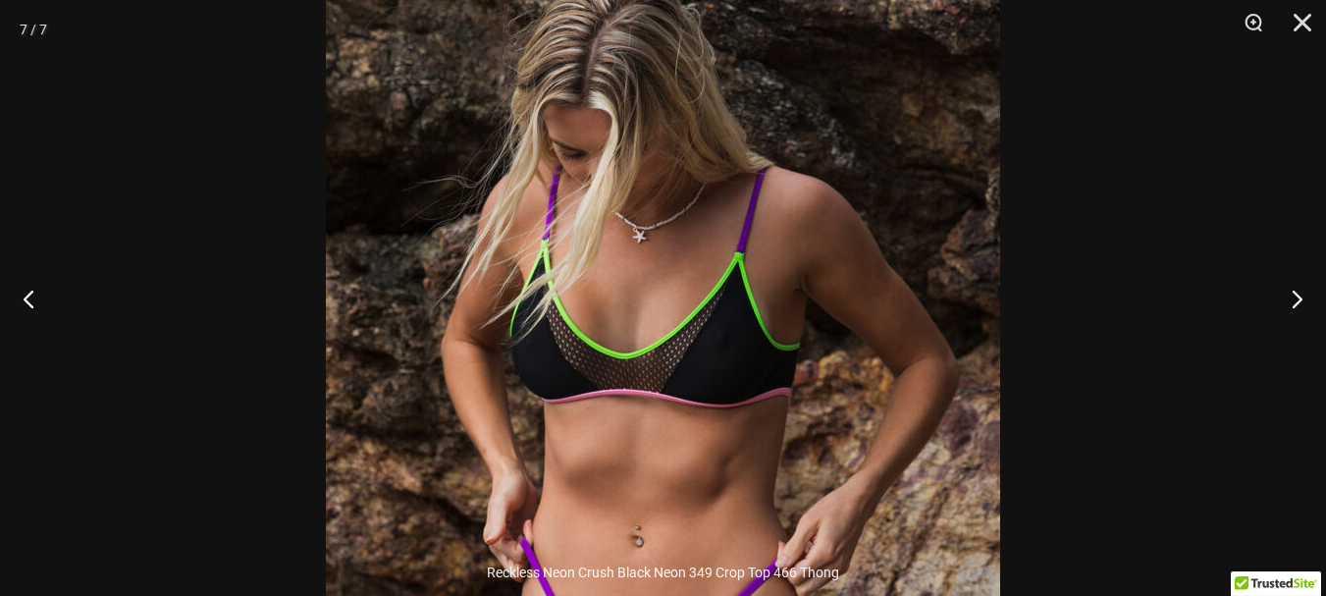
click at [722, 220] on img at bounding box center [663, 415] width 674 height 1011
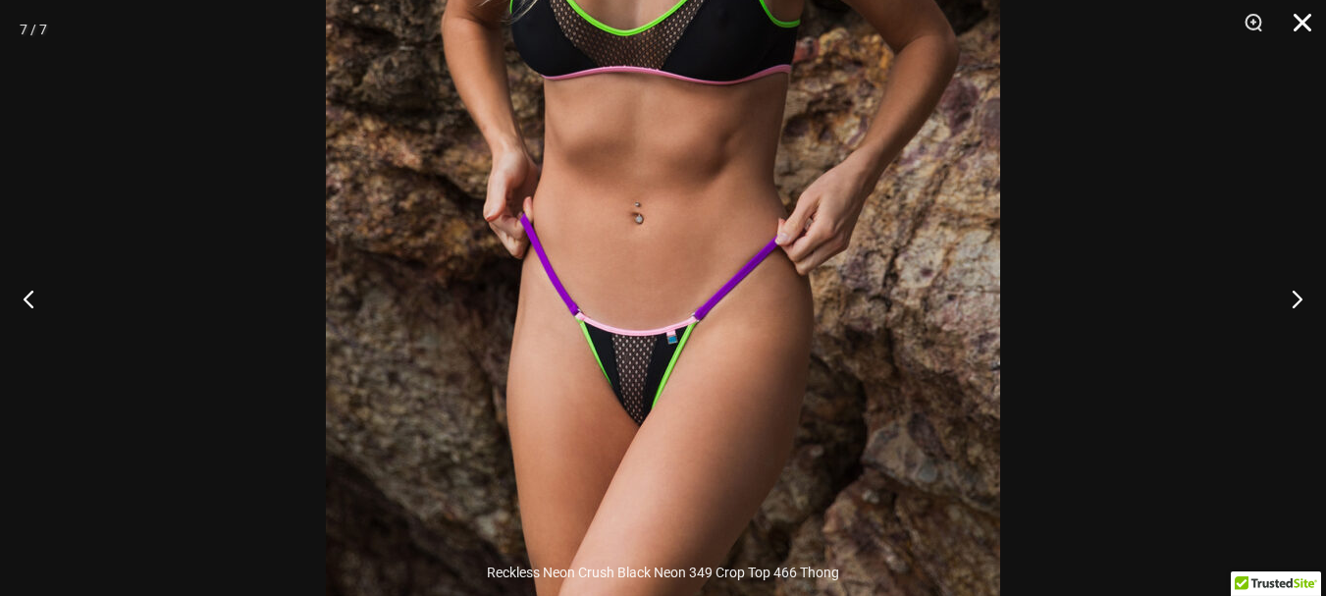
click at [1291, 17] on button "Close" at bounding box center [1295, 29] width 49 height 59
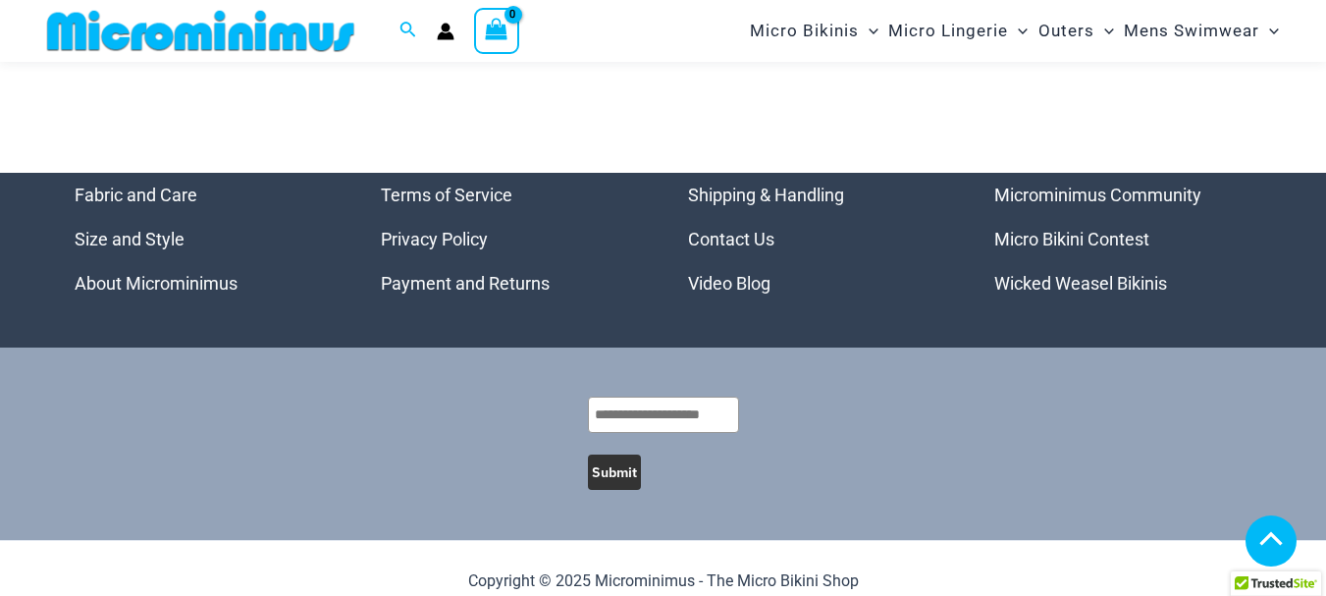
scroll to position [5938, 0]
